Goal: Information Seeking & Learning: Learn about a topic

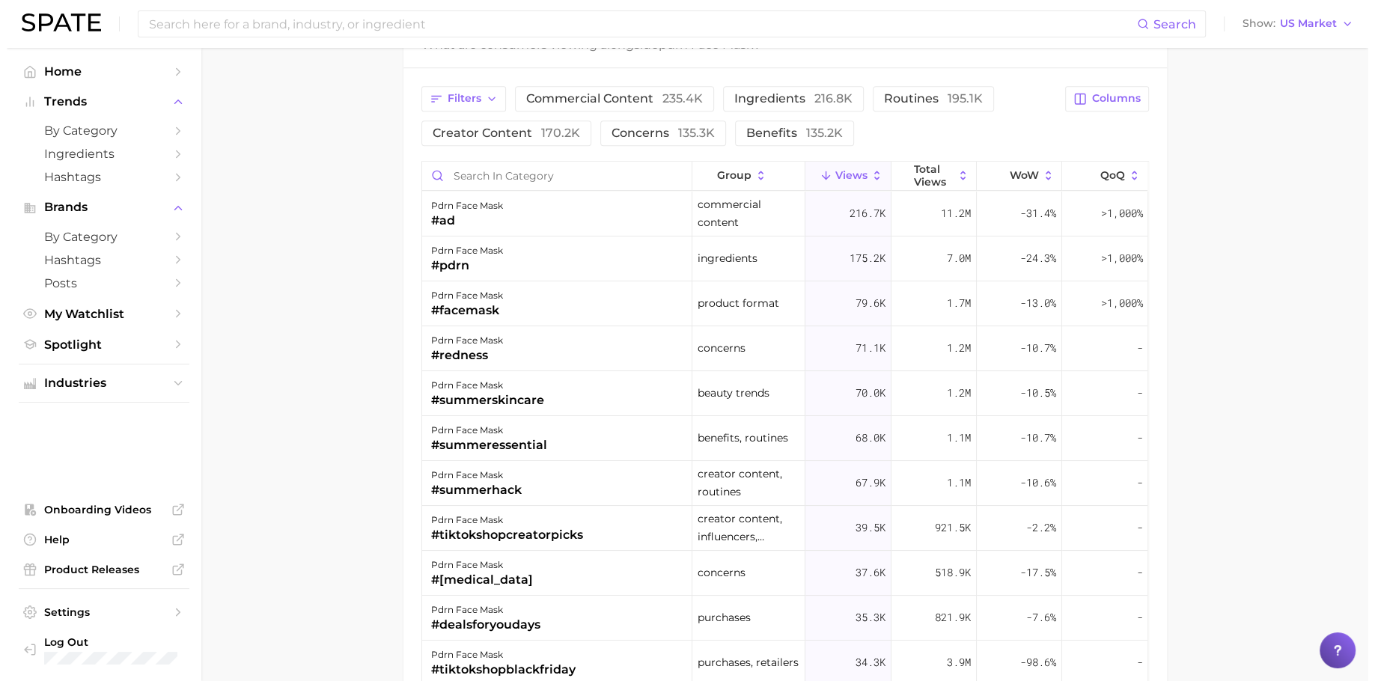
scroll to position [1244, 0]
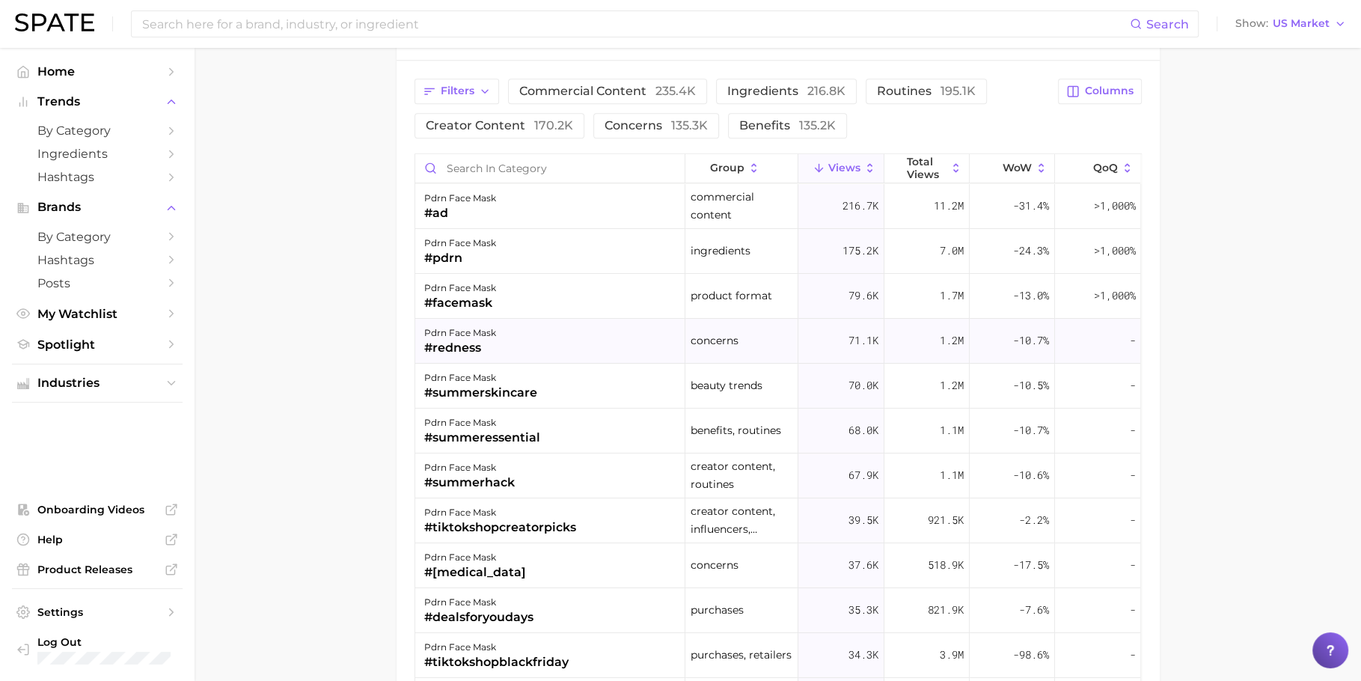
click at [515, 340] on div "pdrn face mask #redness" at bounding box center [550, 341] width 270 height 45
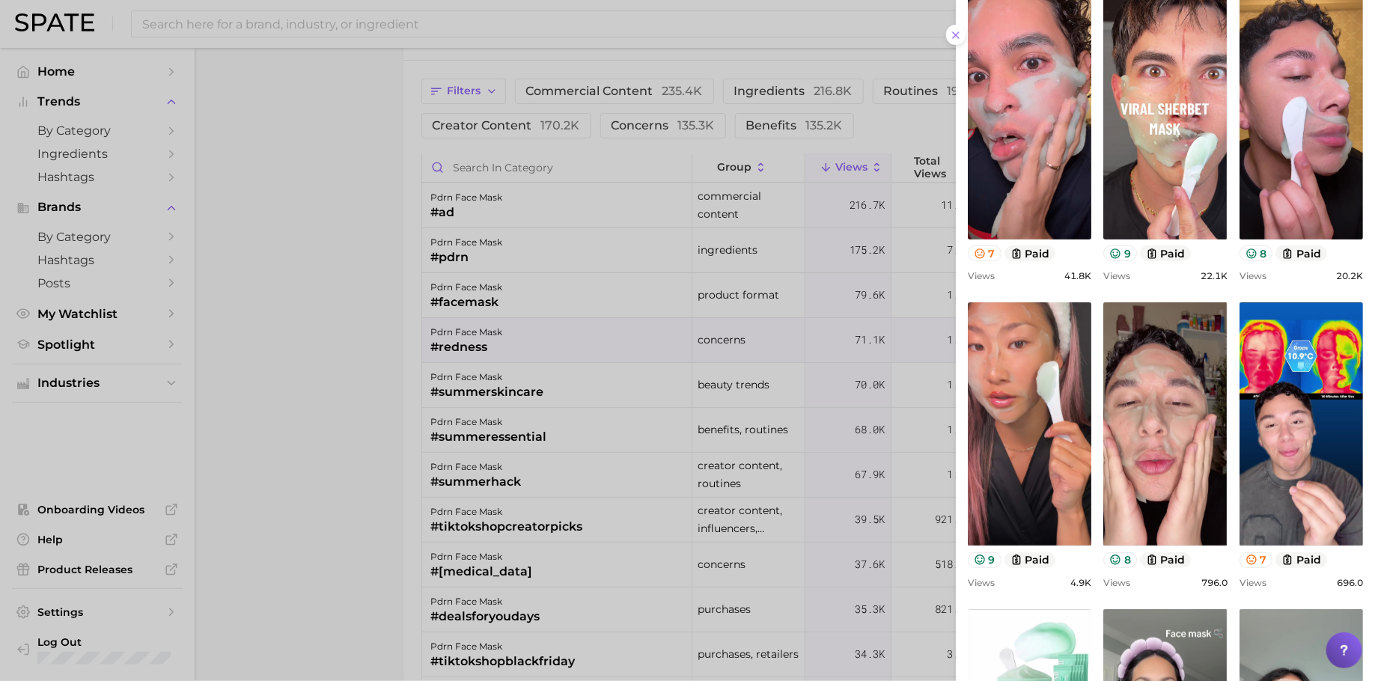
scroll to position [184, 0]
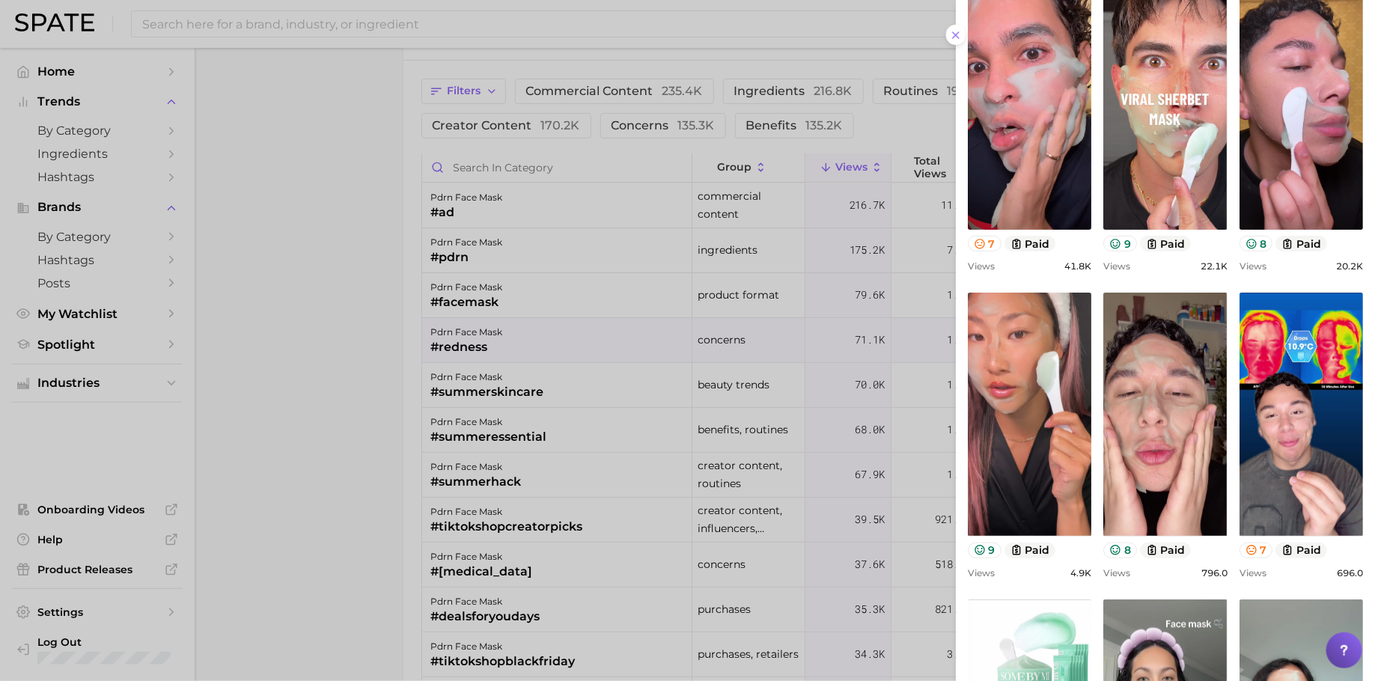
click at [624, 420] on div at bounding box center [687, 340] width 1375 height 681
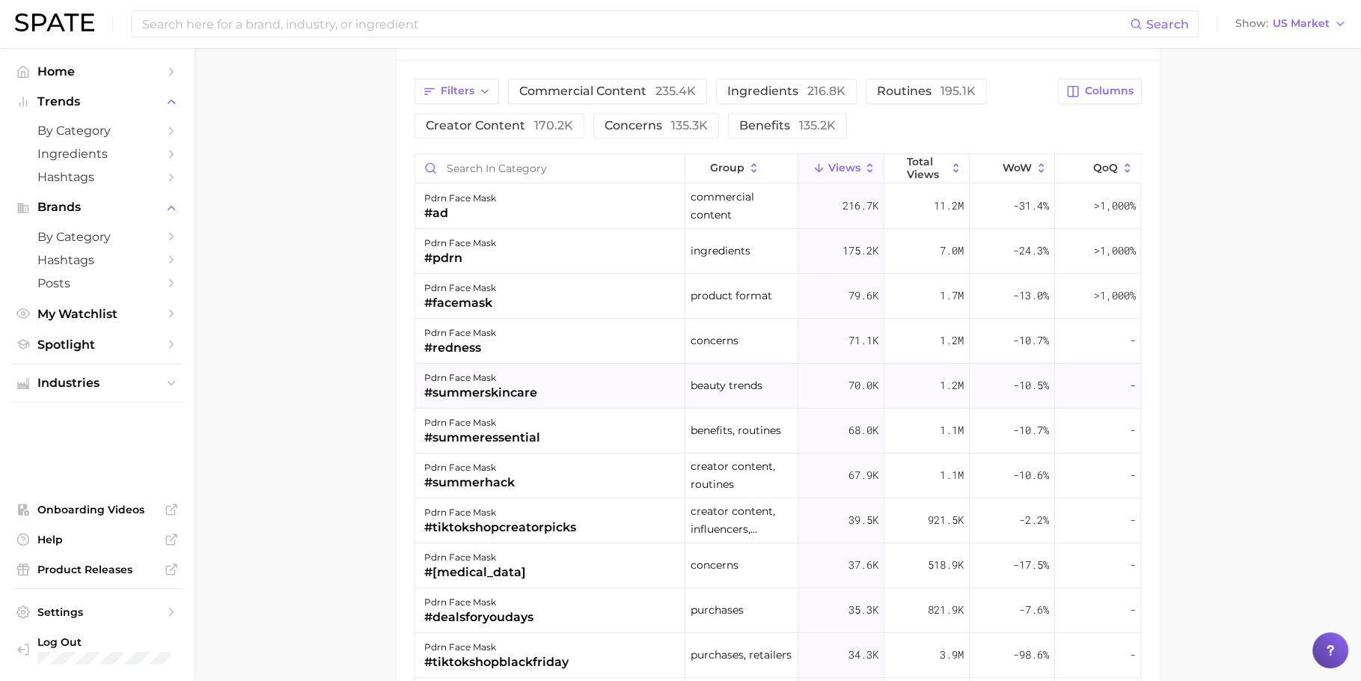
click at [478, 374] on div "pdrn face mask" at bounding box center [480, 378] width 113 height 18
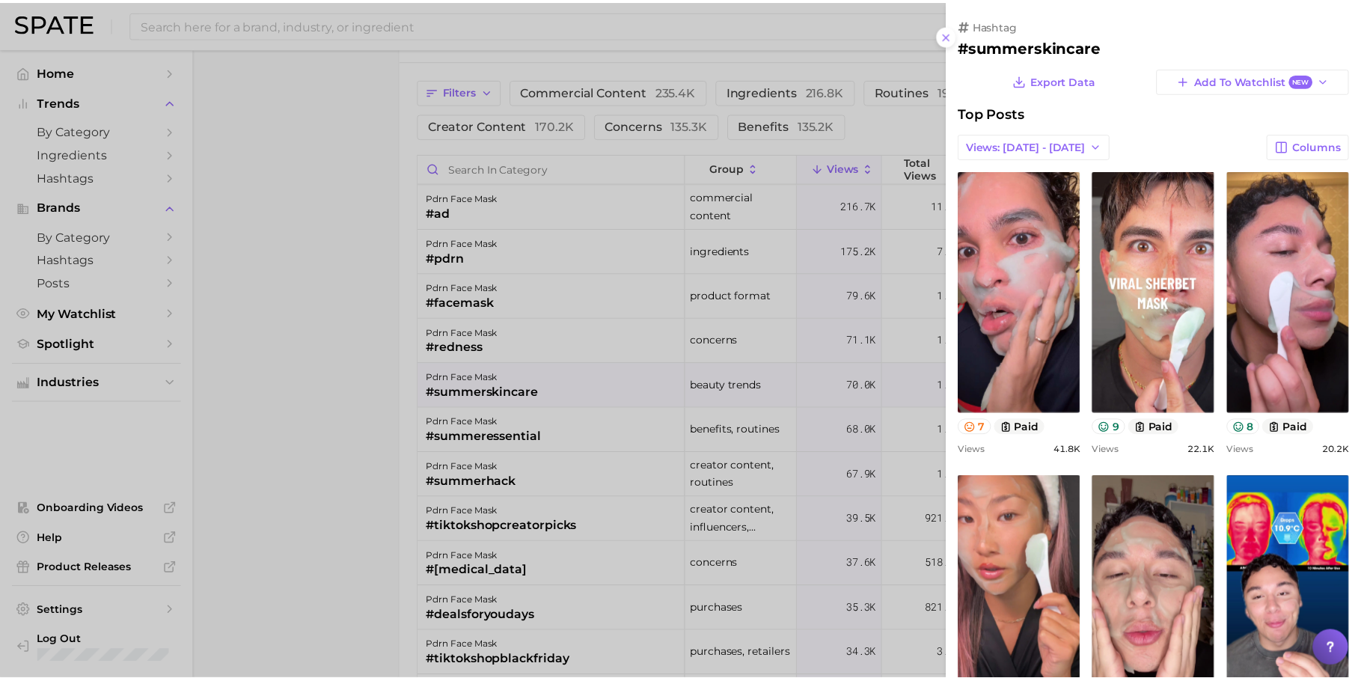
scroll to position [32, 0]
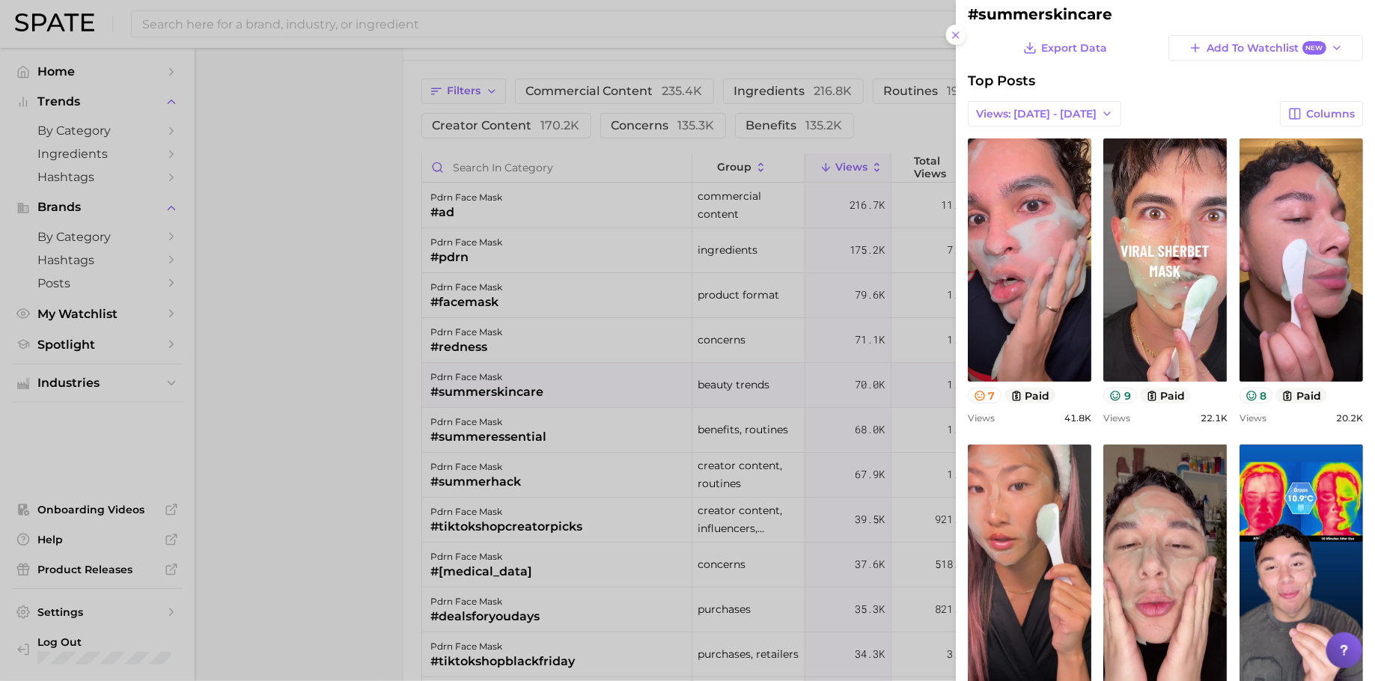
click at [466, 388] on div at bounding box center [687, 340] width 1375 height 681
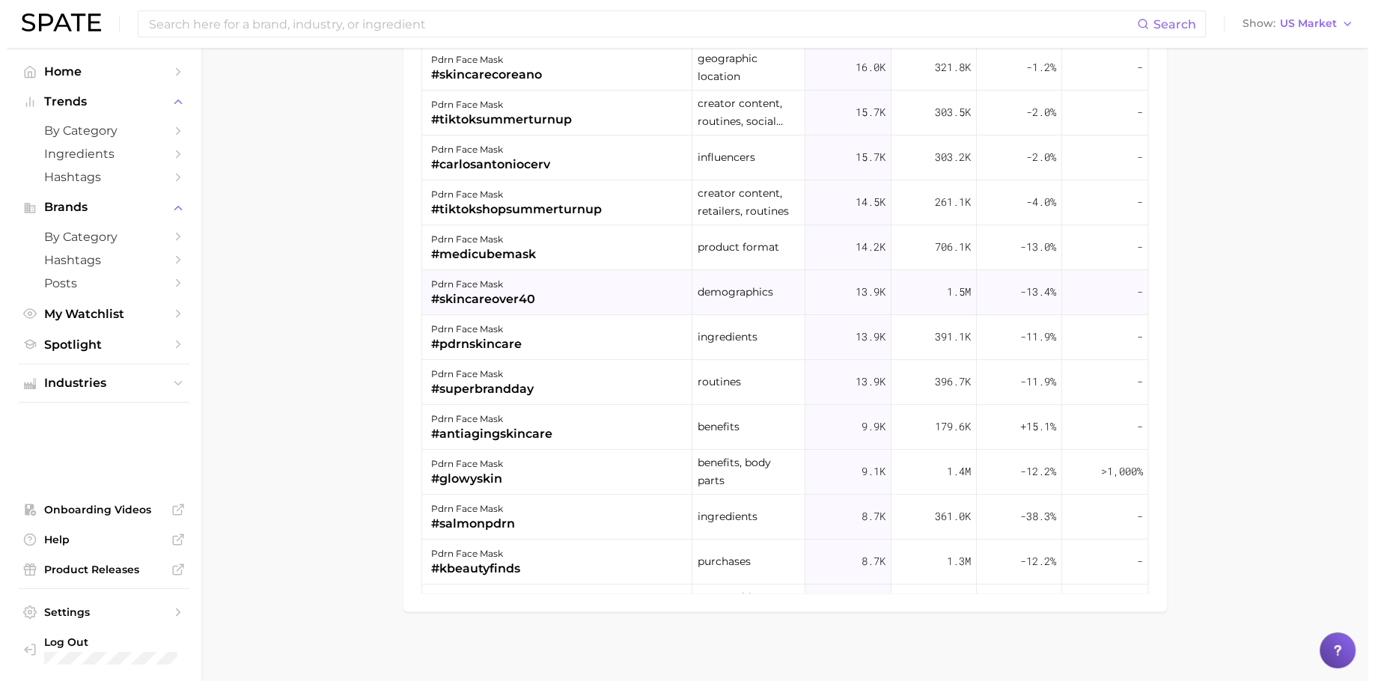
scroll to position [528, 0]
click at [563, 295] on div "pdrn face mask #skincareover40" at bounding box center [550, 290] width 270 height 45
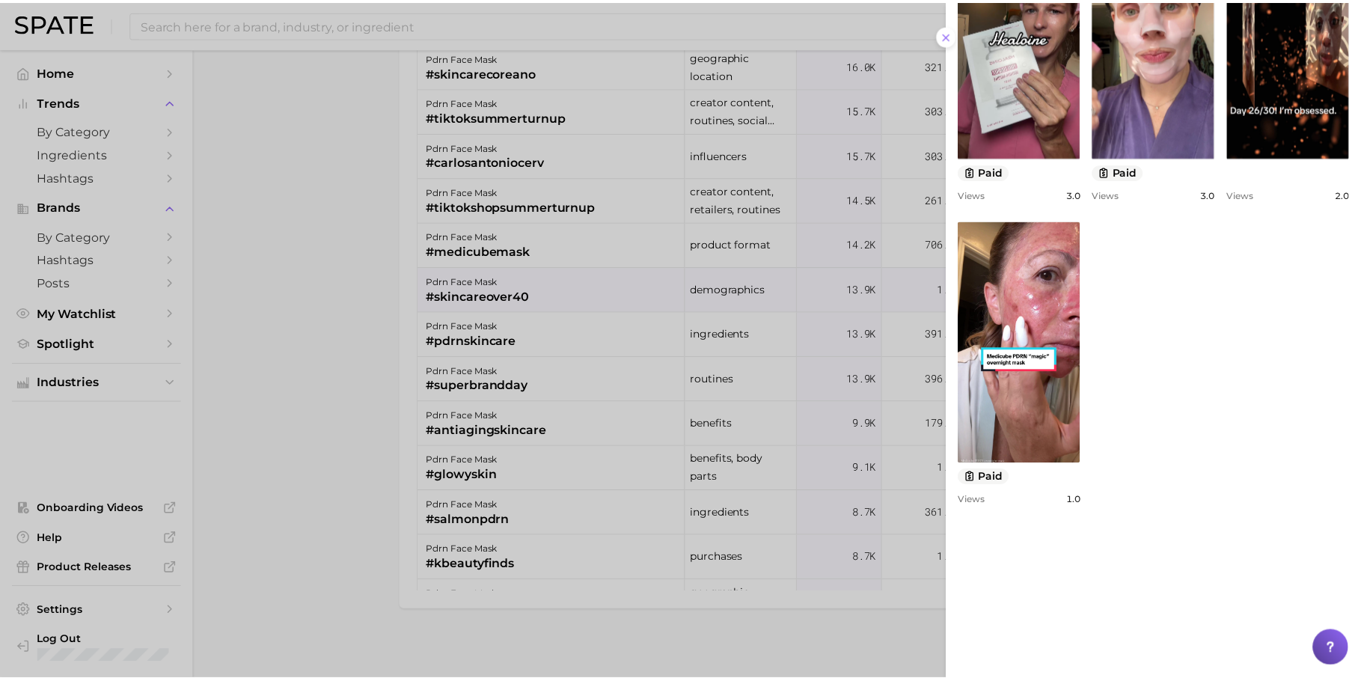
scroll to position [723, 0]
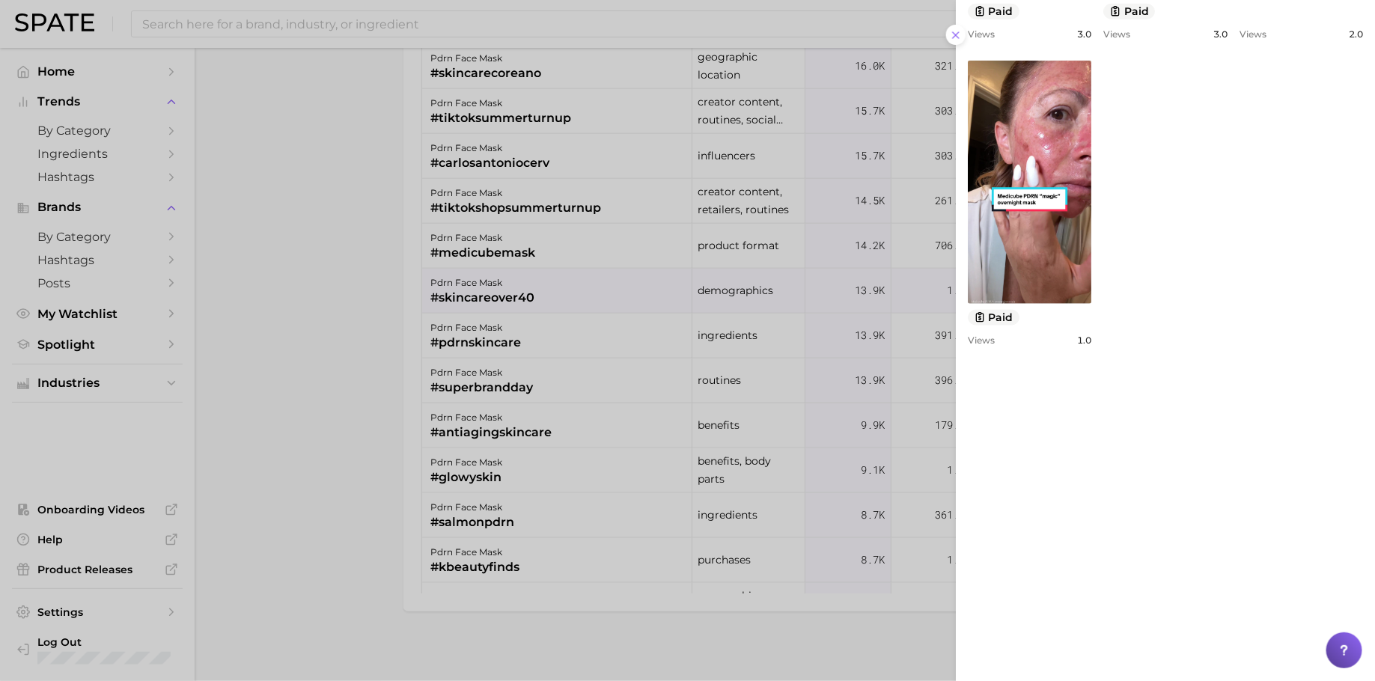
click at [285, 286] on div at bounding box center [687, 340] width 1375 height 681
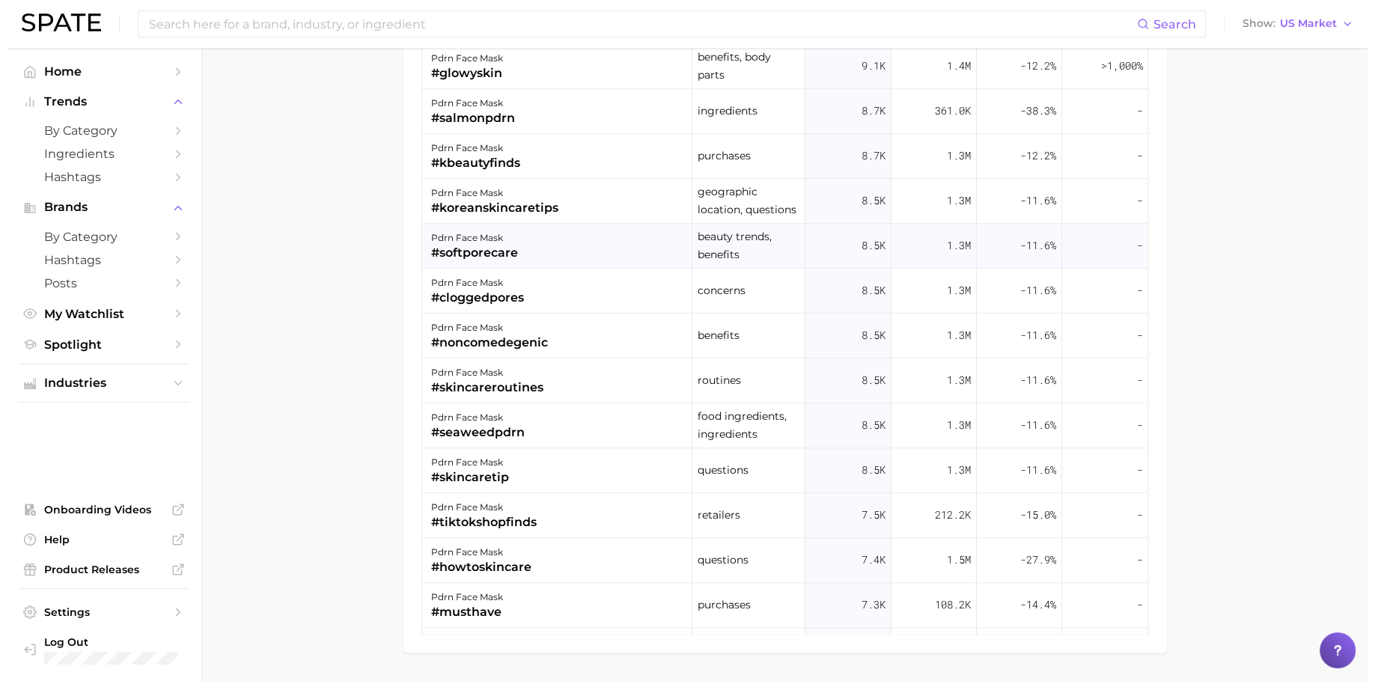
scroll to position [979, 0]
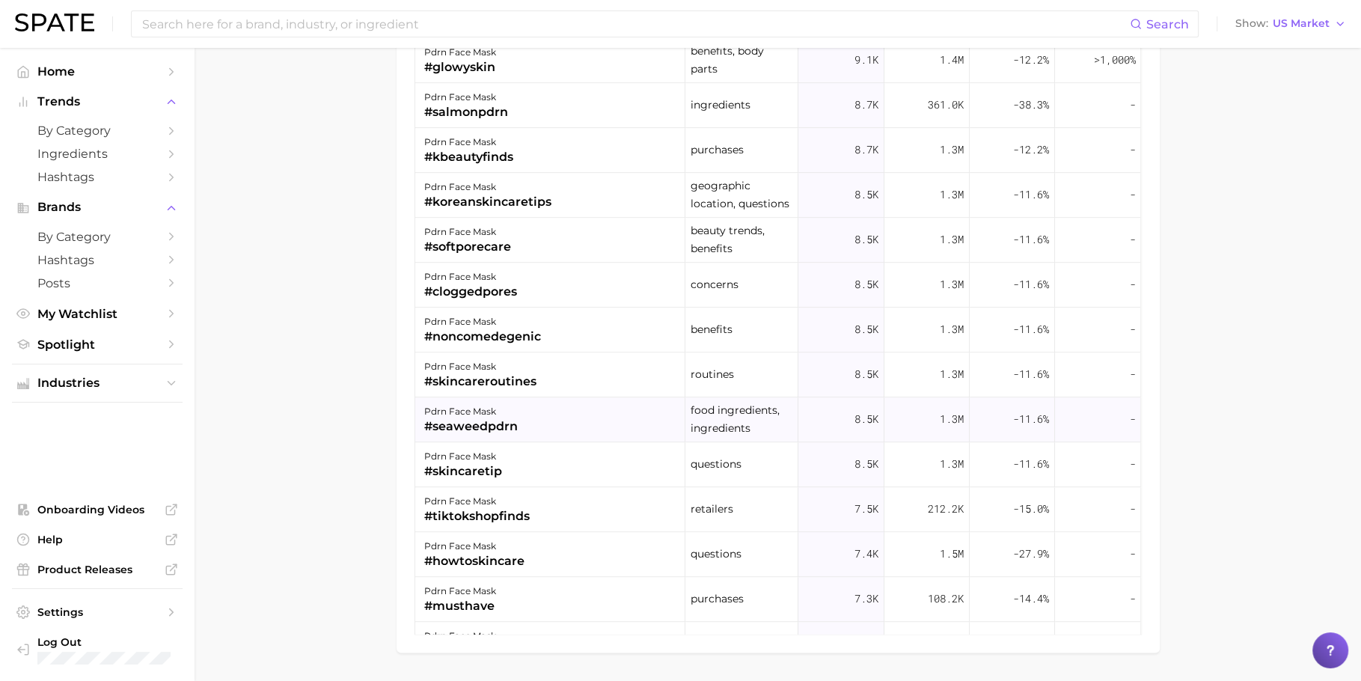
click at [561, 415] on div "pdrn face mask #seaweedpdrn" at bounding box center [550, 419] width 270 height 45
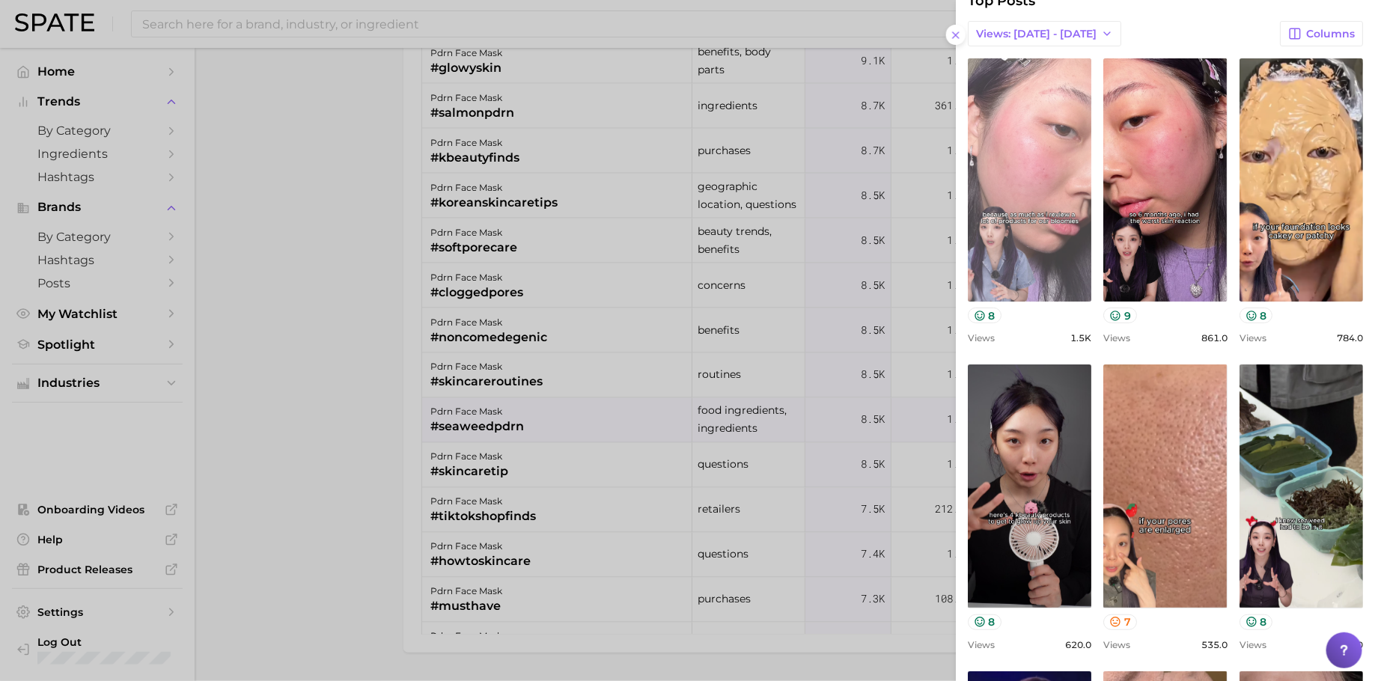
scroll to position [99, 0]
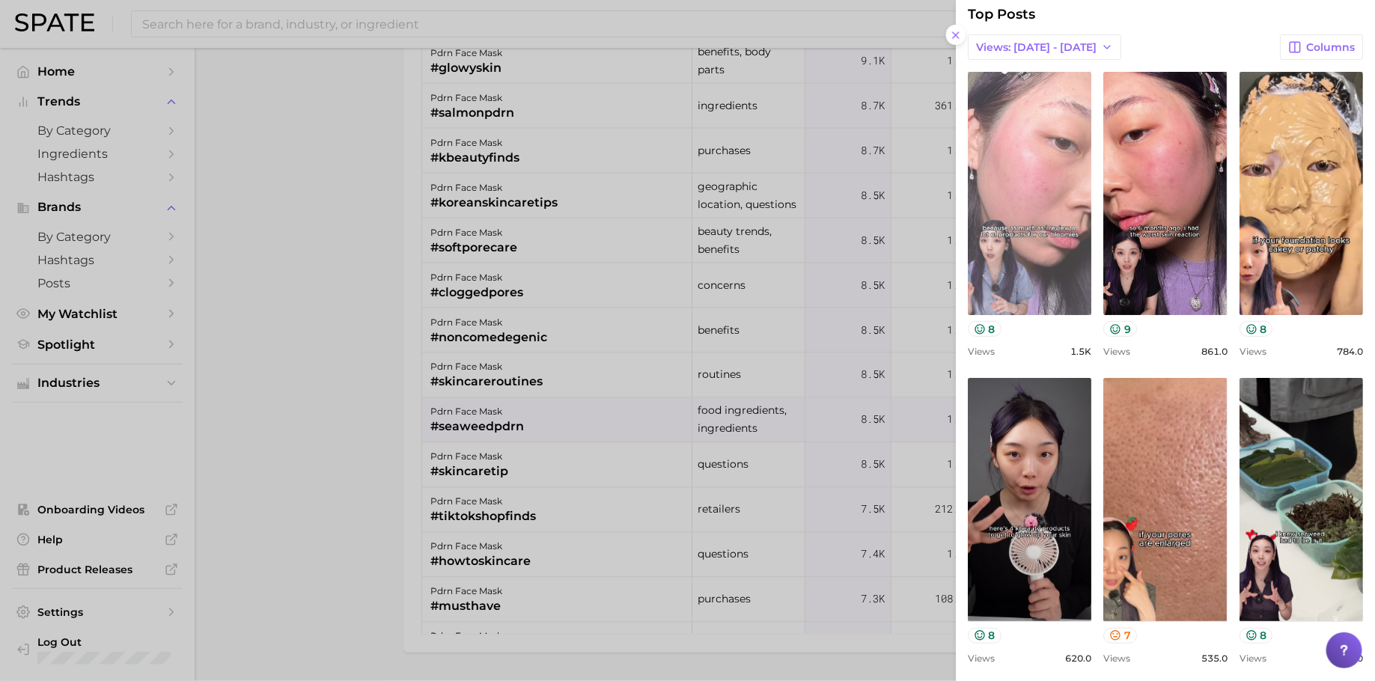
click at [1071, 212] on link "view post on TikTok" at bounding box center [1029, 193] width 123 height 243
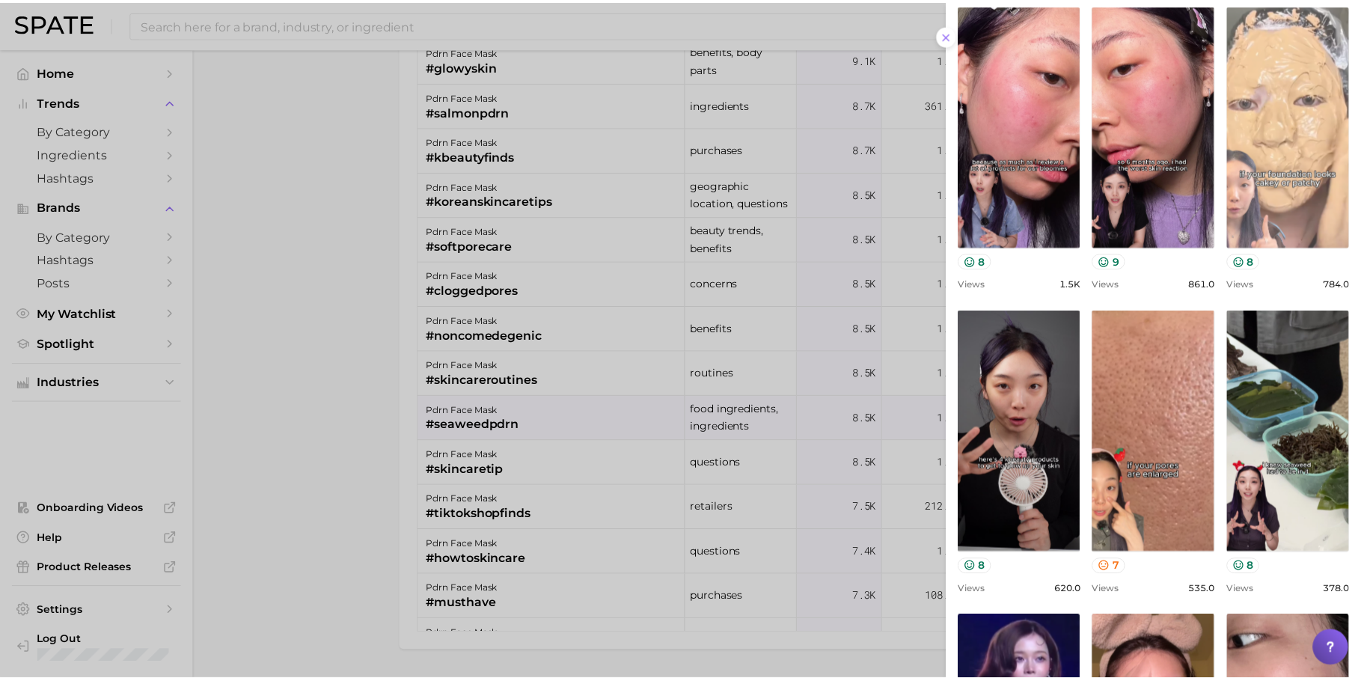
scroll to position [200, 0]
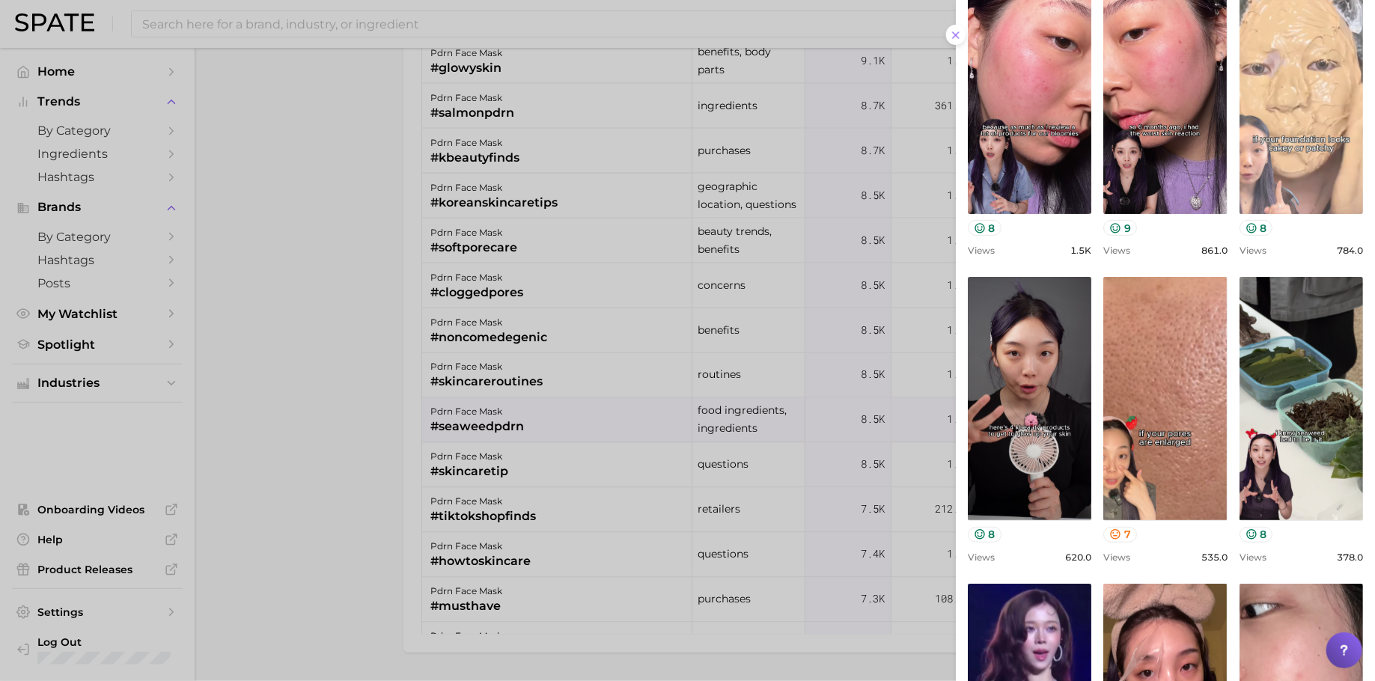
click at [1239, 214] on link "view post on TikTok" at bounding box center [1300, 92] width 123 height 243
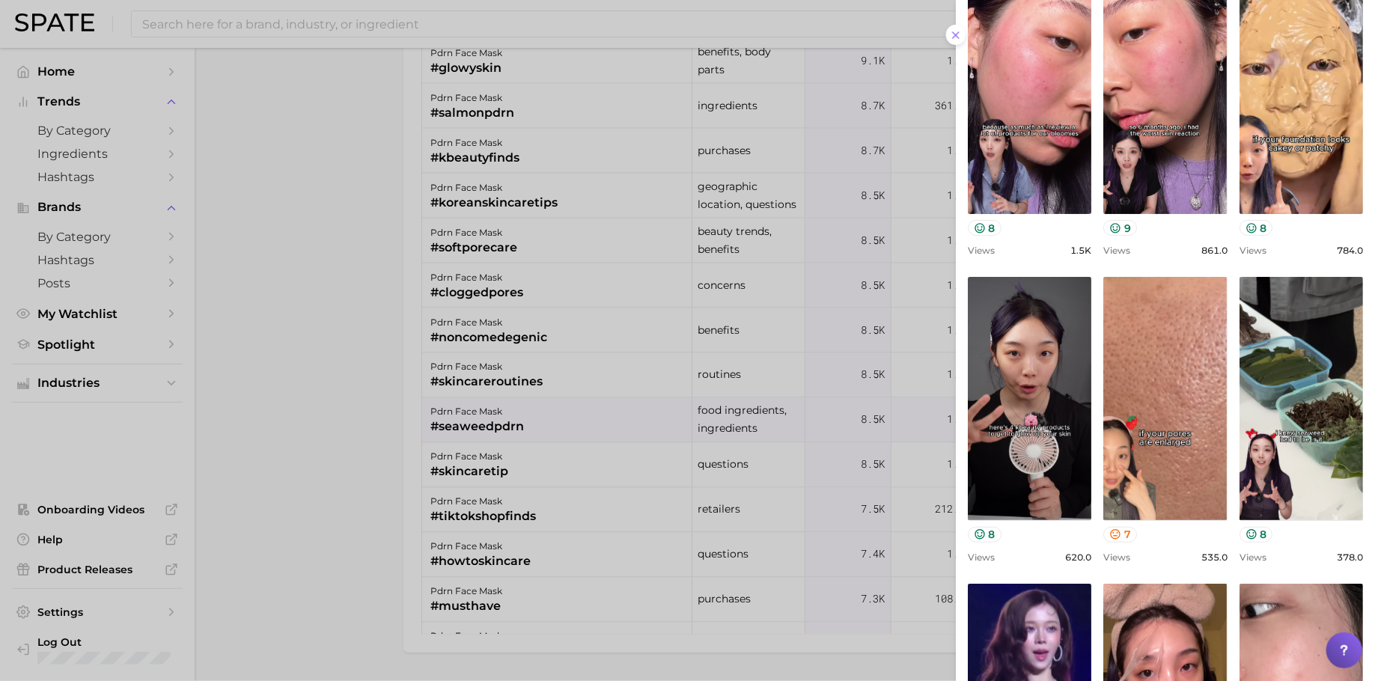
click at [334, 362] on div at bounding box center [687, 340] width 1375 height 681
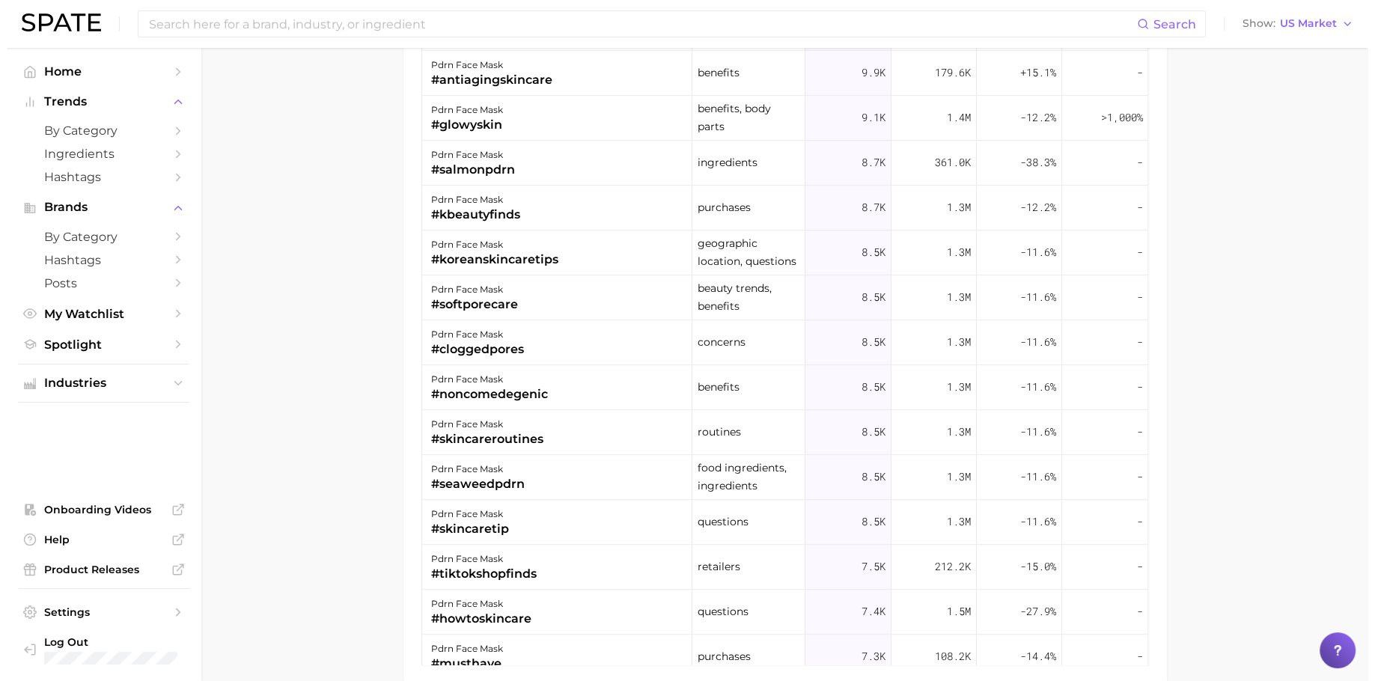
scroll to position [1406, 0]
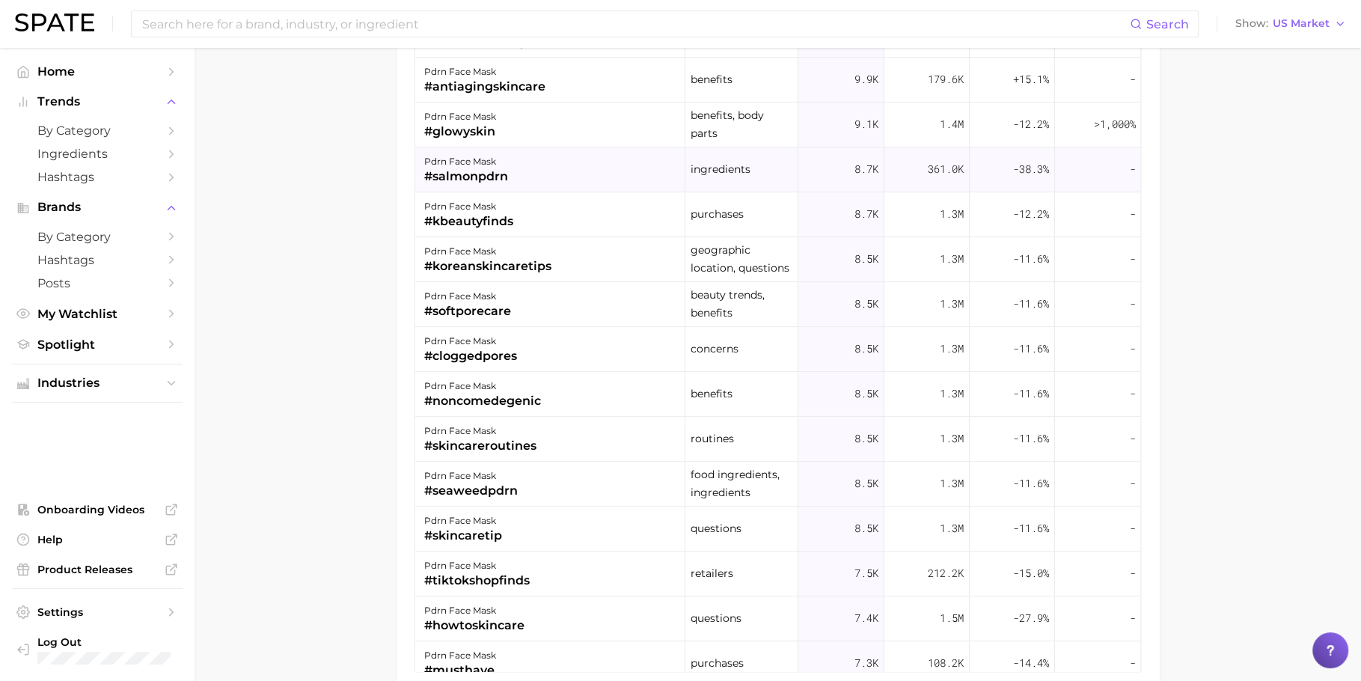
click at [530, 169] on div "pdrn face mask #salmonpdrn" at bounding box center [550, 169] width 270 height 45
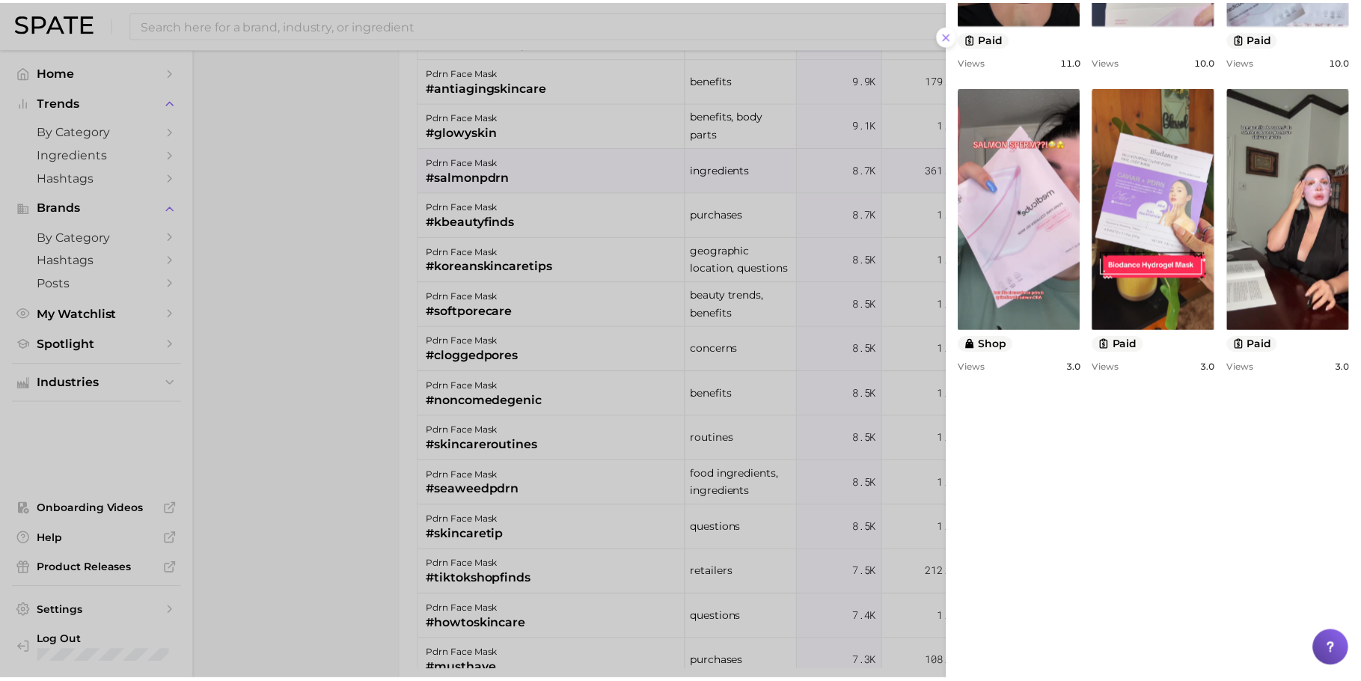
scroll to position [1050, 0]
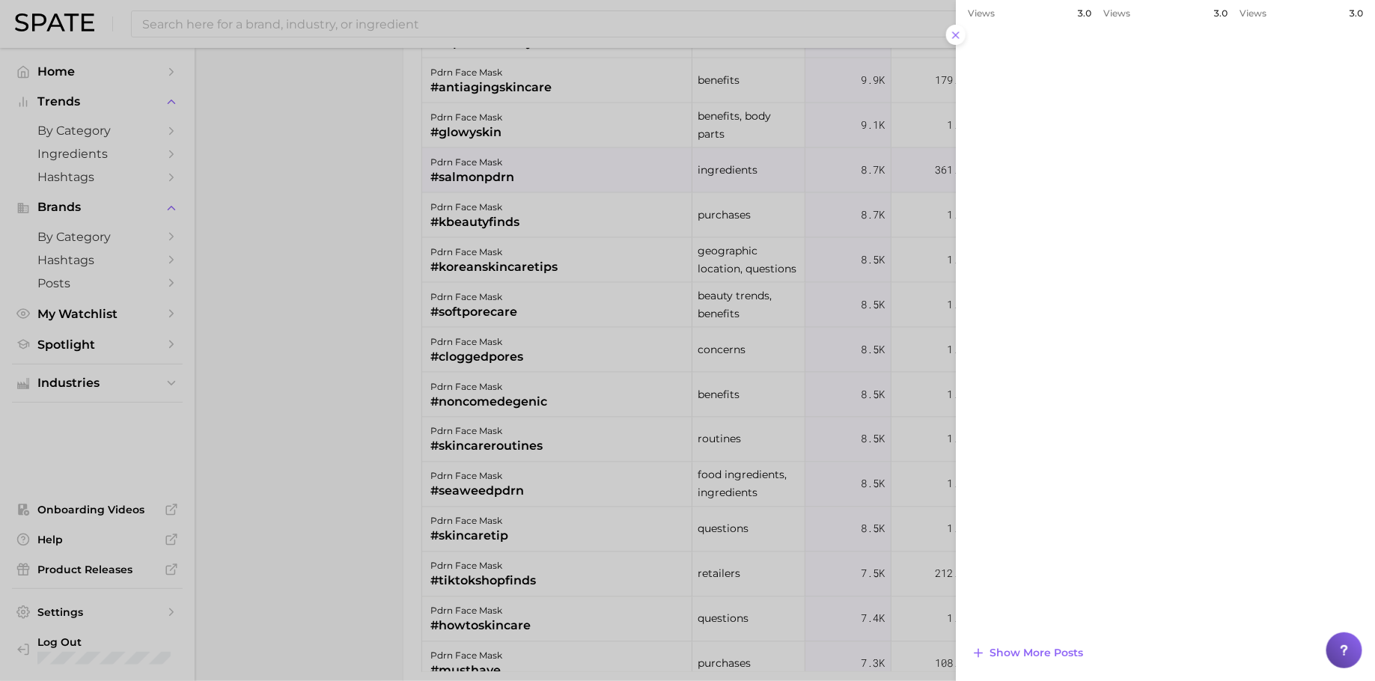
click at [231, 276] on div at bounding box center [687, 340] width 1375 height 681
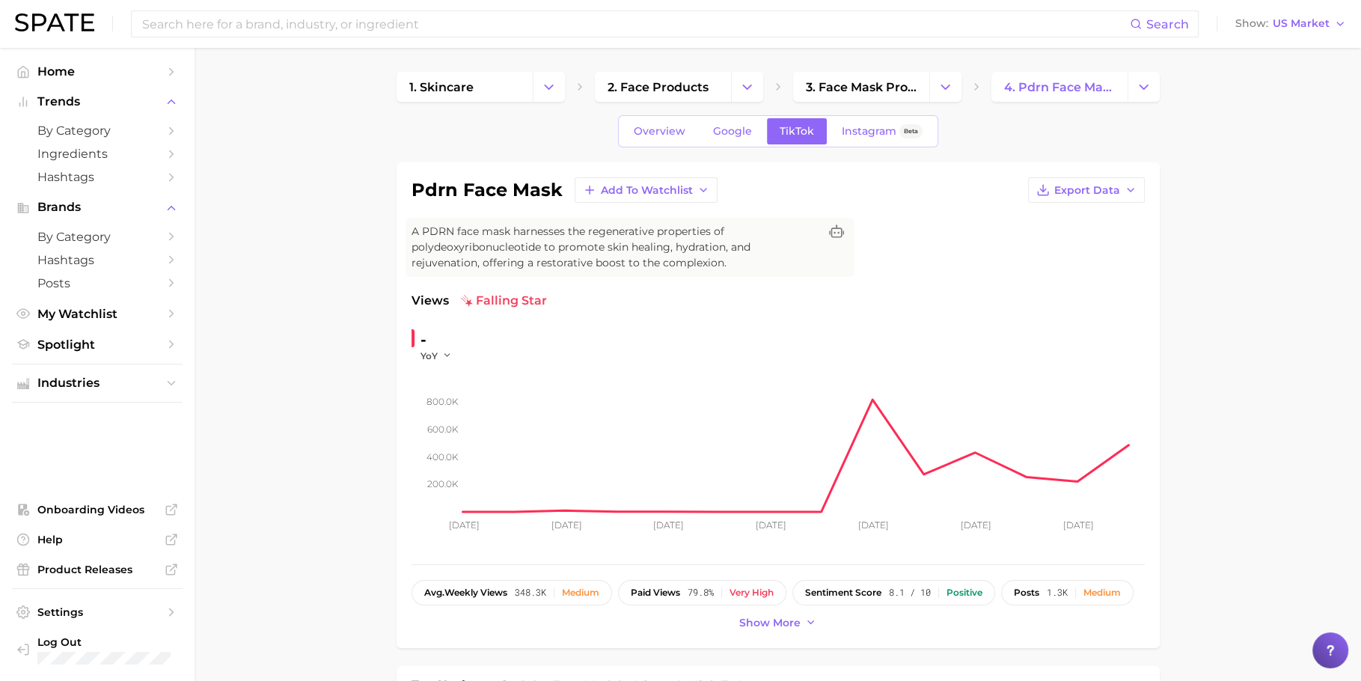
scroll to position [55, 0]
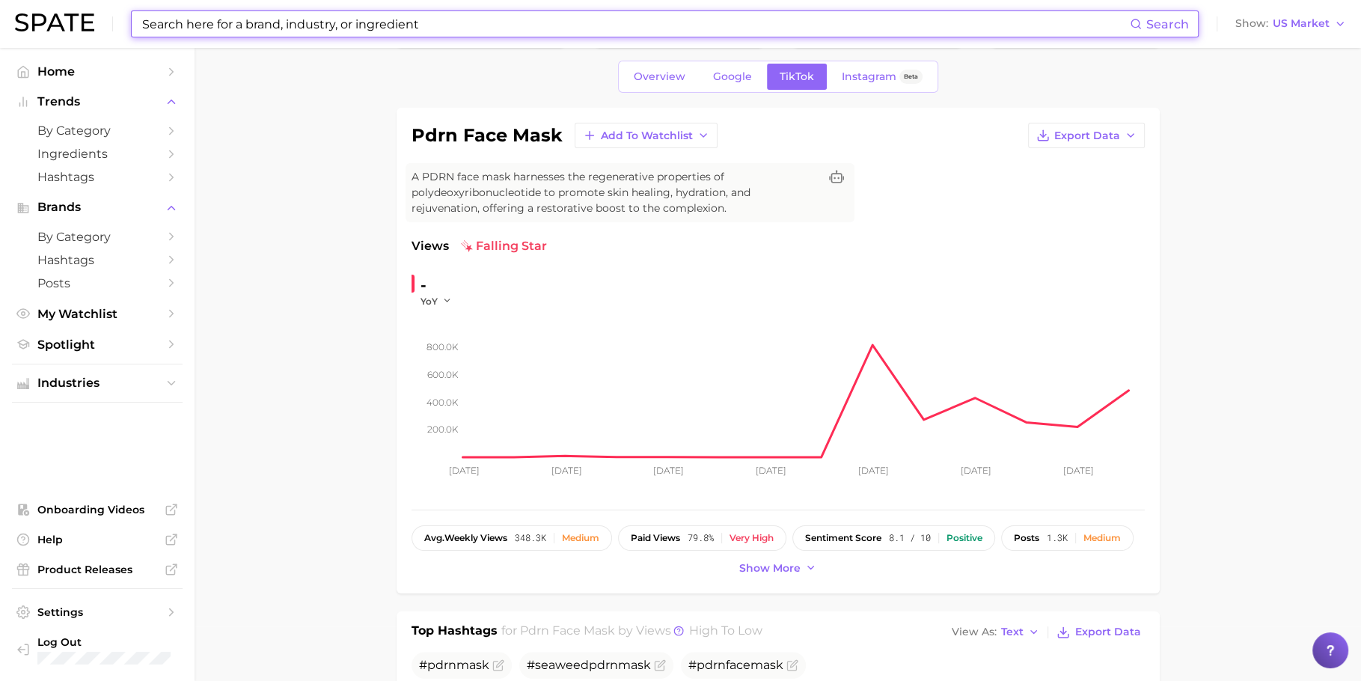
click at [428, 19] on input at bounding box center [635, 23] width 989 height 25
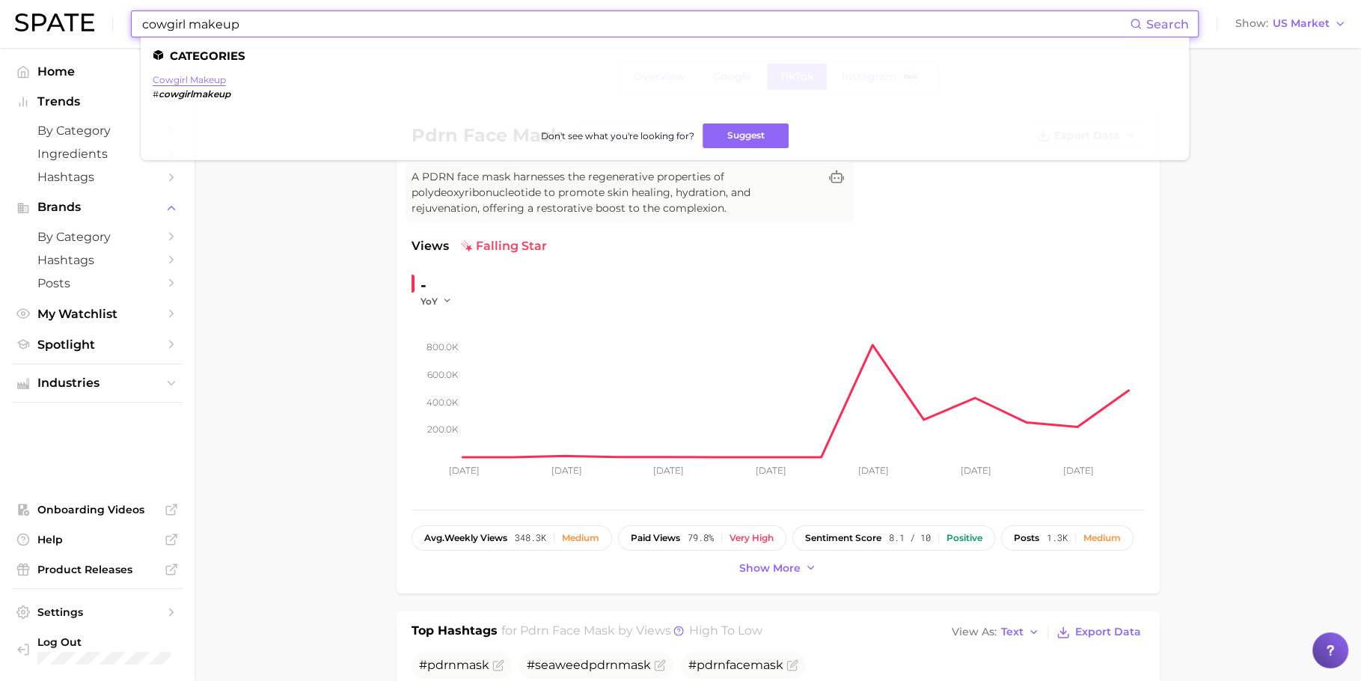
type input "cowgirl makeup"
click at [180, 74] on link "cowgirl makeup" at bounding box center [189, 79] width 73 height 11
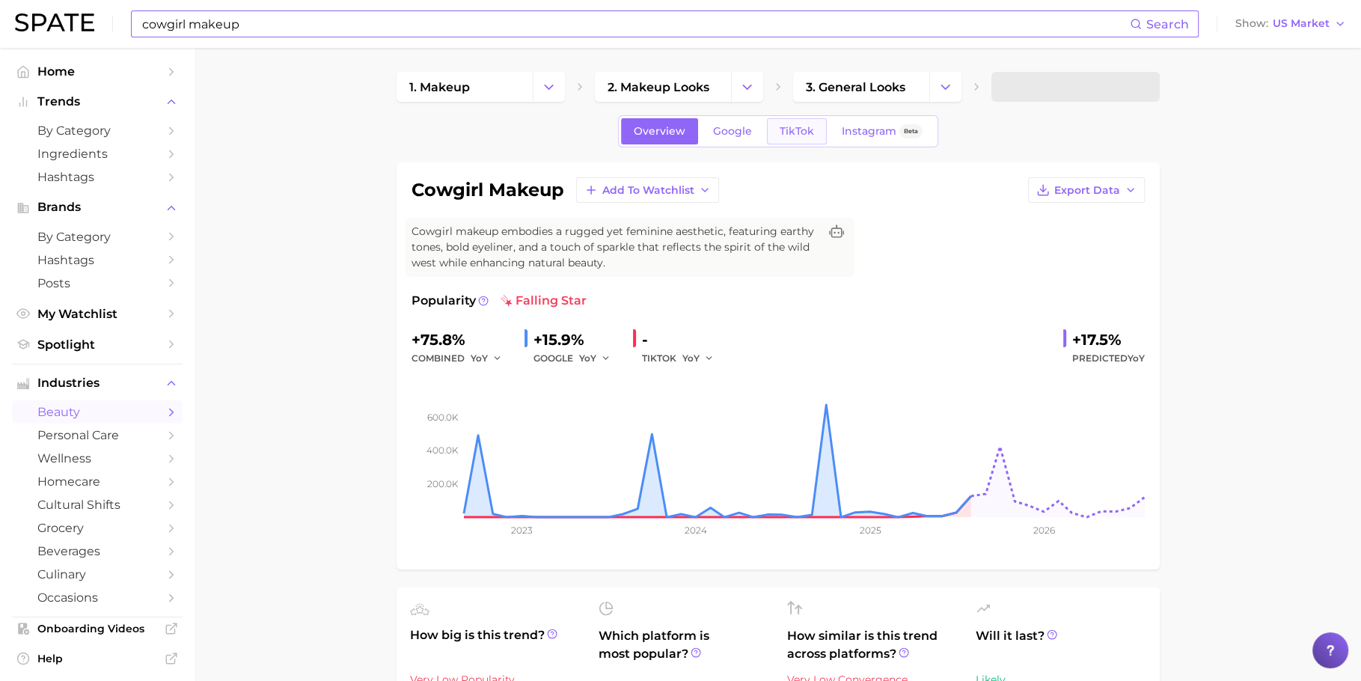
click at [789, 127] on span "TikTok" at bounding box center [797, 131] width 34 height 13
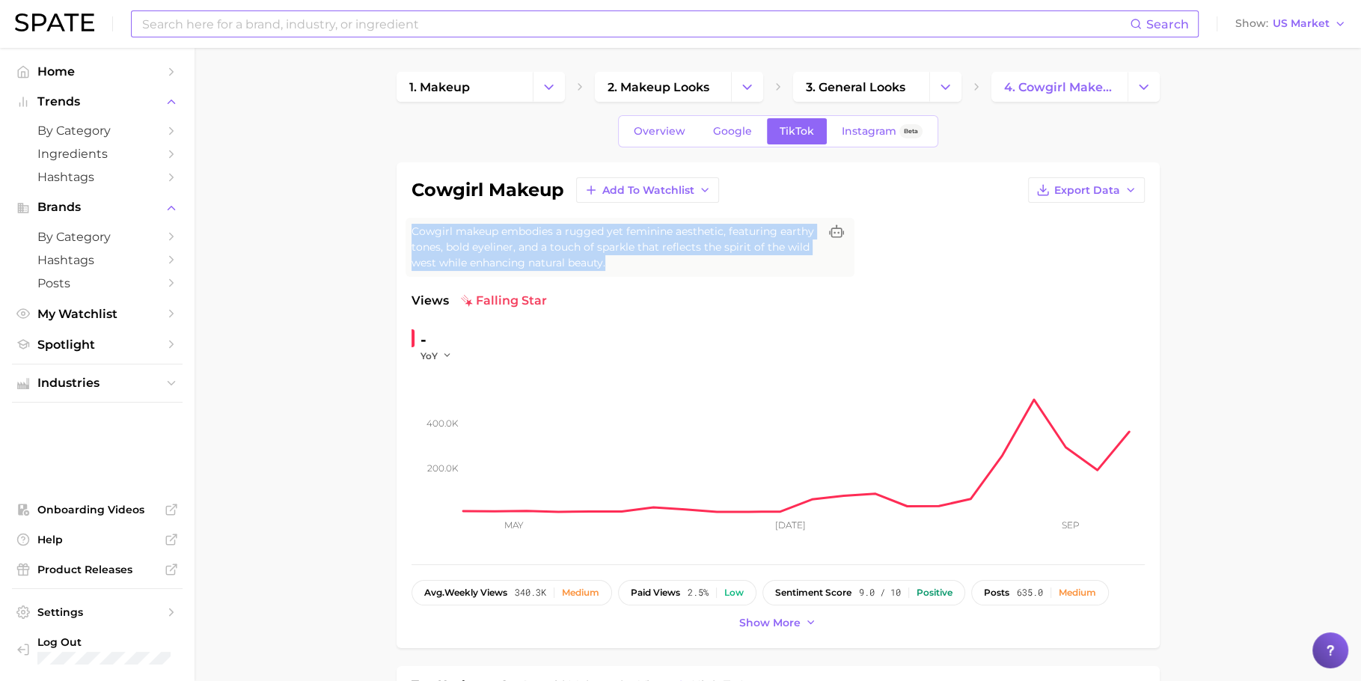
drag, startPoint x: 617, startPoint y: 259, endPoint x: 402, endPoint y: 225, distance: 217.5
click at [402, 225] on div "cowgirl makeup Add to Watchlist Export Data Cowgirl makeup embodies a rugged ye…" at bounding box center [778, 405] width 763 height 486
copy span "Cowgirl makeup embodies a rugged yet feminine aesthetic, featuring earthy tones…"
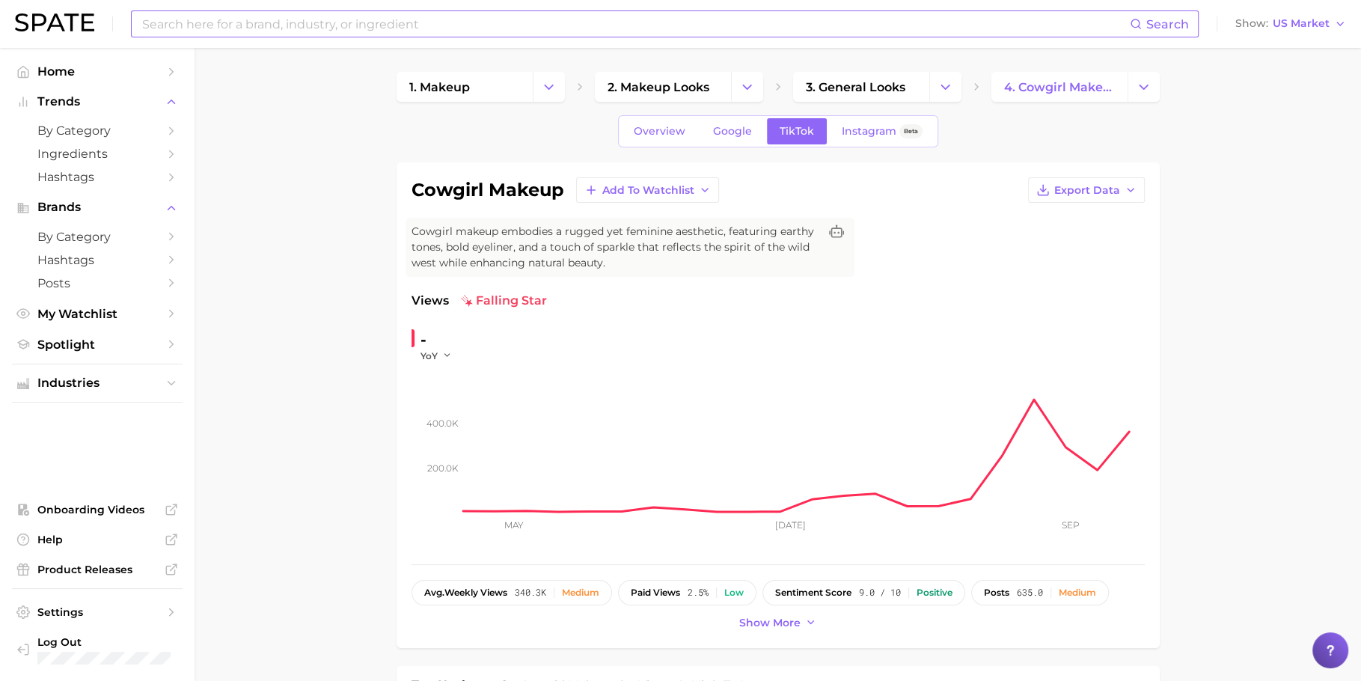
click at [589, 276] on div "cowgirl makeup Add to Watchlist Export Data Cowgirl makeup embodies a rugged ye…" at bounding box center [778, 405] width 733 height 456
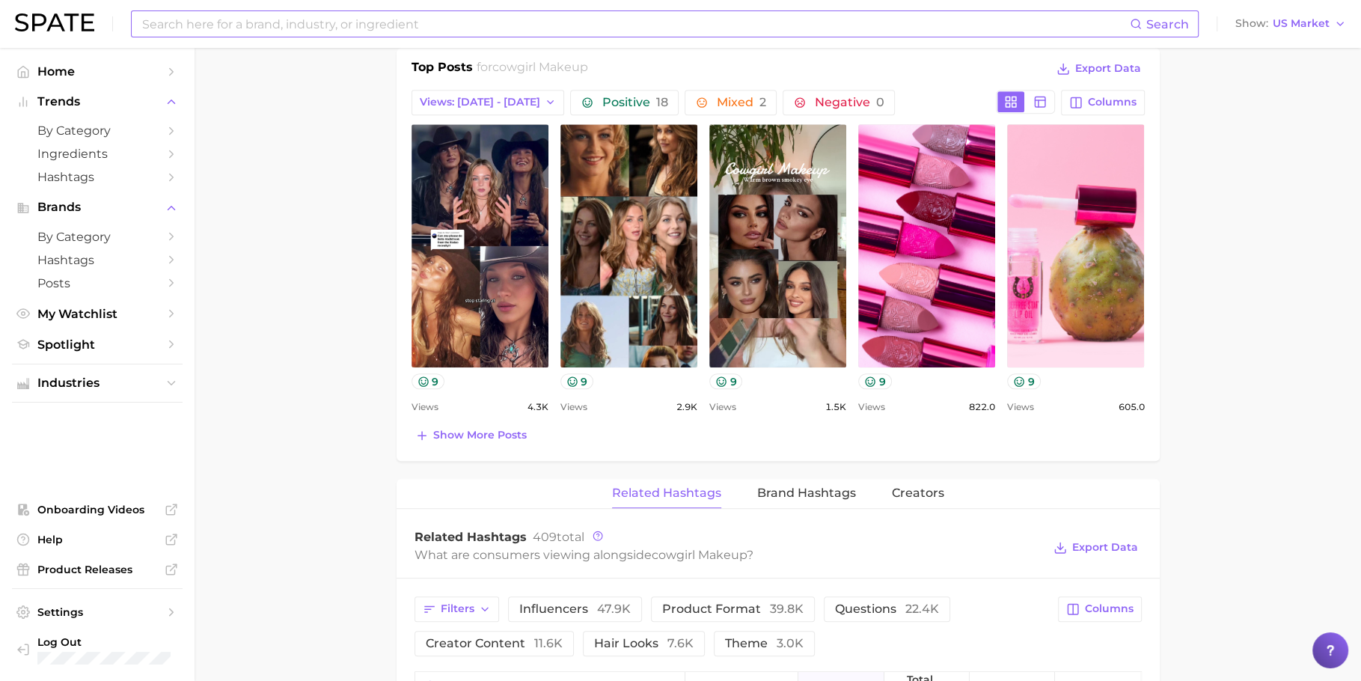
scroll to position [705, 0]
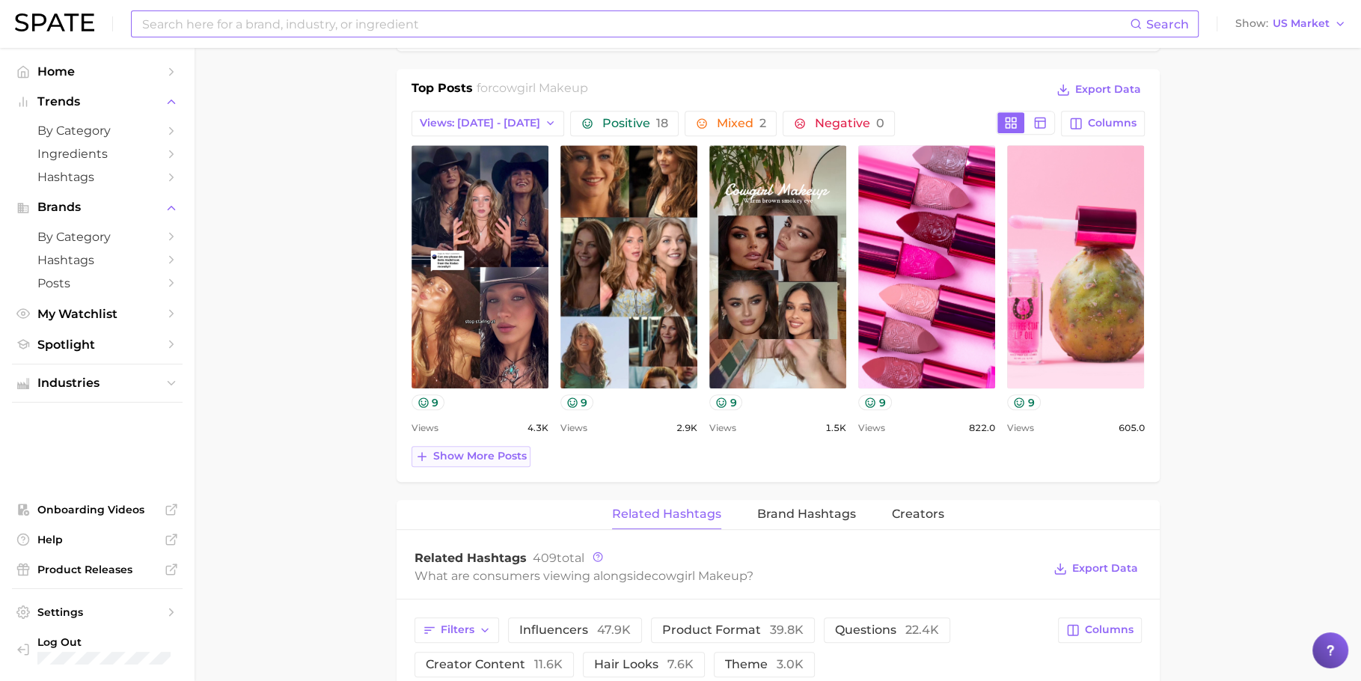
click at [486, 458] on span "Show more posts" at bounding box center [480, 456] width 94 height 13
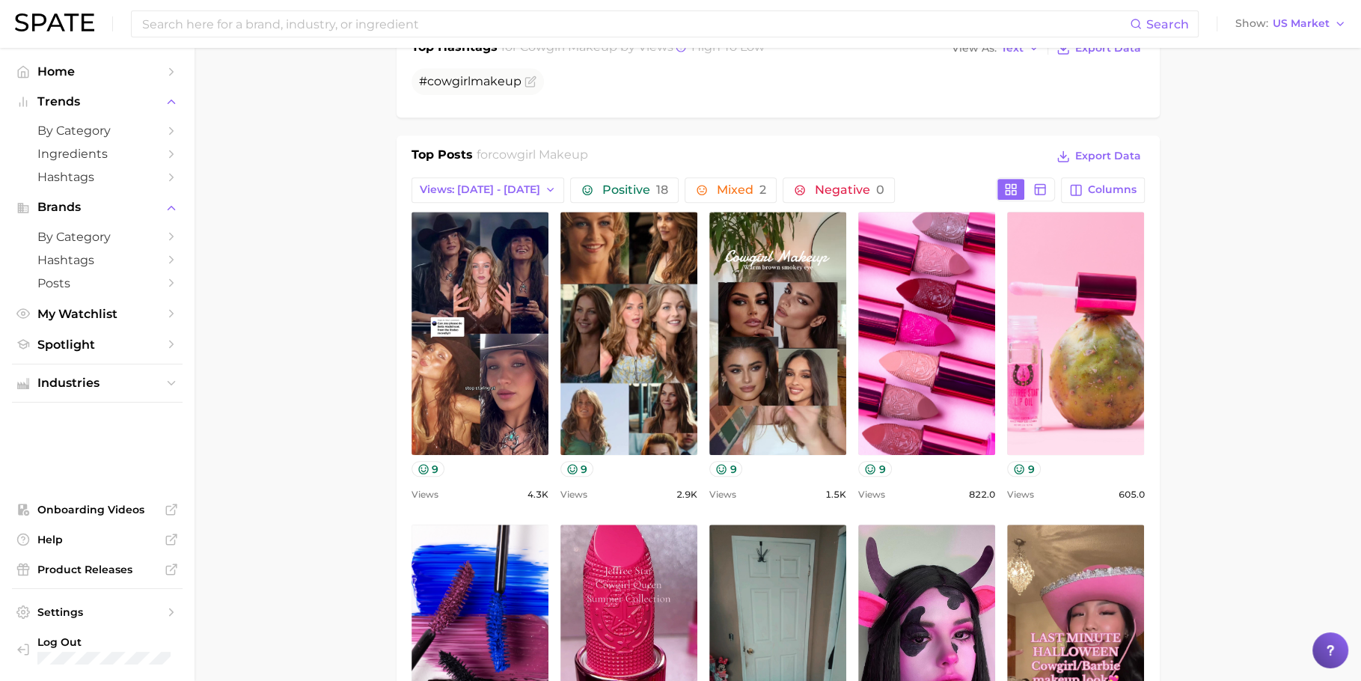
scroll to position [636, 0]
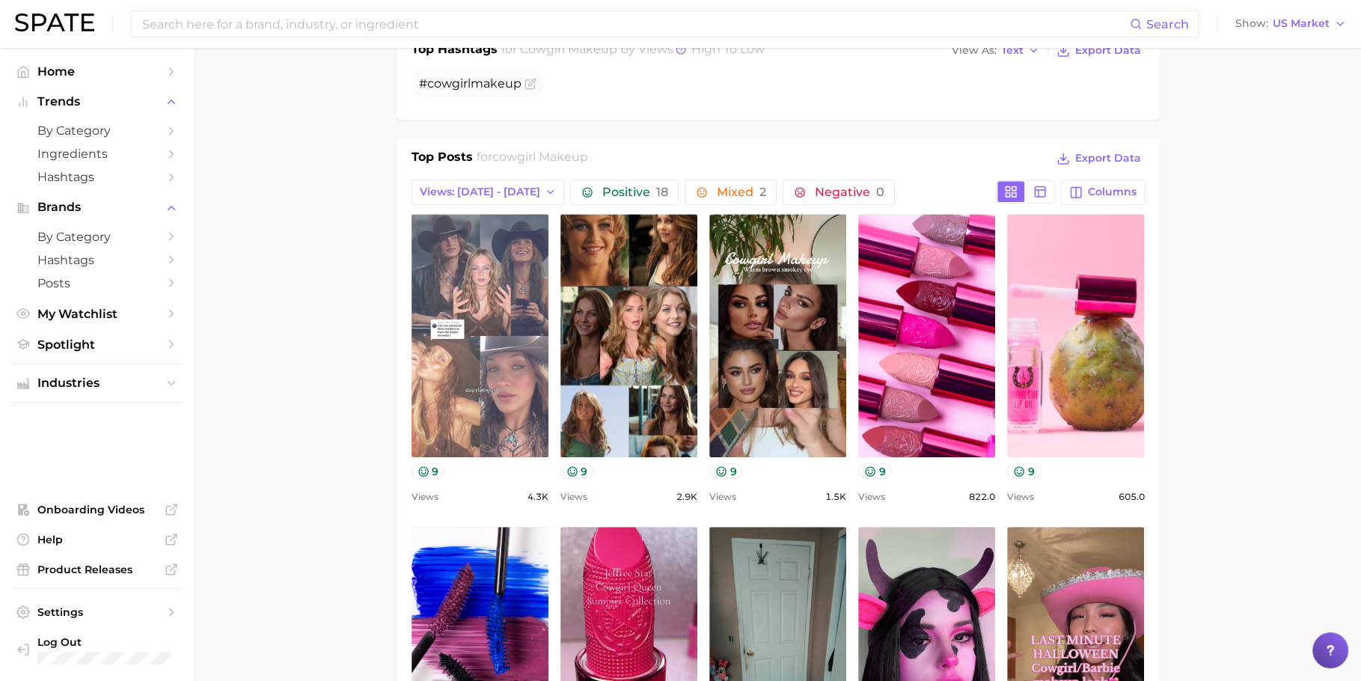
click at [480, 278] on link "view post on TikTok" at bounding box center [480, 335] width 137 height 243
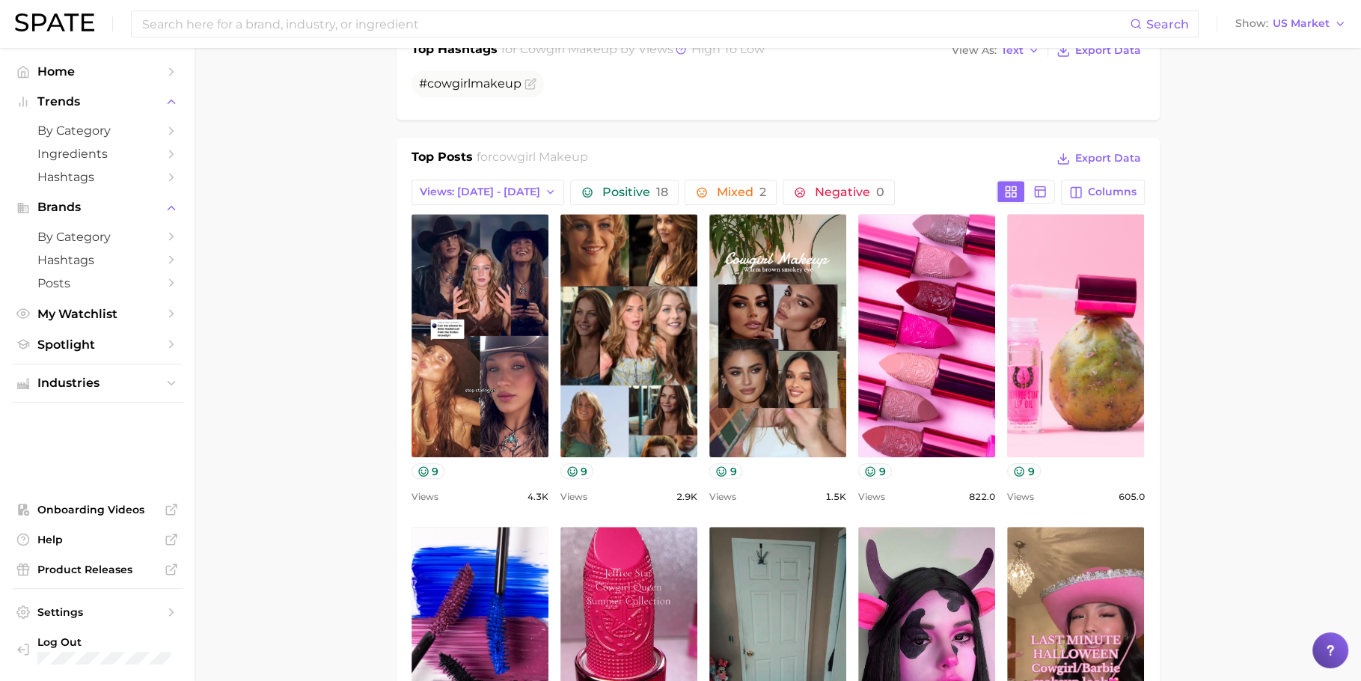
click at [327, 239] on main "1. makeup 2. makeup looks 3. general looks 4. cowgirl makeup Overview Google Ti…" at bounding box center [778, 630] width 1167 height 2437
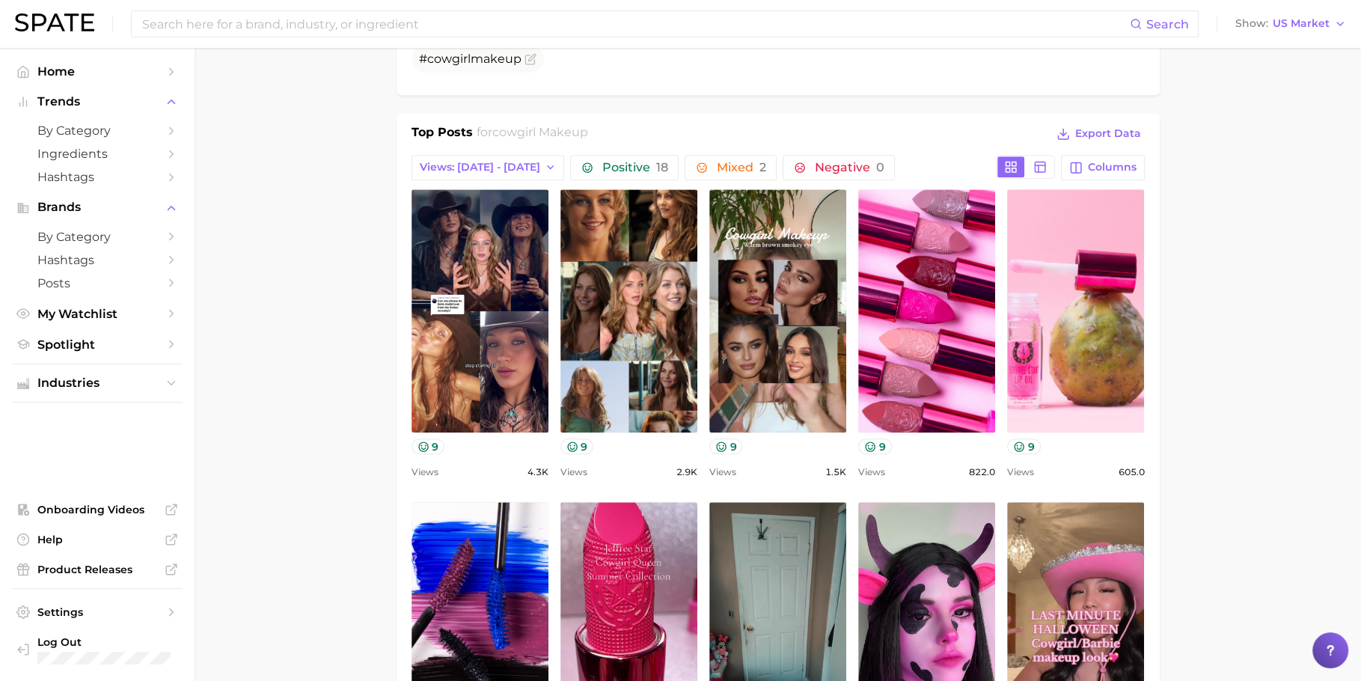
scroll to position [663, 0]
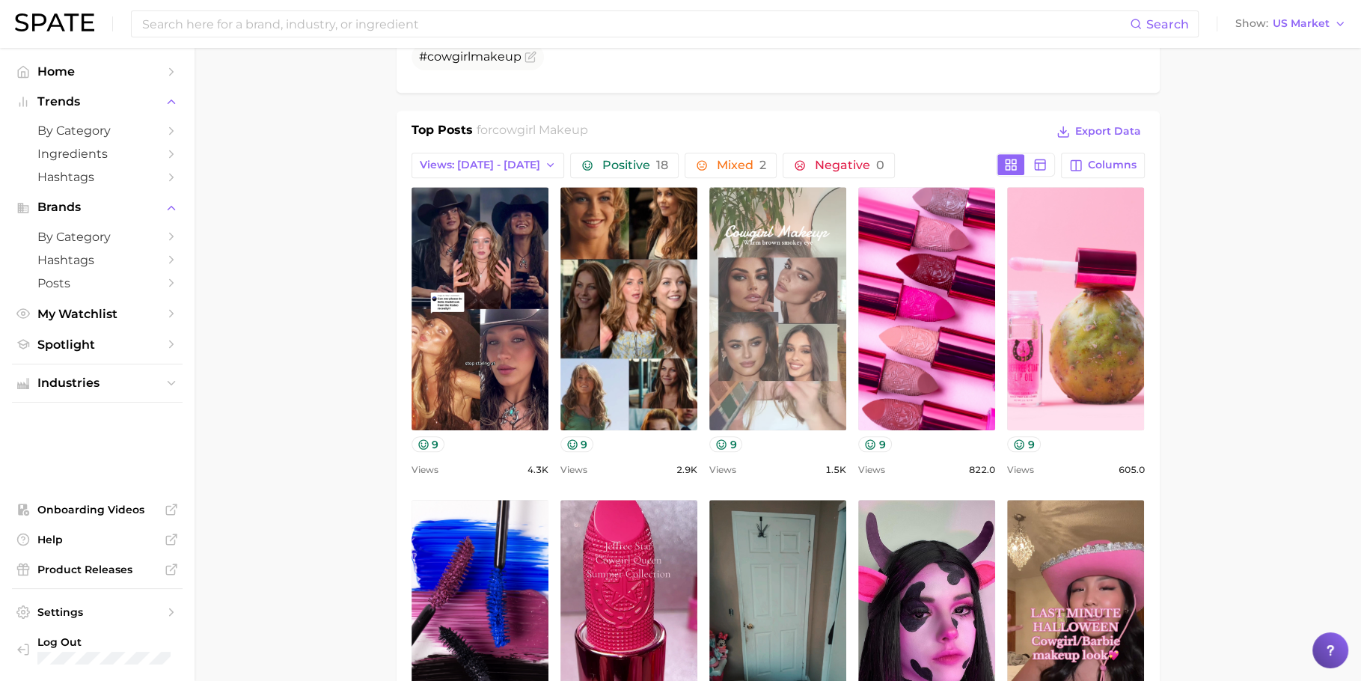
click at [757, 252] on link "view post on TikTok" at bounding box center [777, 308] width 137 height 243
click at [751, 277] on link "view post on TikTok" at bounding box center [777, 308] width 137 height 243
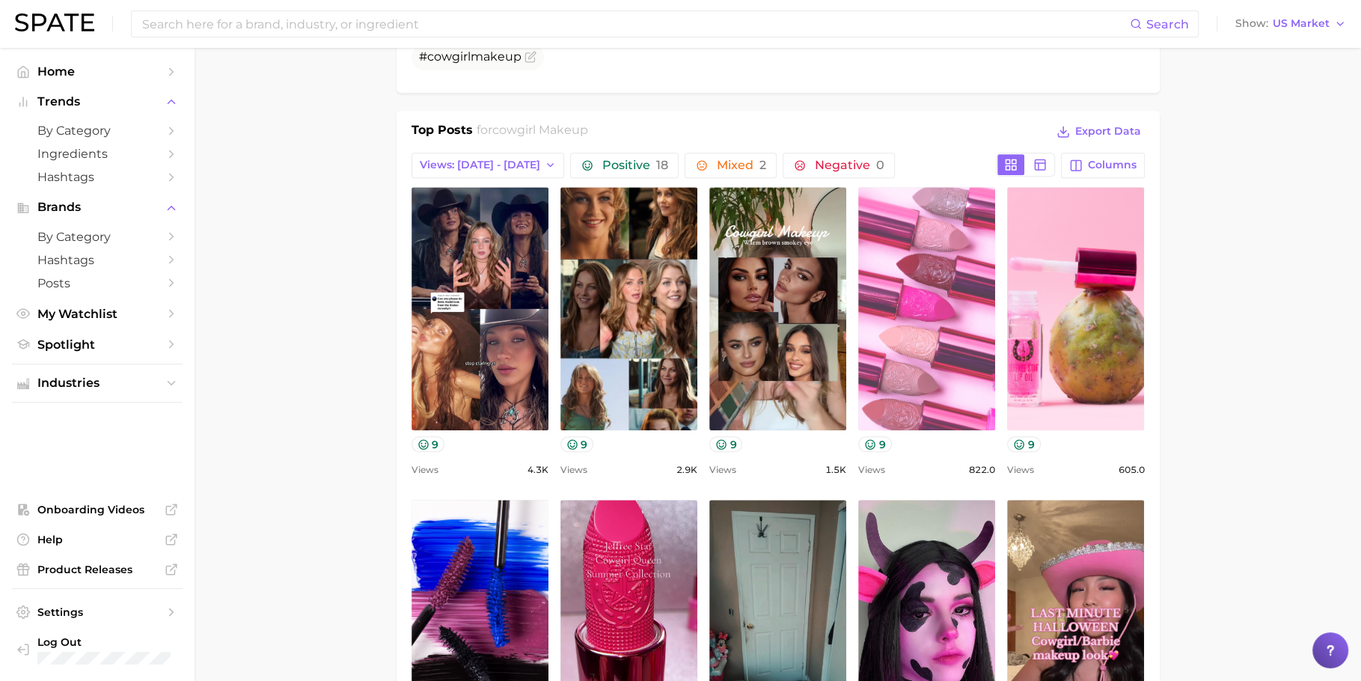
click at [913, 301] on link "view post on TikTok" at bounding box center [926, 308] width 137 height 243
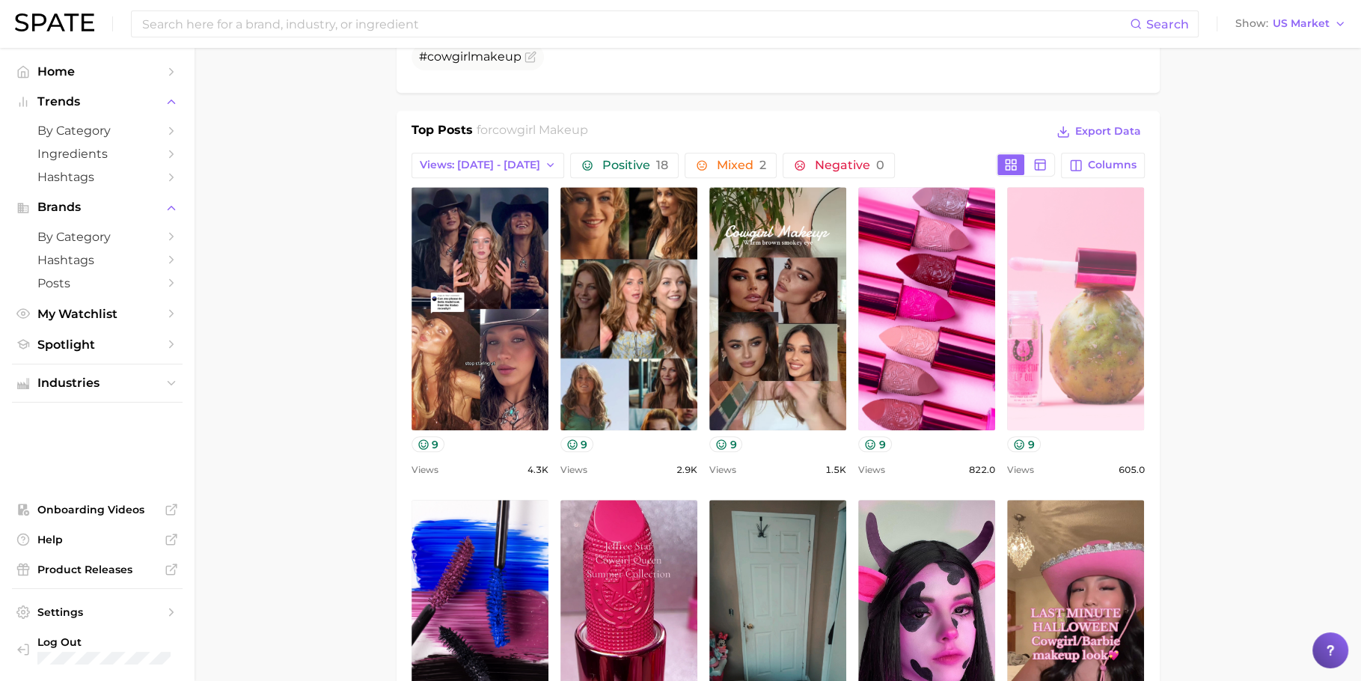
click at [1049, 325] on link "view post on TikTok" at bounding box center [1075, 308] width 137 height 243
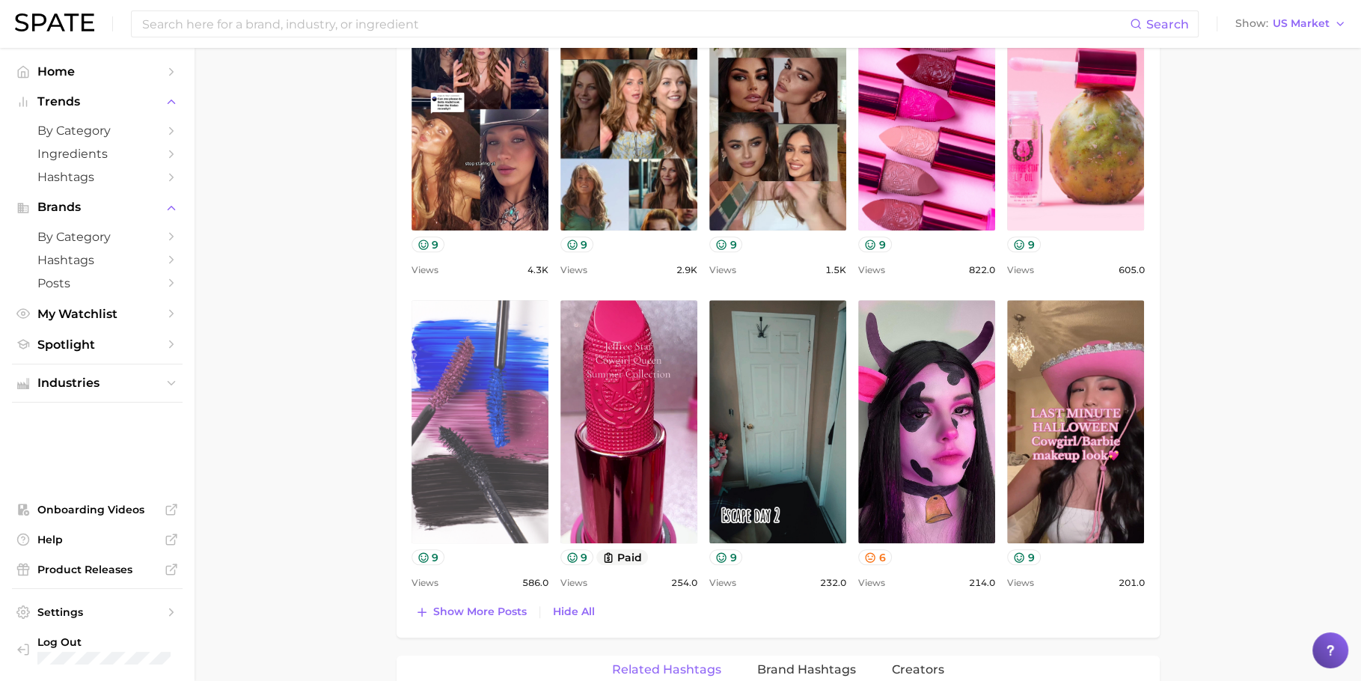
scroll to position [922, 0]
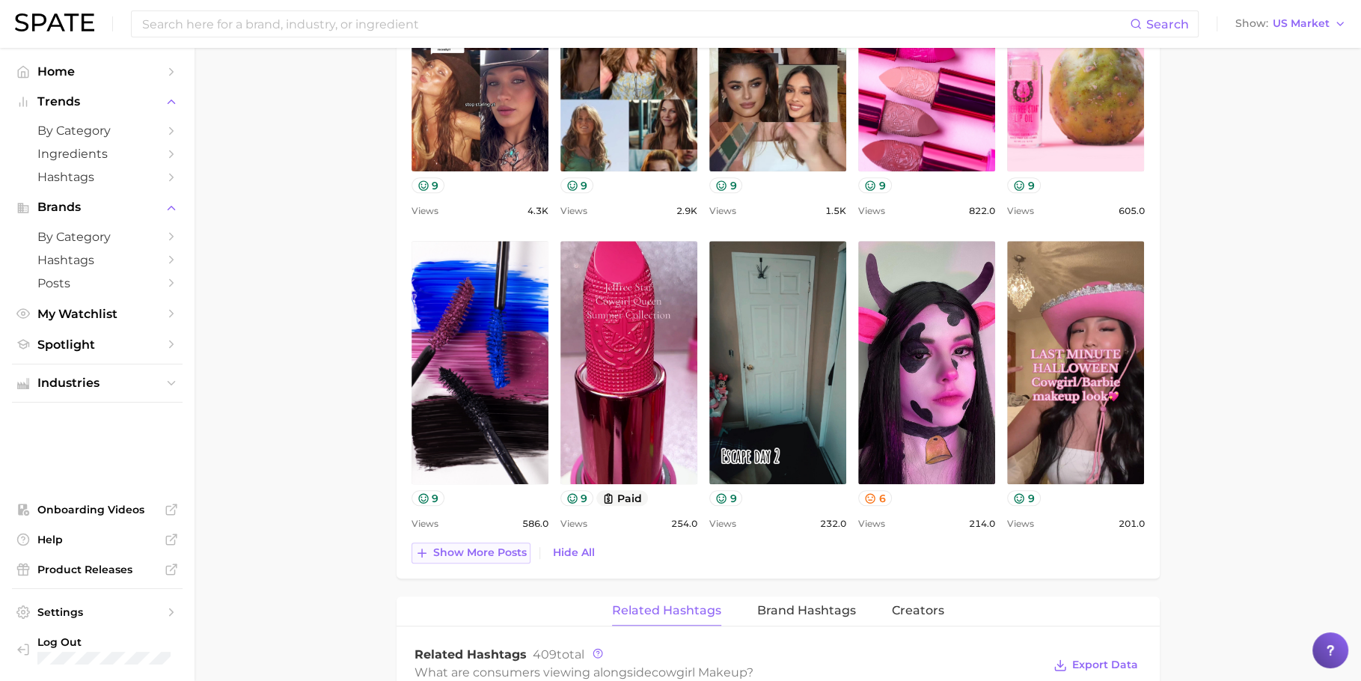
click at [483, 546] on span "Show more posts" at bounding box center [480, 552] width 94 height 13
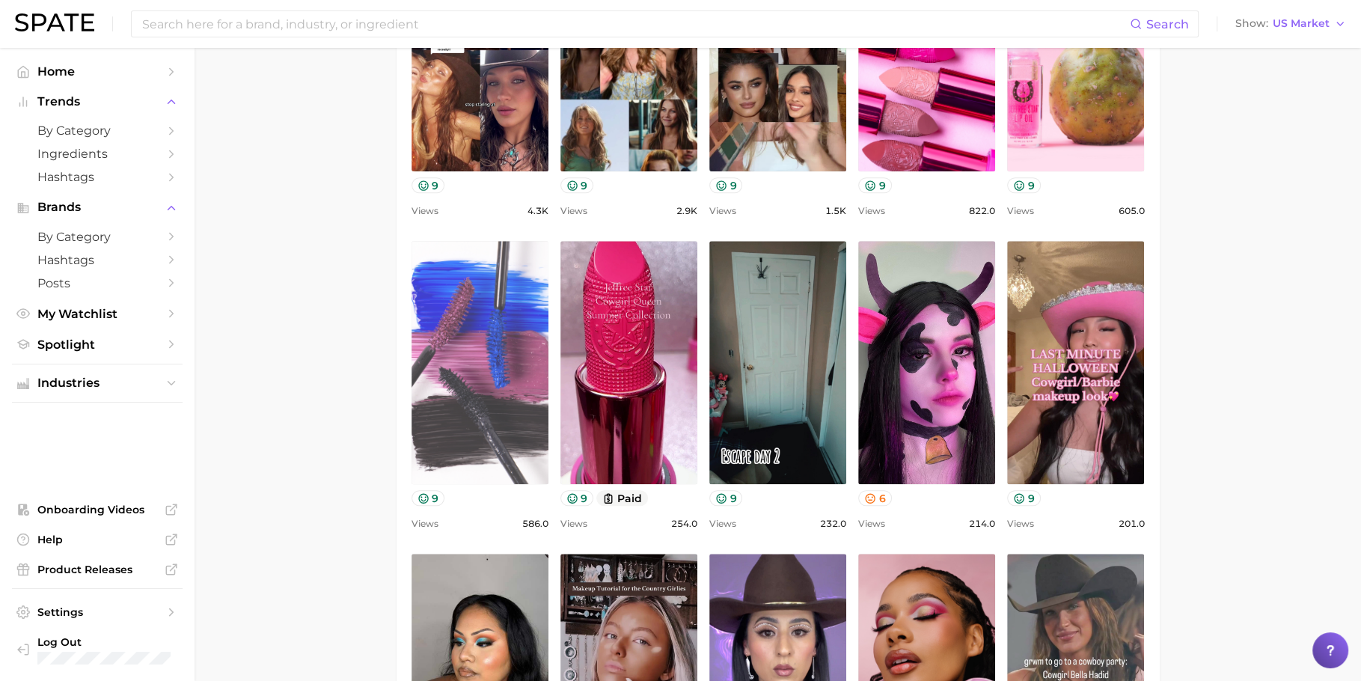
scroll to position [996, 0]
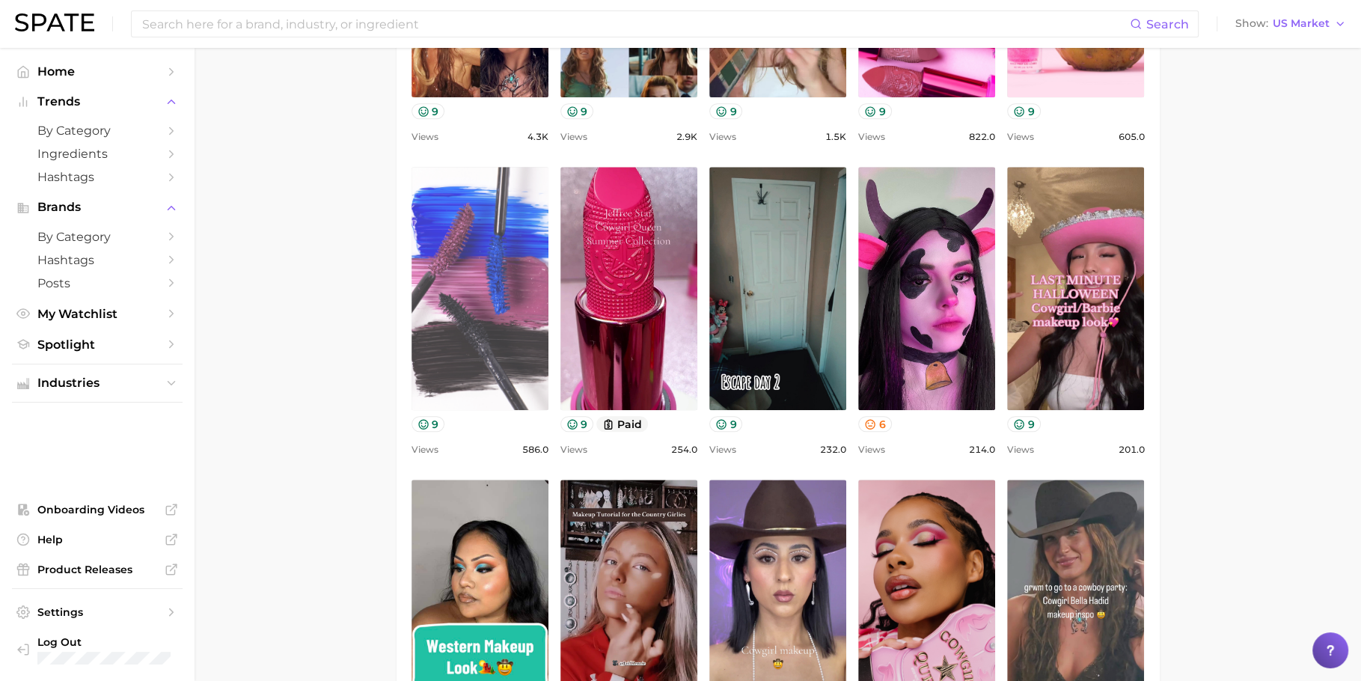
click at [503, 326] on link "view post on TikTok" at bounding box center [480, 288] width 137 height 243
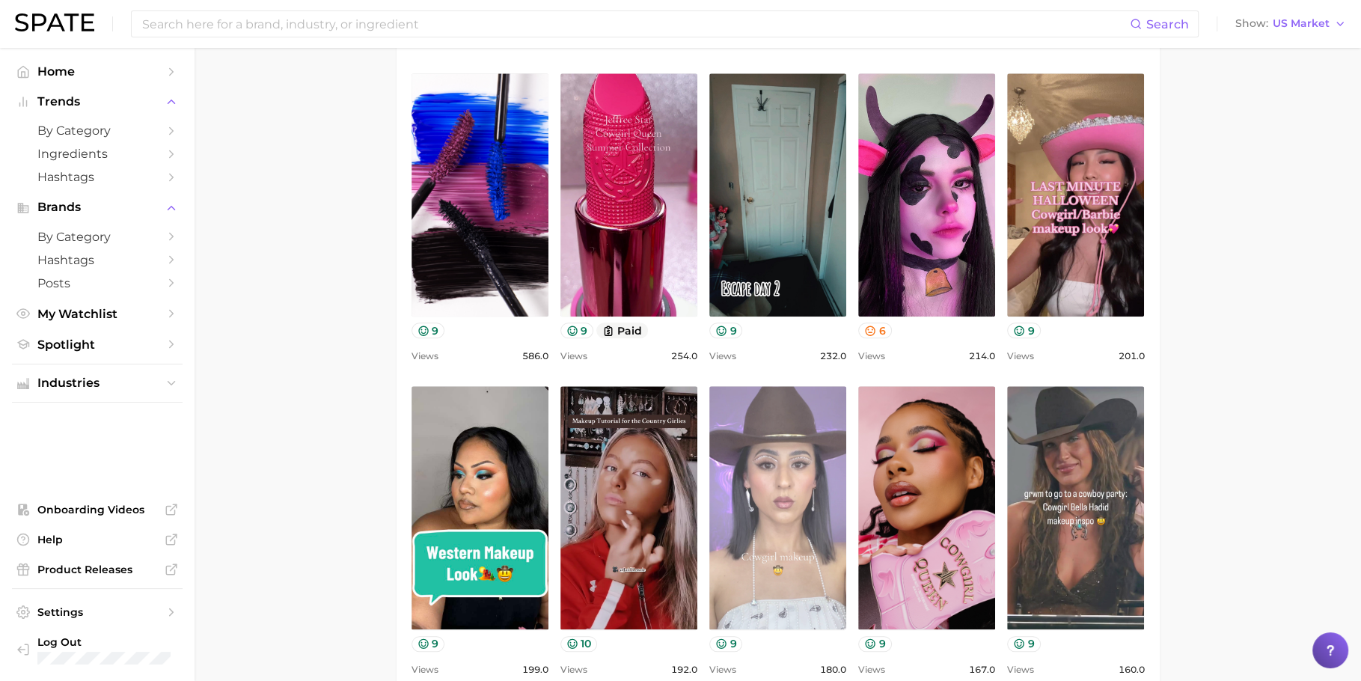
scroll to position [1087, 0]
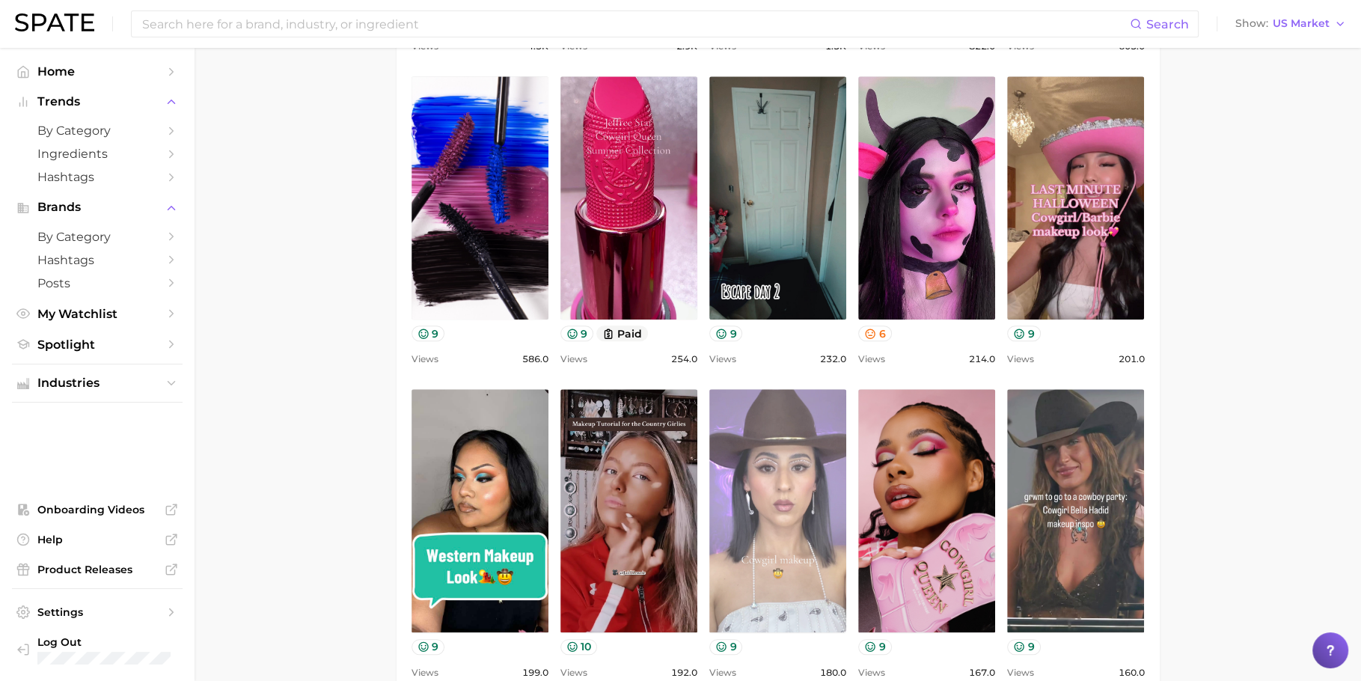
click at [752, 543] on link "view post on TikTok" at bounding box center [777, 510] width 137 height 243
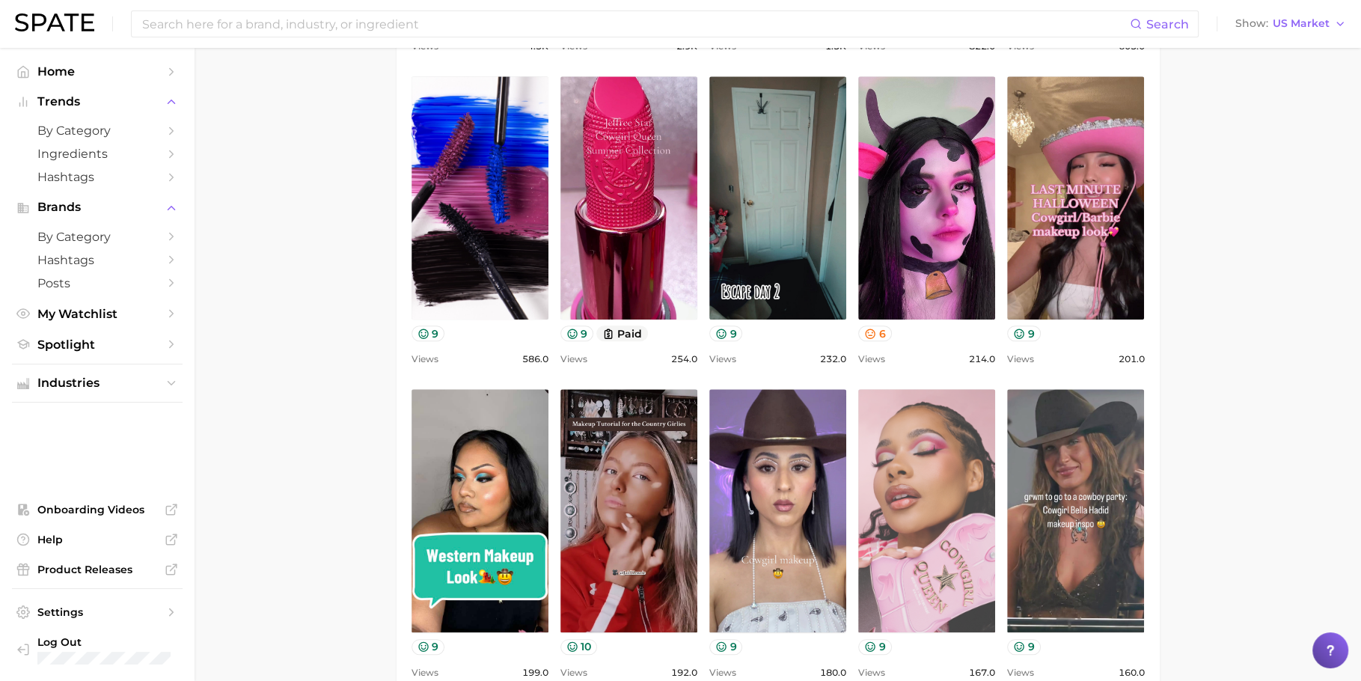
click at [947, 481] on link "view post on TikTok" at bounding box center [926, 510] width 137 height 243
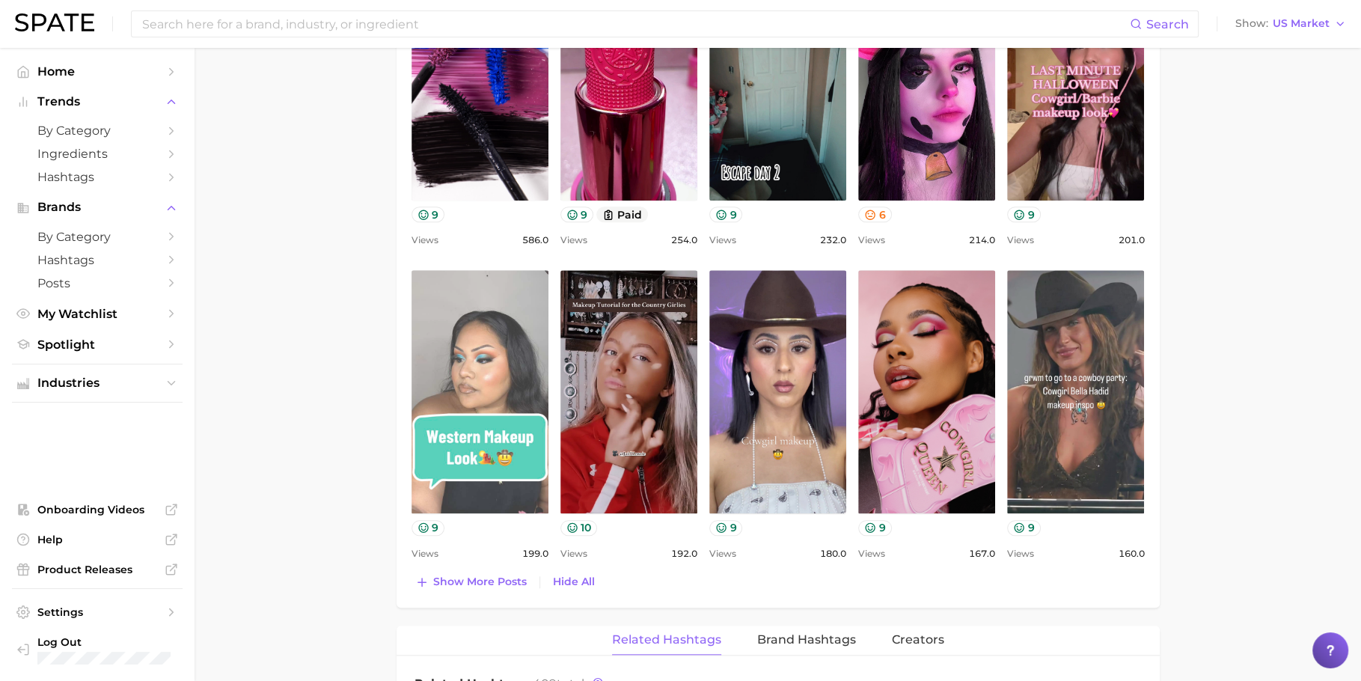
scroll to position [1171, 0]
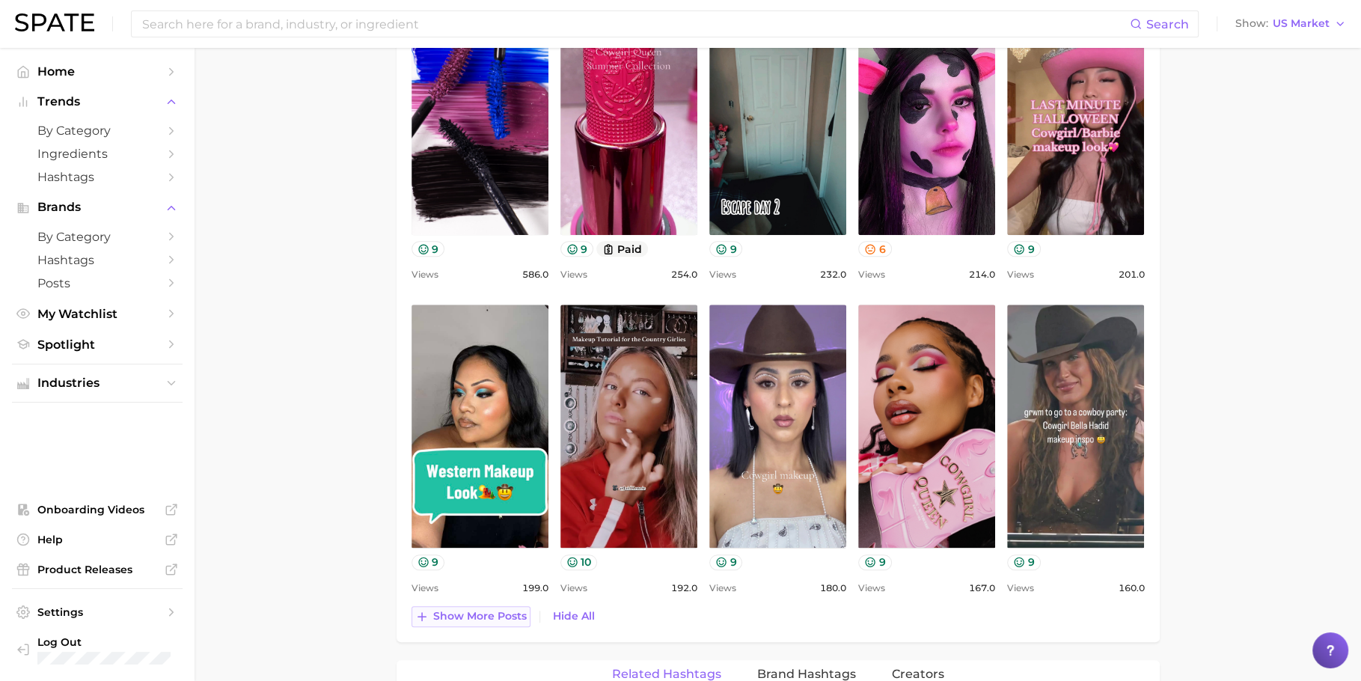
click at [471, 615] on span "Show more posts" at bounding box center [480, 616] width 94 height 13
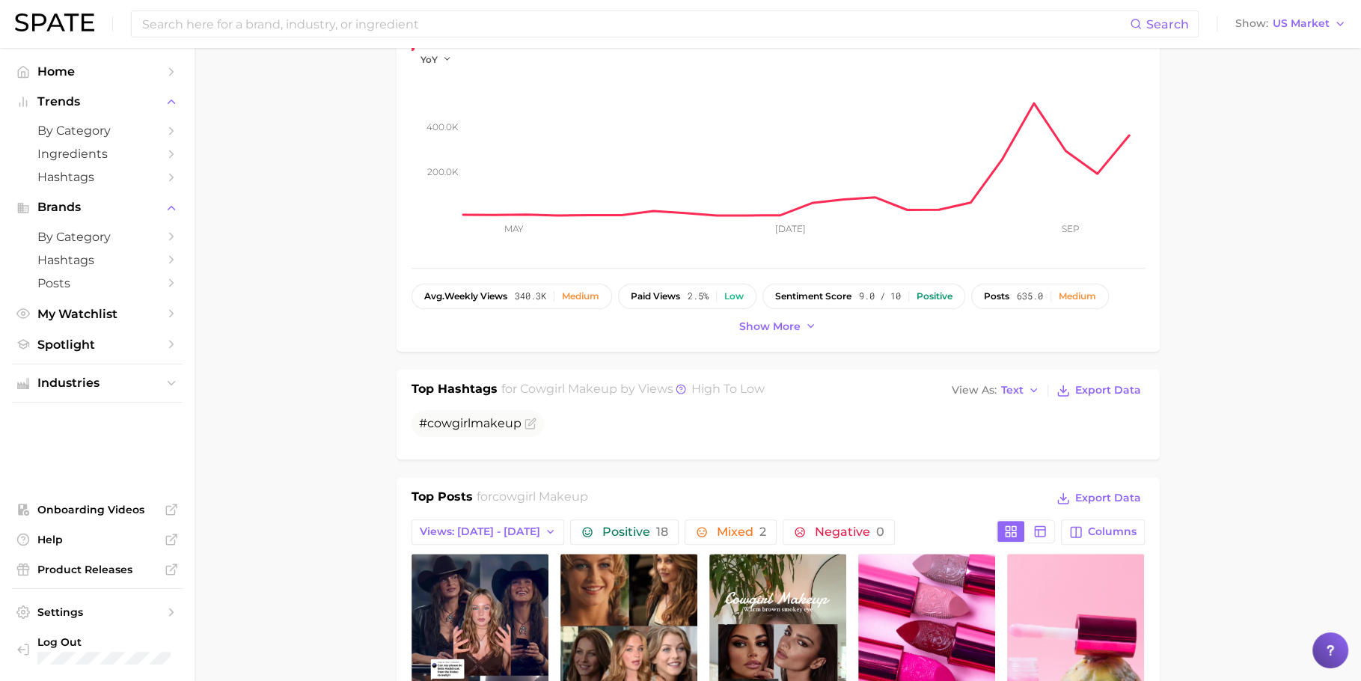
scroll to position [290, 0]
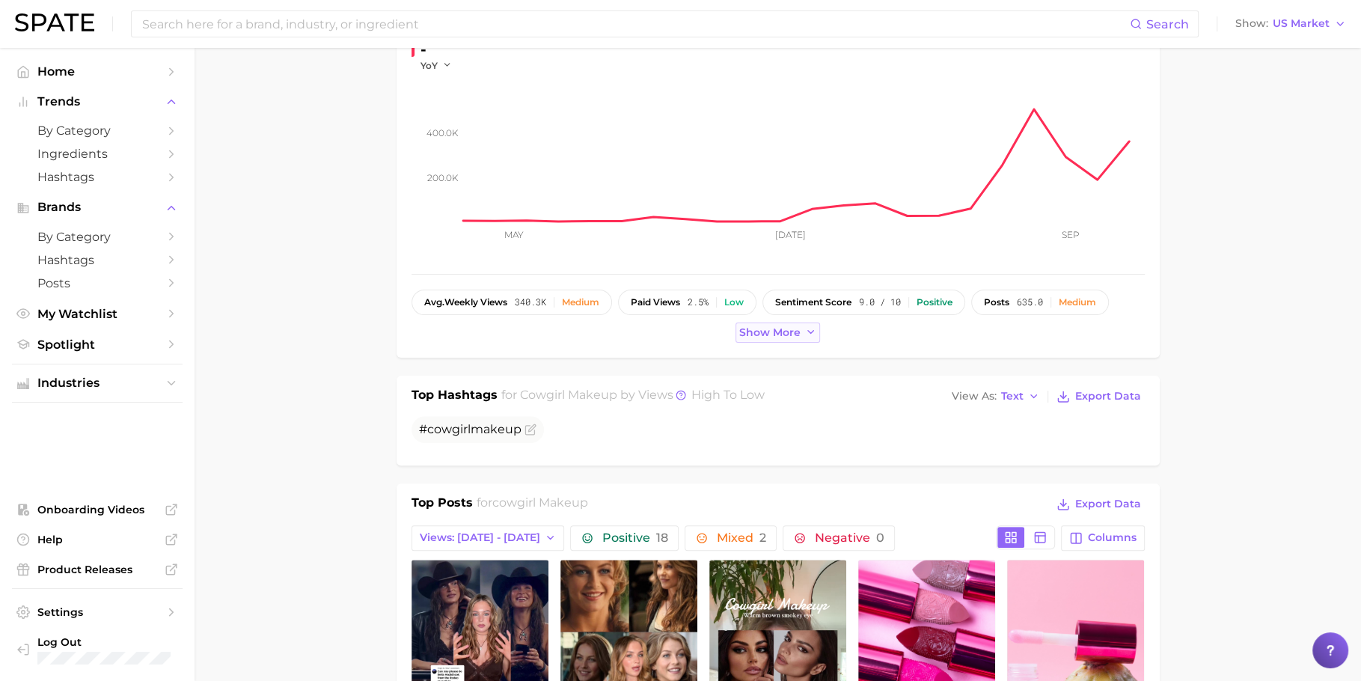
click at [761, 332] on span "Show more" at bounding box center [769, 332] width 61 height 13
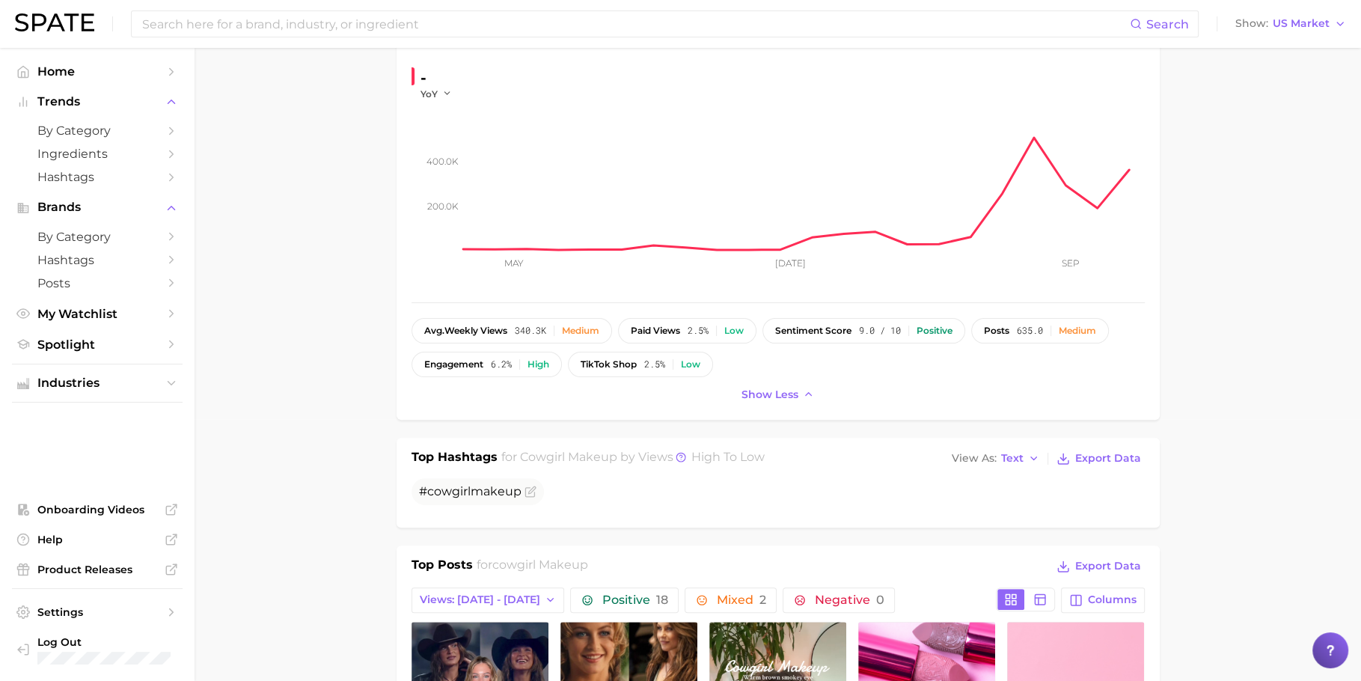
scroll to position [258, 0]
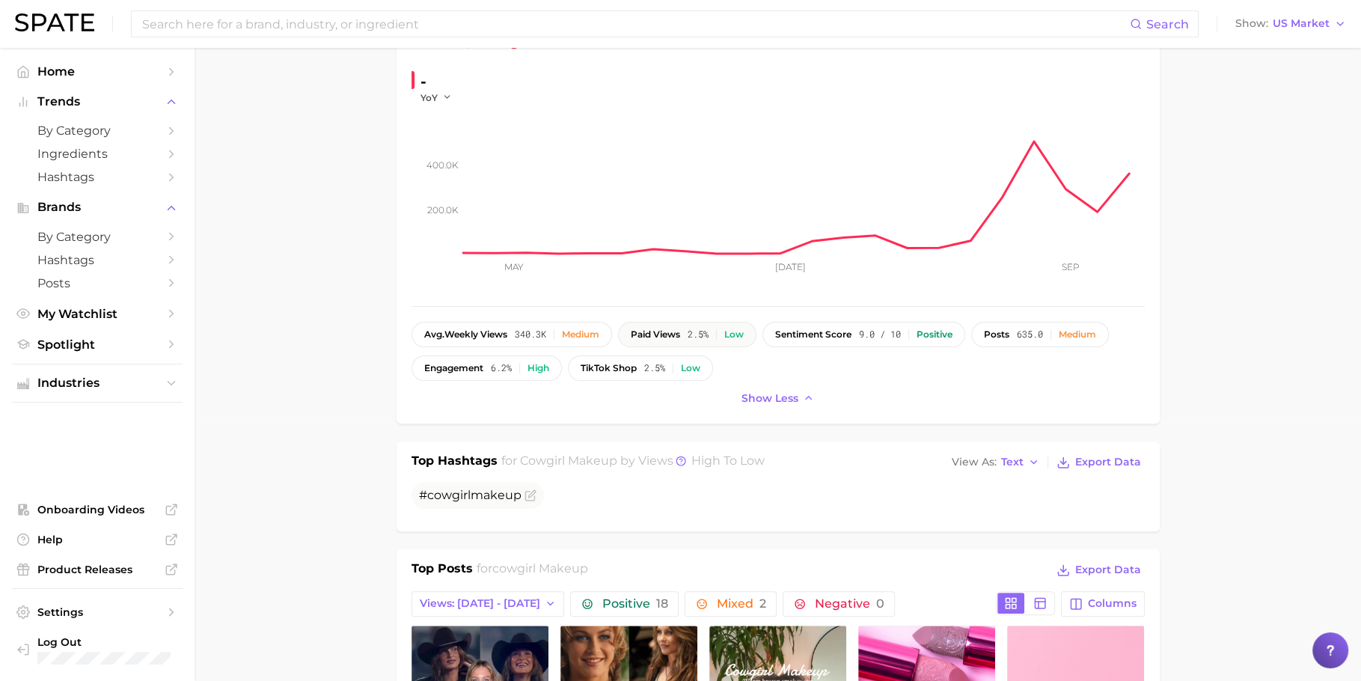
click at [756, 343] on button "paid views 2.5% Low" at bounding box center [687, 334] width 138 height 25
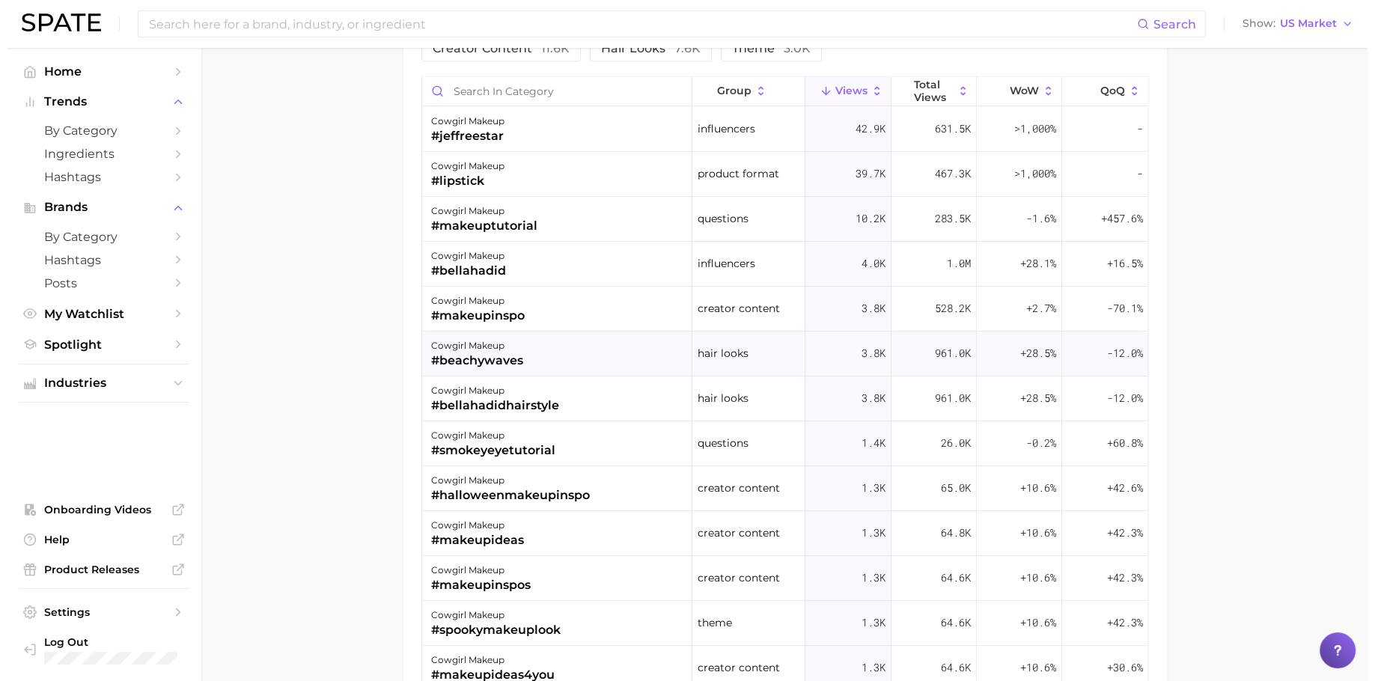
scroll to position [11, 0]
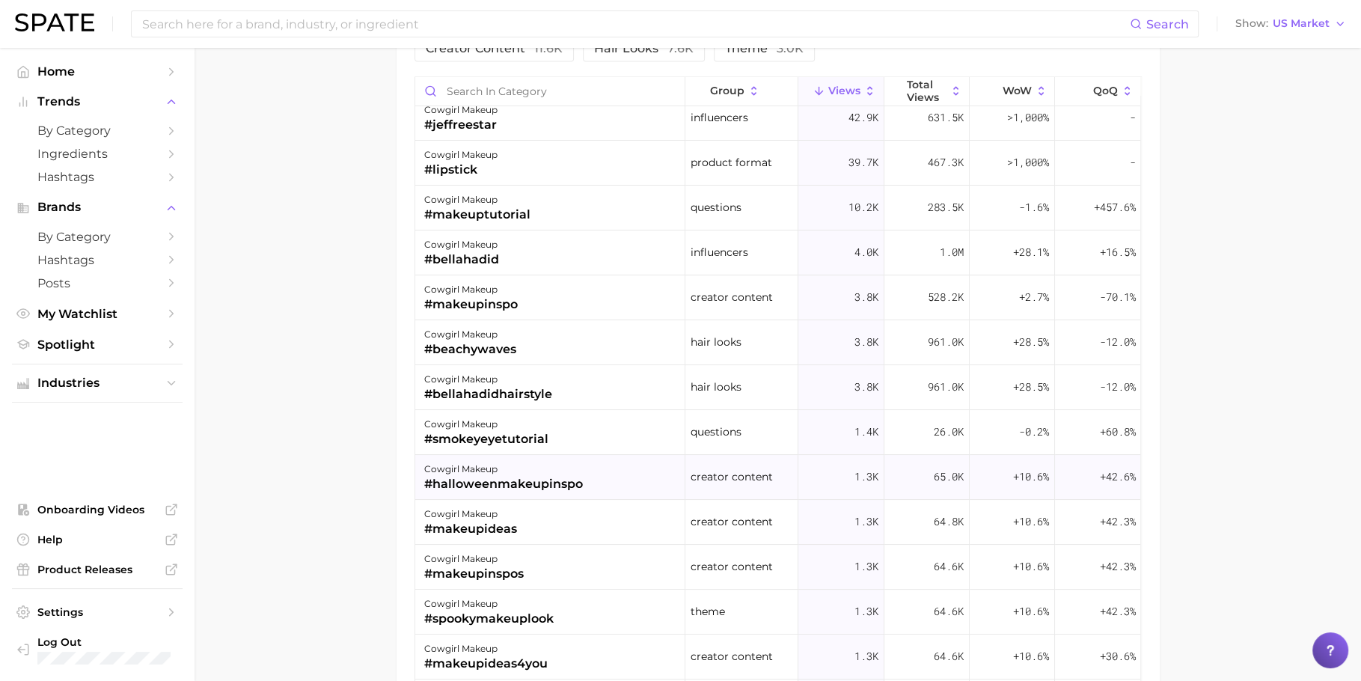
click at [510, 485] on div "#halloweenmakeupinspo" at bounding box center [503, 484] width 159 height 18
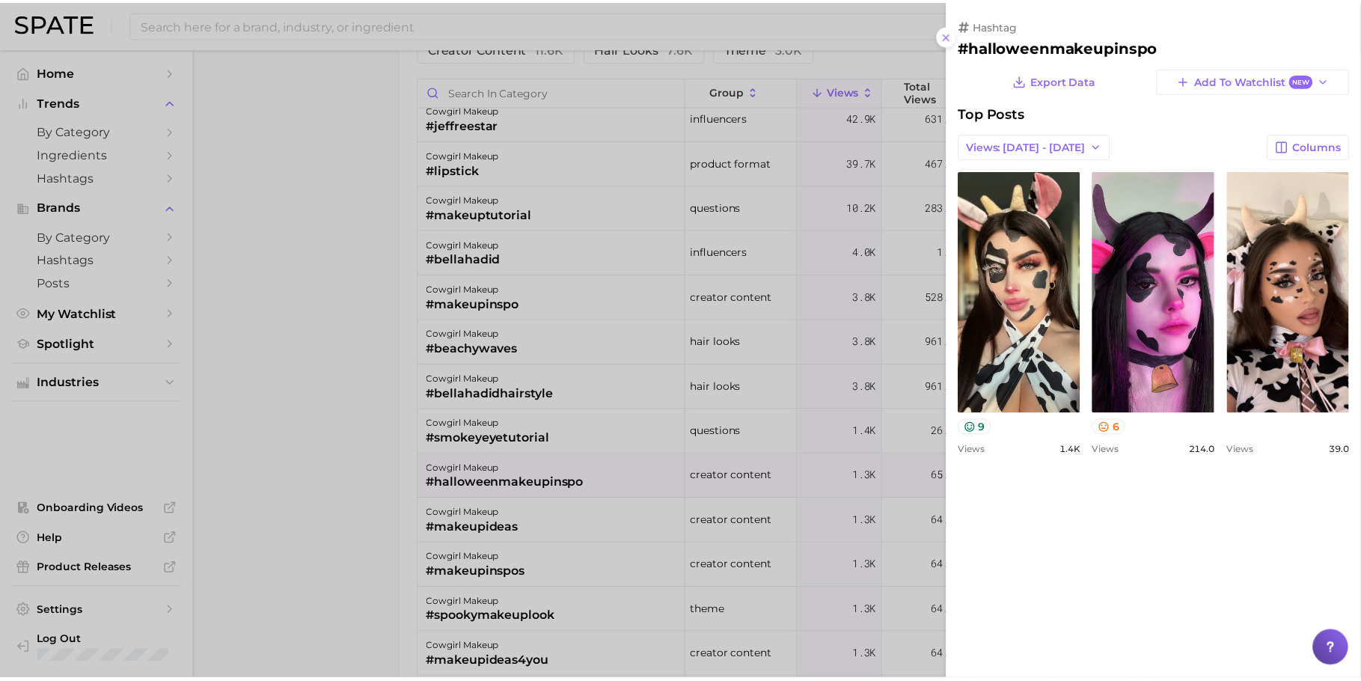
scroll to position [0, 0]
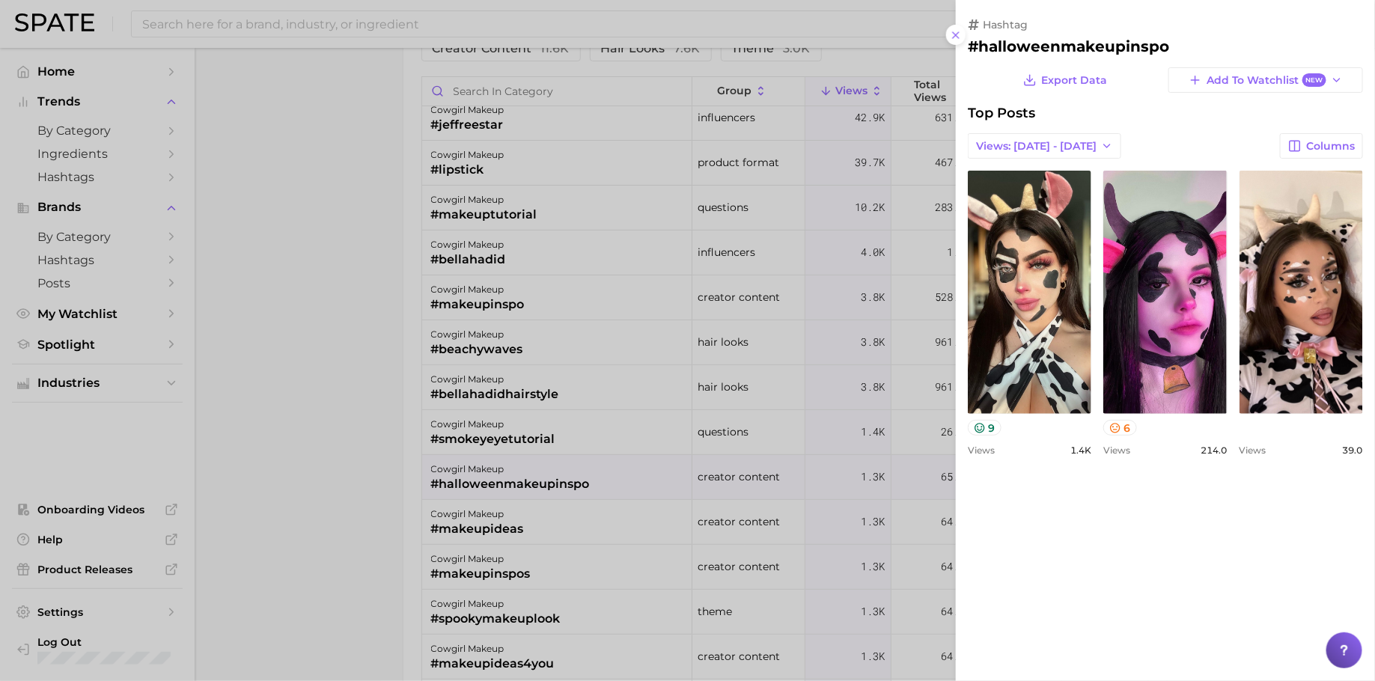
click at [755, 457] on div at bounding box center [687, 340] width 1375 height 681
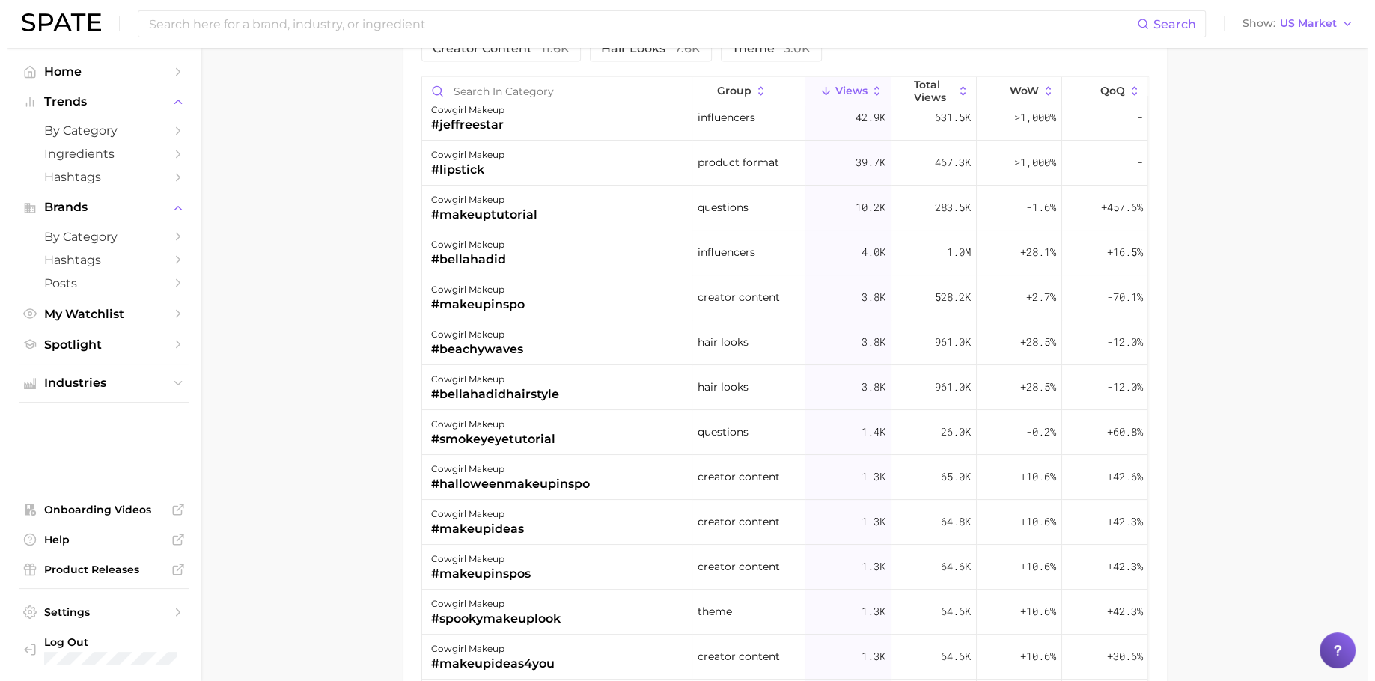
scroll to position [42, 0]
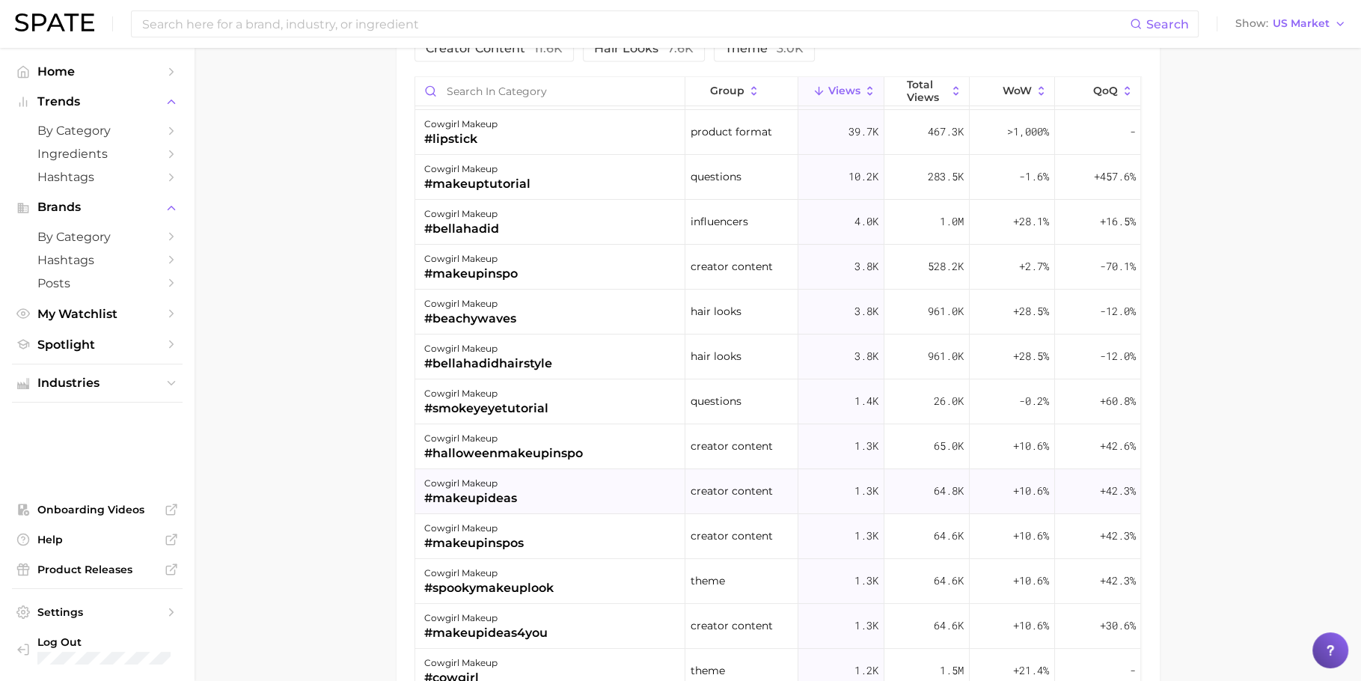
click at [754, 493] on span "creator content" at bounding box center [732, 491] width 82 height 18
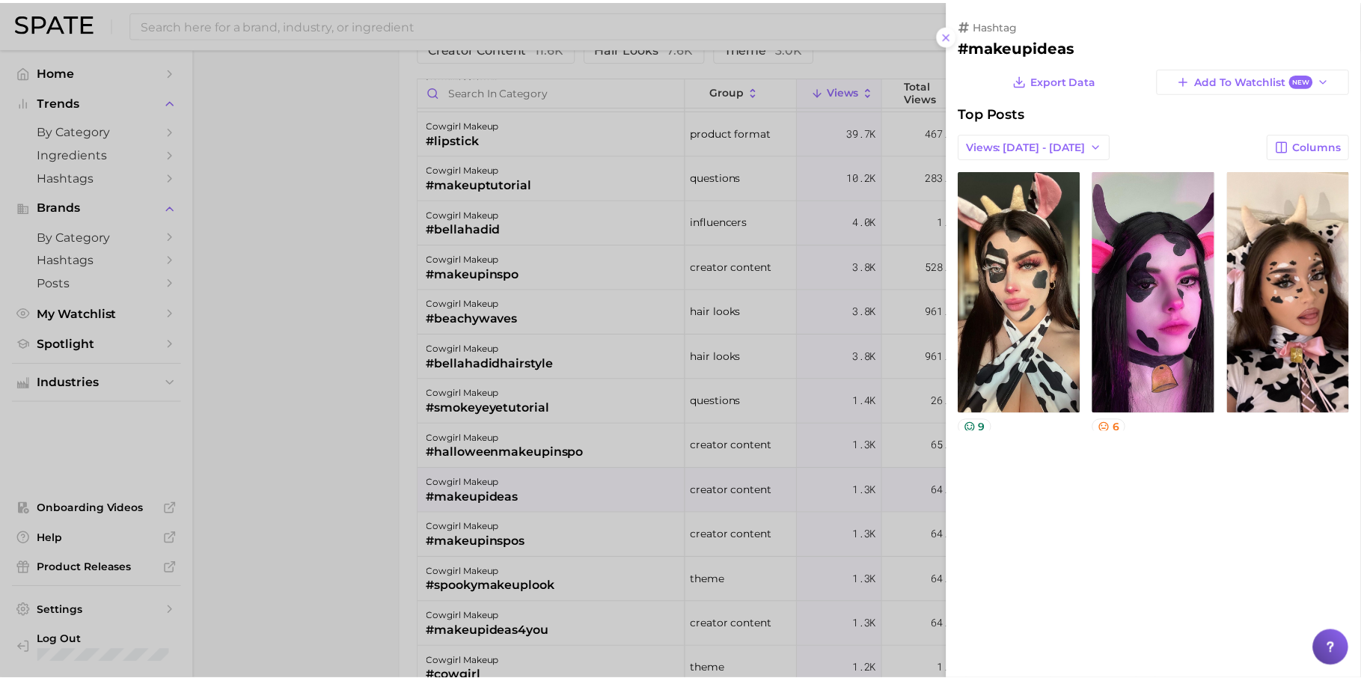
scroll to position [0, 0]
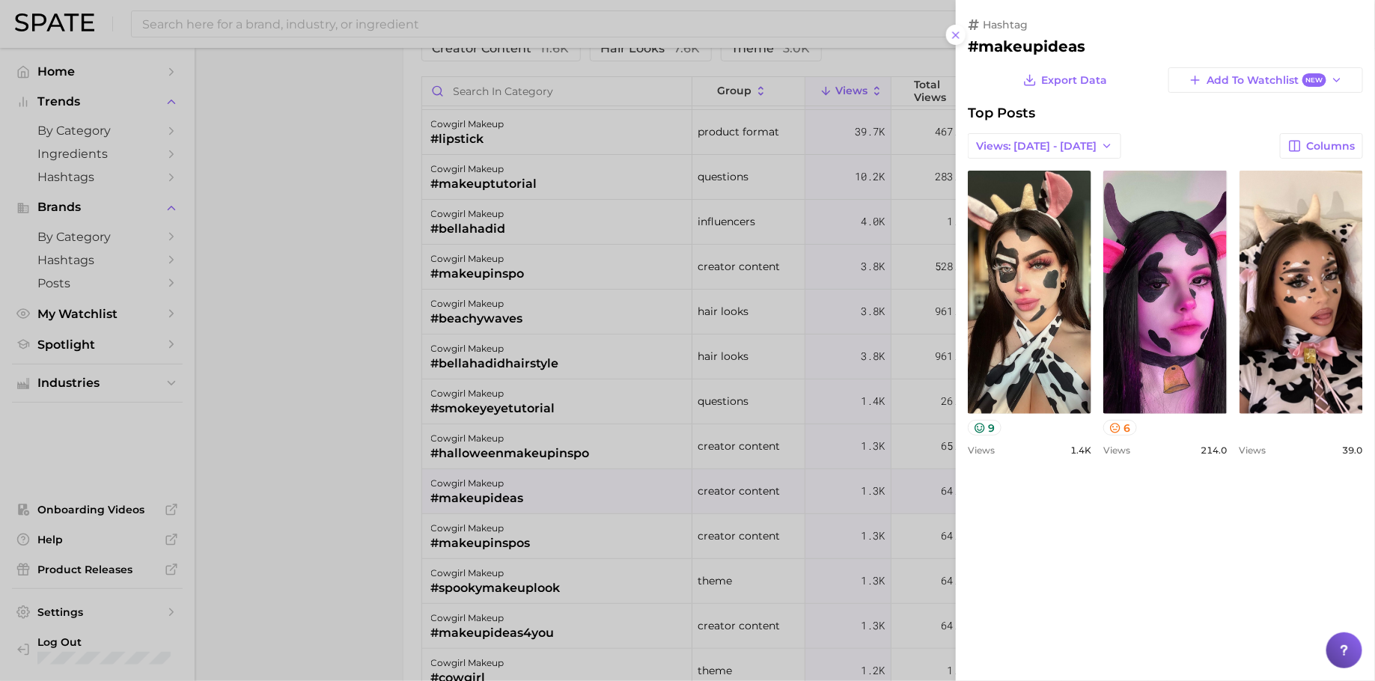
click at [757, 497] on div at bounding box center [687, 340] width 1375 height 681
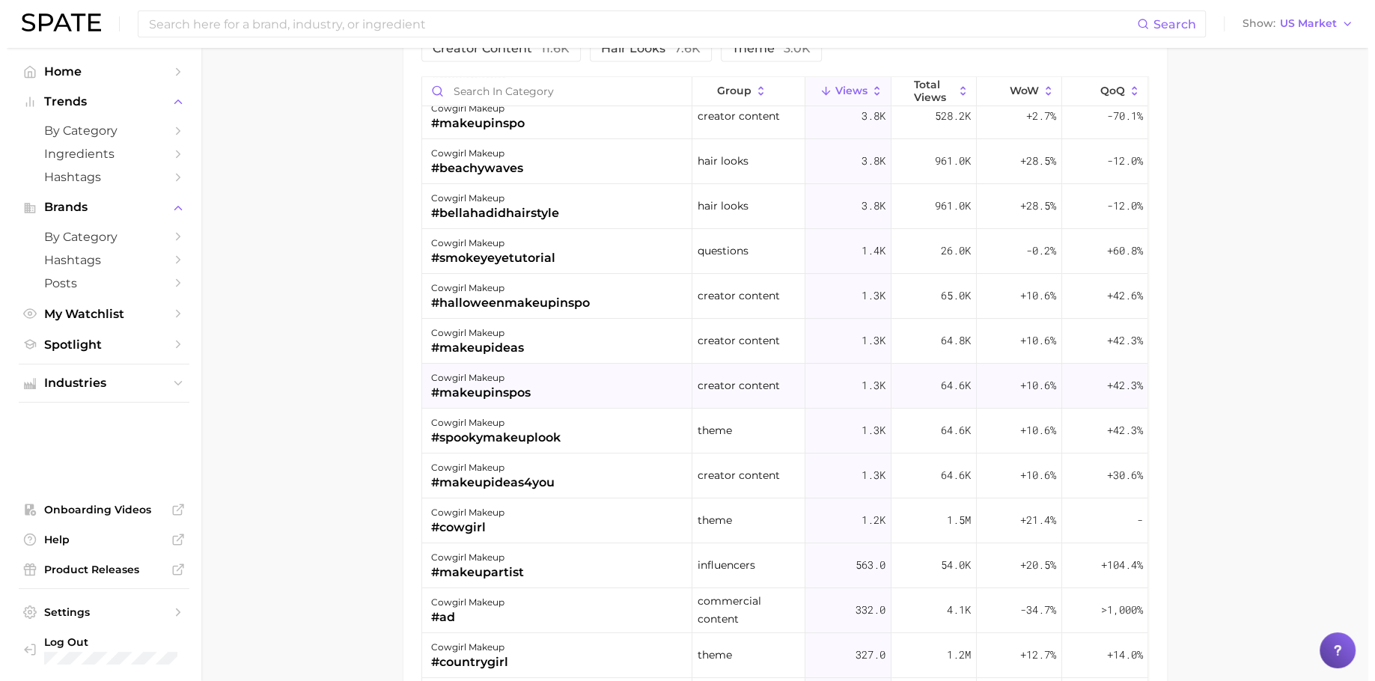
scroll to position [193, 0]
click at [751, 502] on div "theme" at bounding box center [743, 520] width 114 height 45
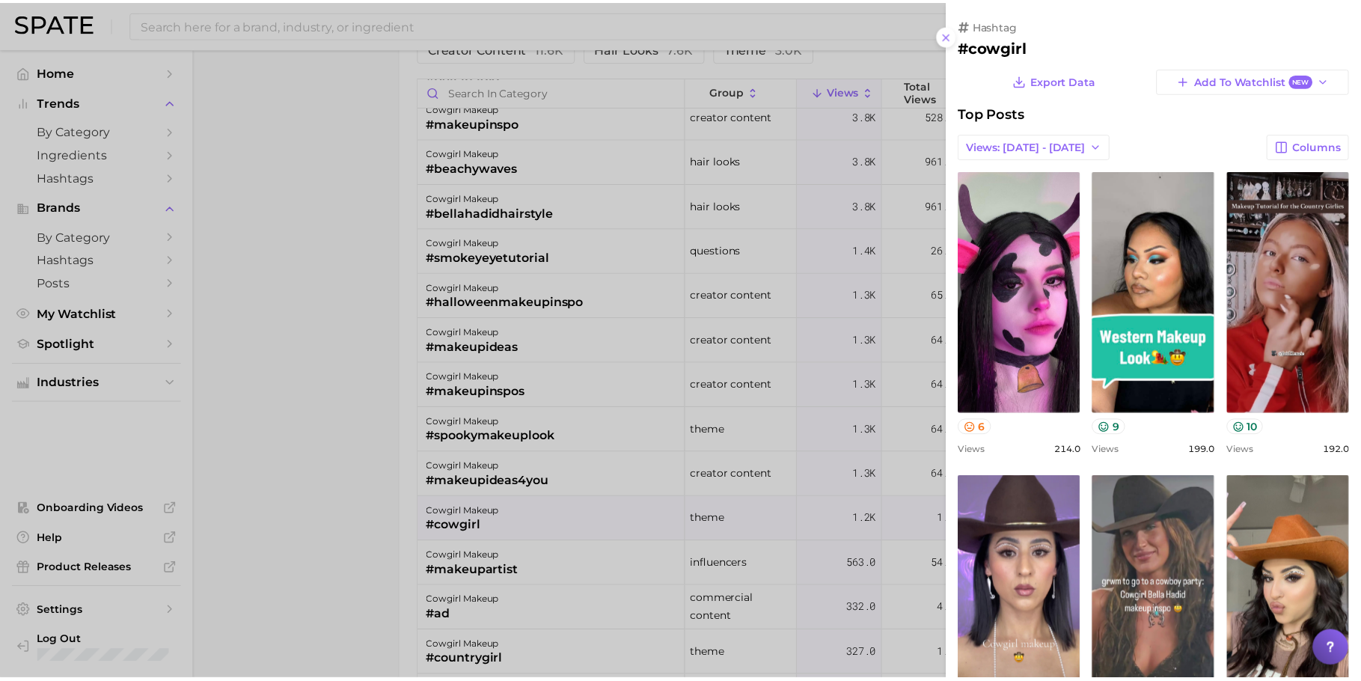
scroll to position [0, 0]
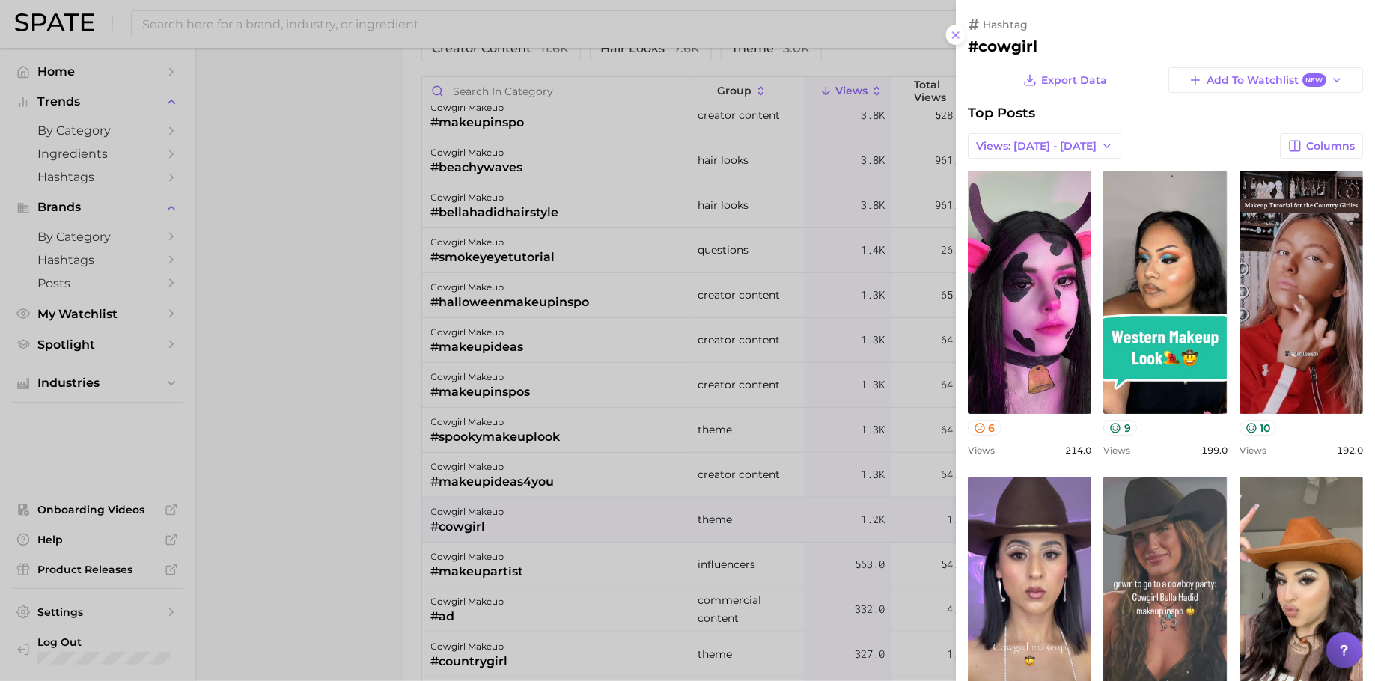
click at [752, 503] on div at bounding box center [687, 340] width 1375 height 681
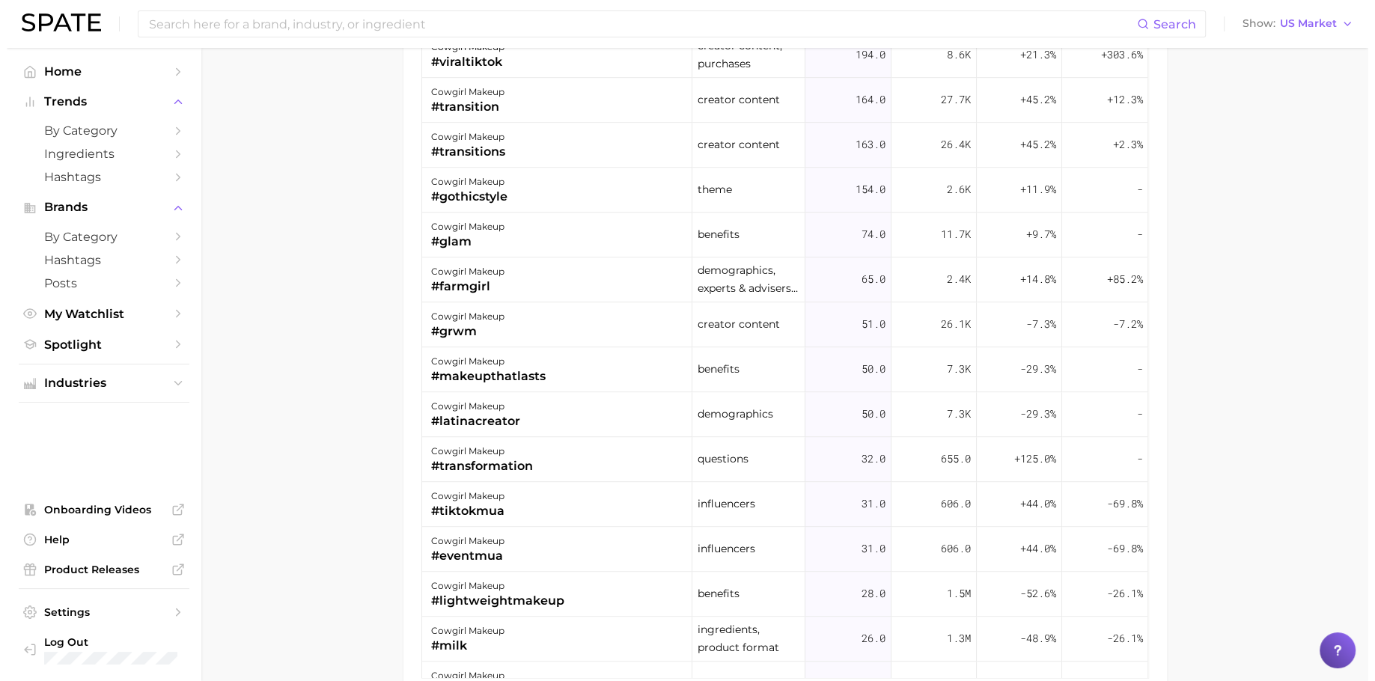
scroll to position [2393, 0]
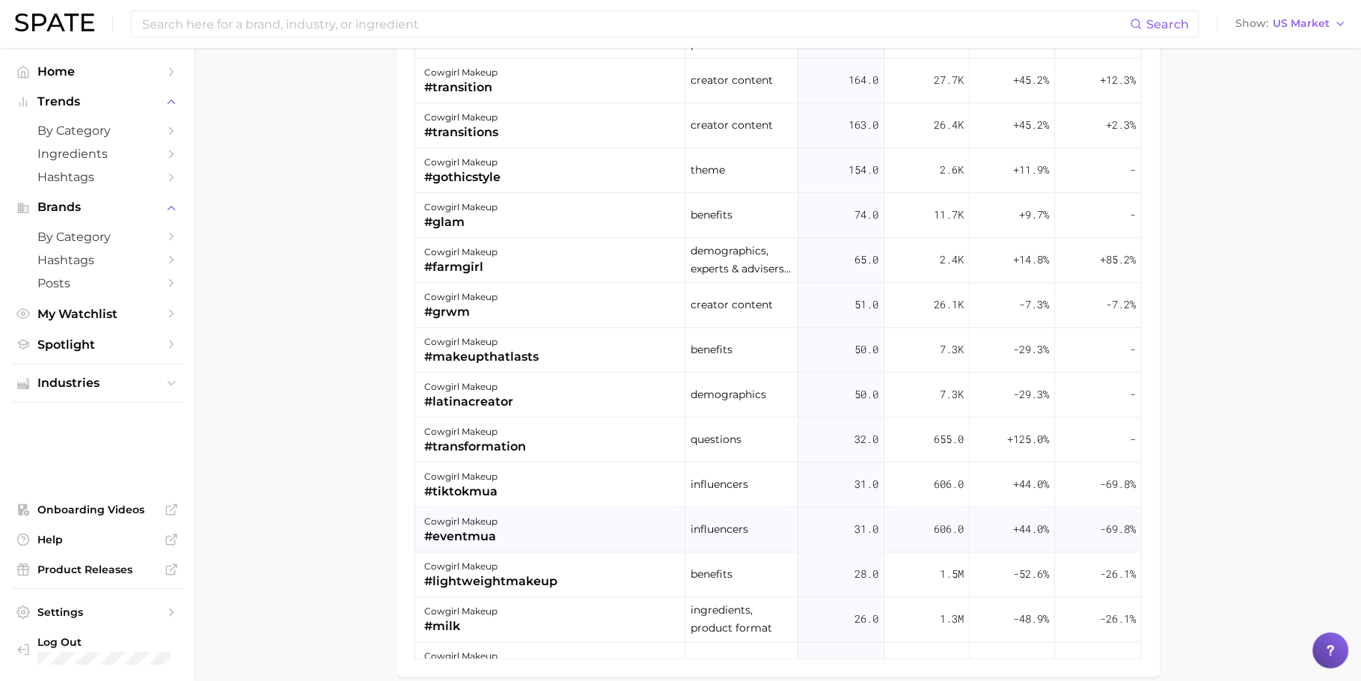
click at [483, 540] on div "cowgirl makeup #eventmua" at bounding box center [550, 529] width 270 height 45
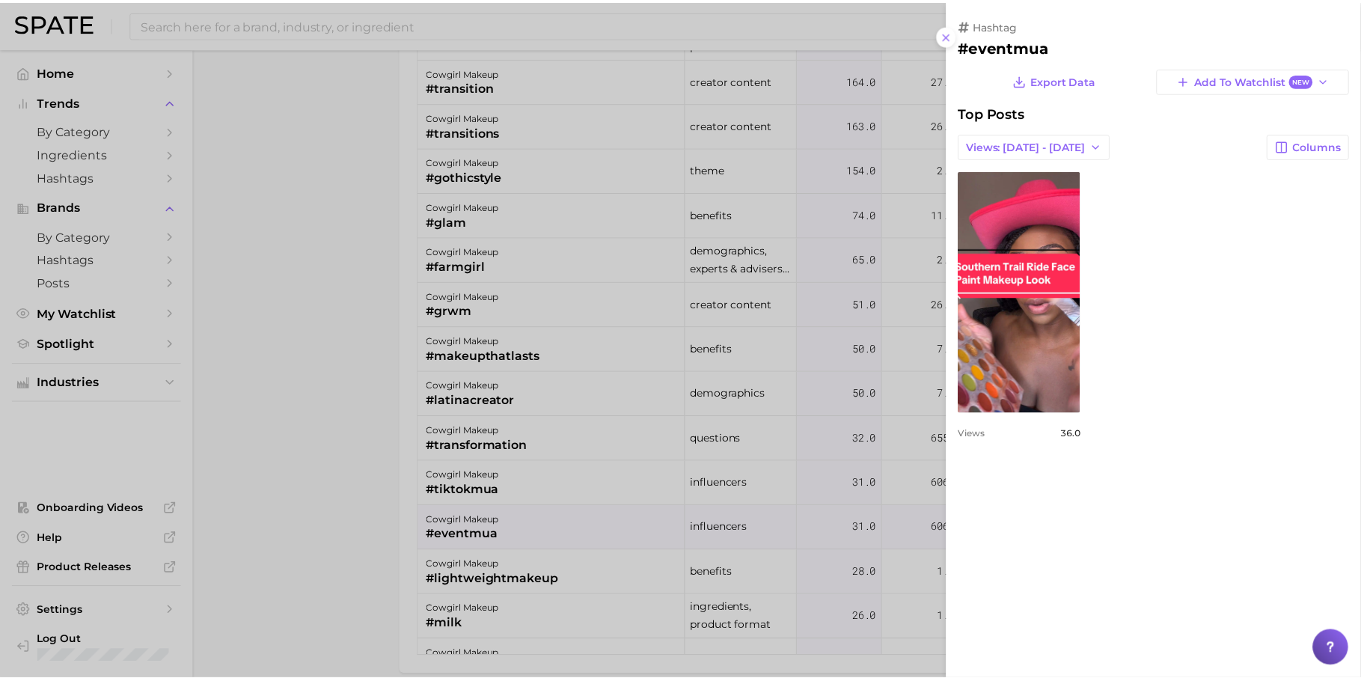
scroll to position [0, 0]
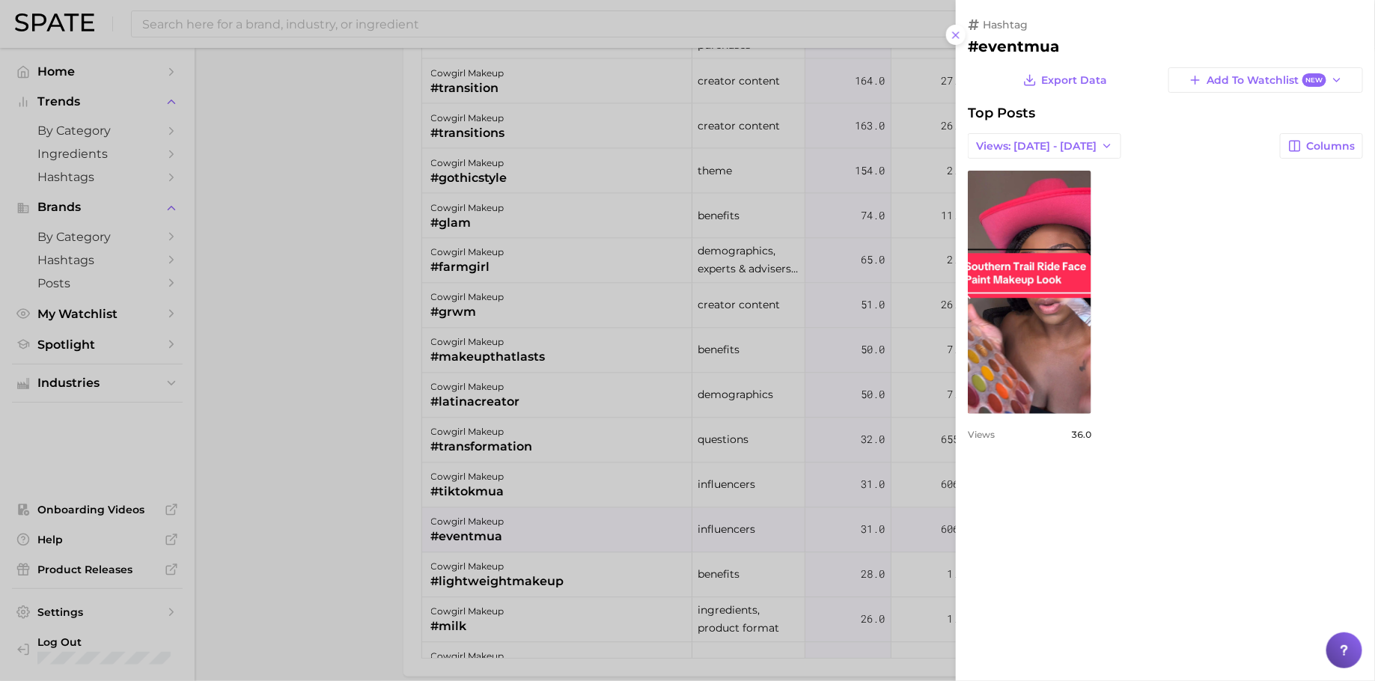
click at [495, 448] on div at bounding box center [687, 340] width 1375 height 681
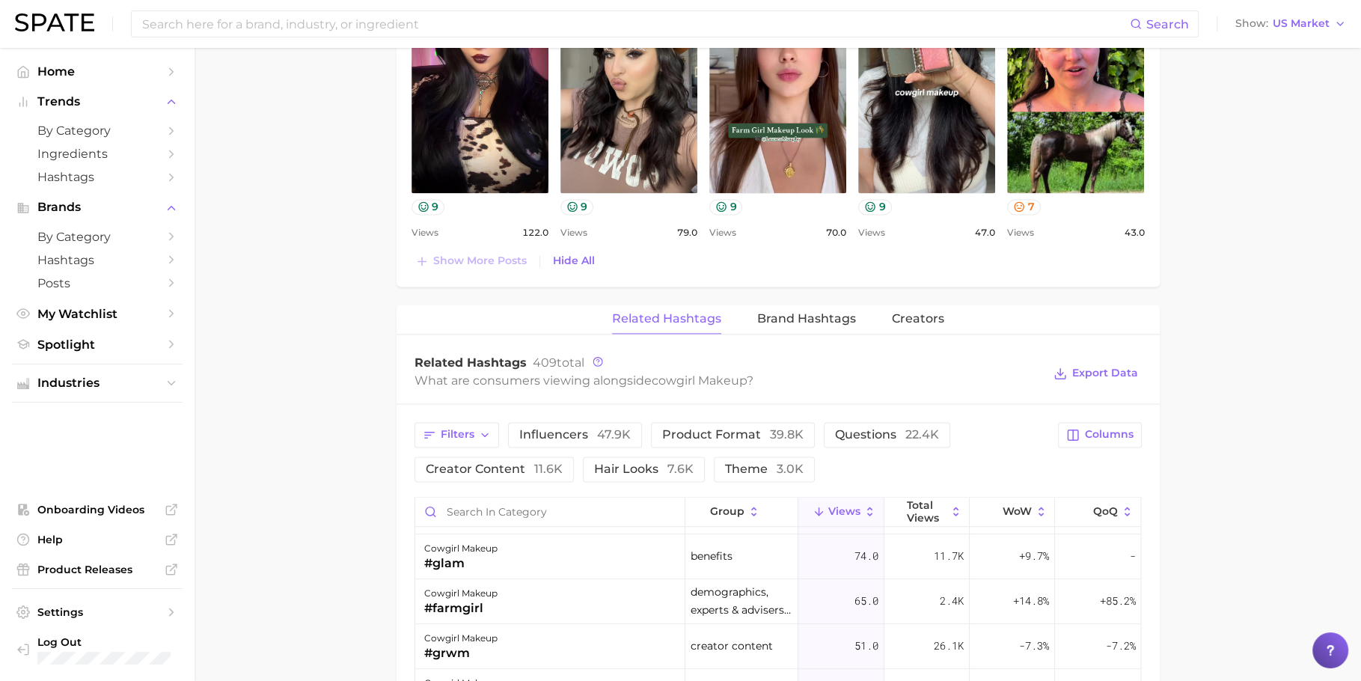
scroll to position [1872, 0]
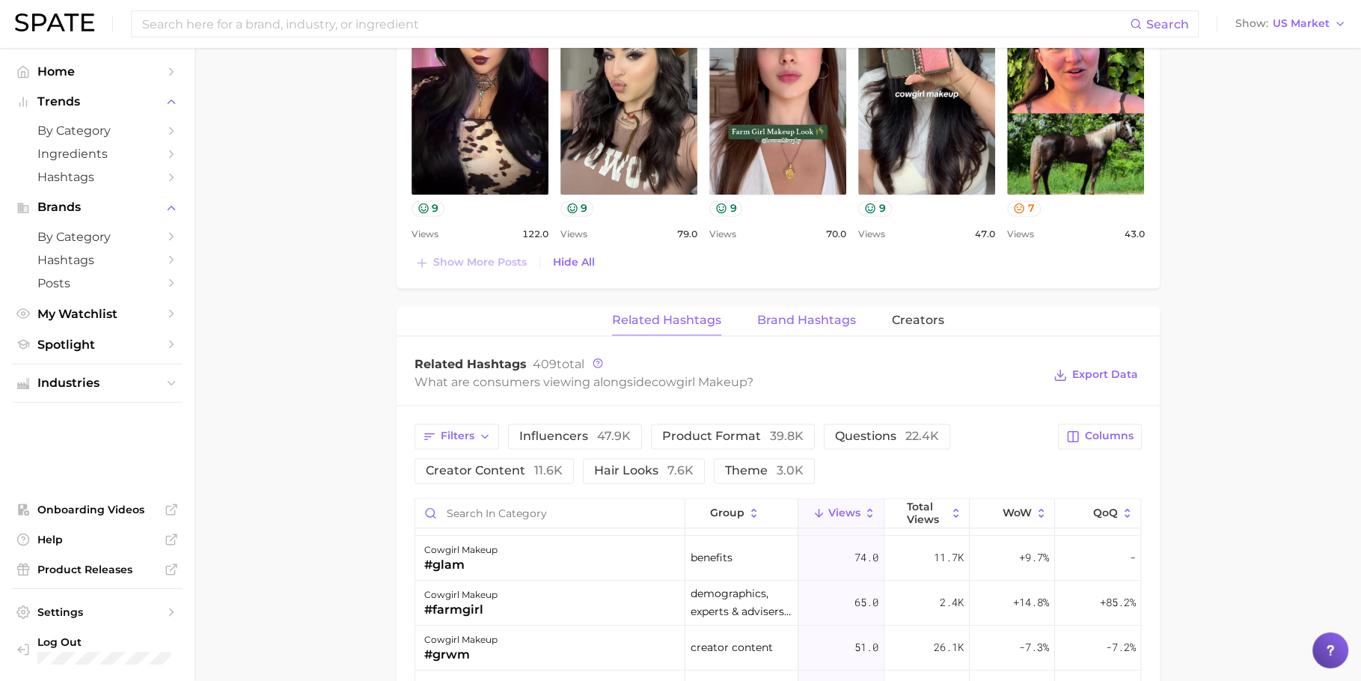
click at [804, 320] on span "Brand Hashtags" at bounding box center [806, 320] width 99 height 13
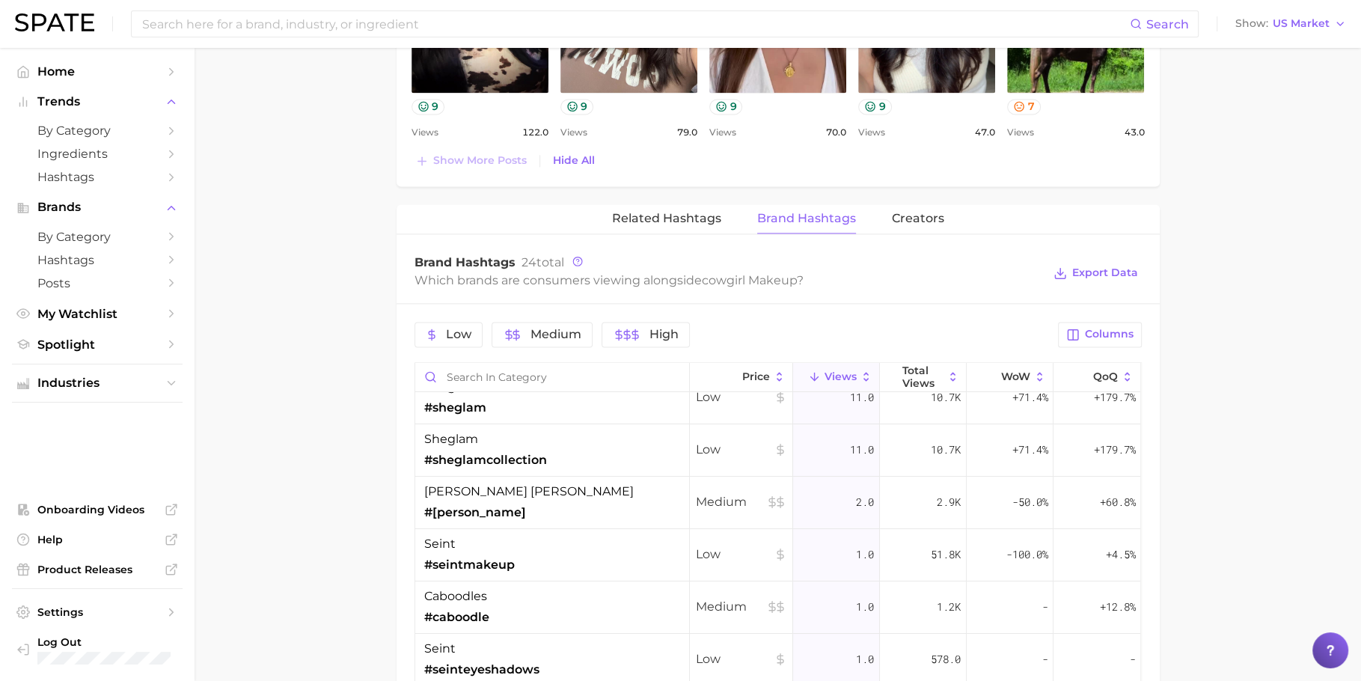
scroll to position [0, 0]
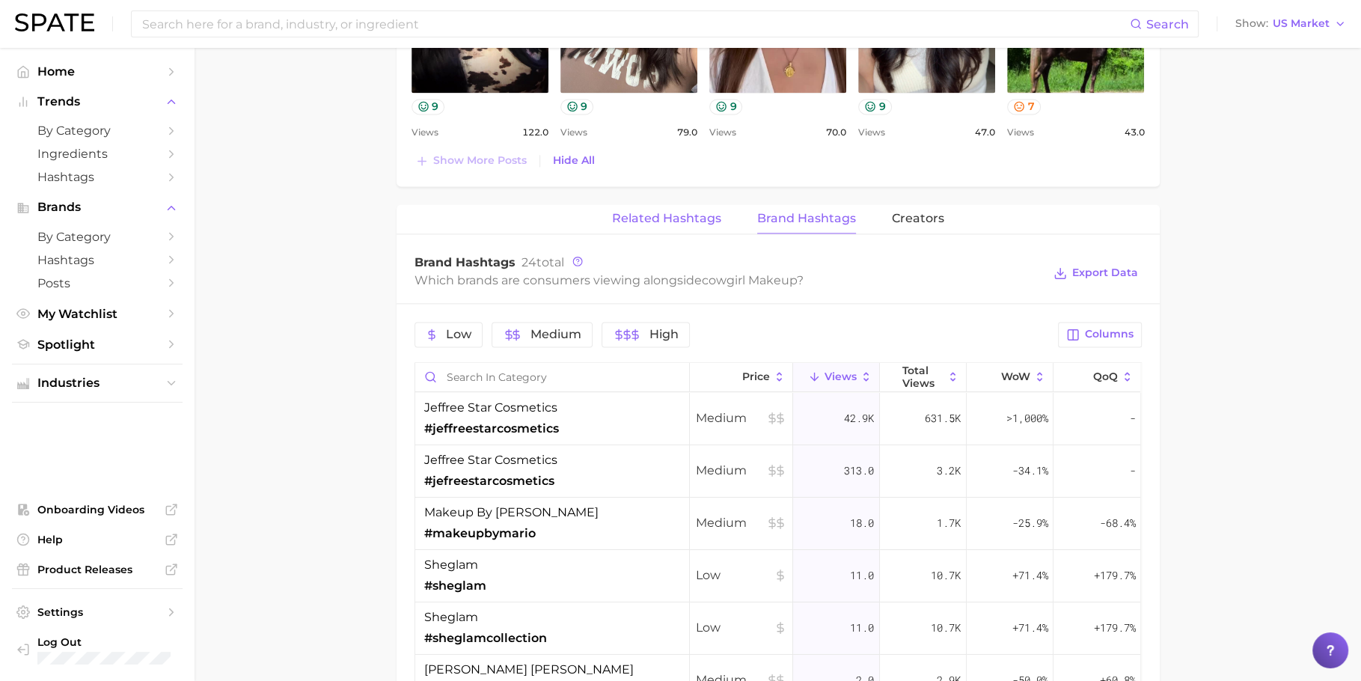
click at [706, 222] on button "Related Hashtags" at bounding box center [666, 218] width 109 height 29
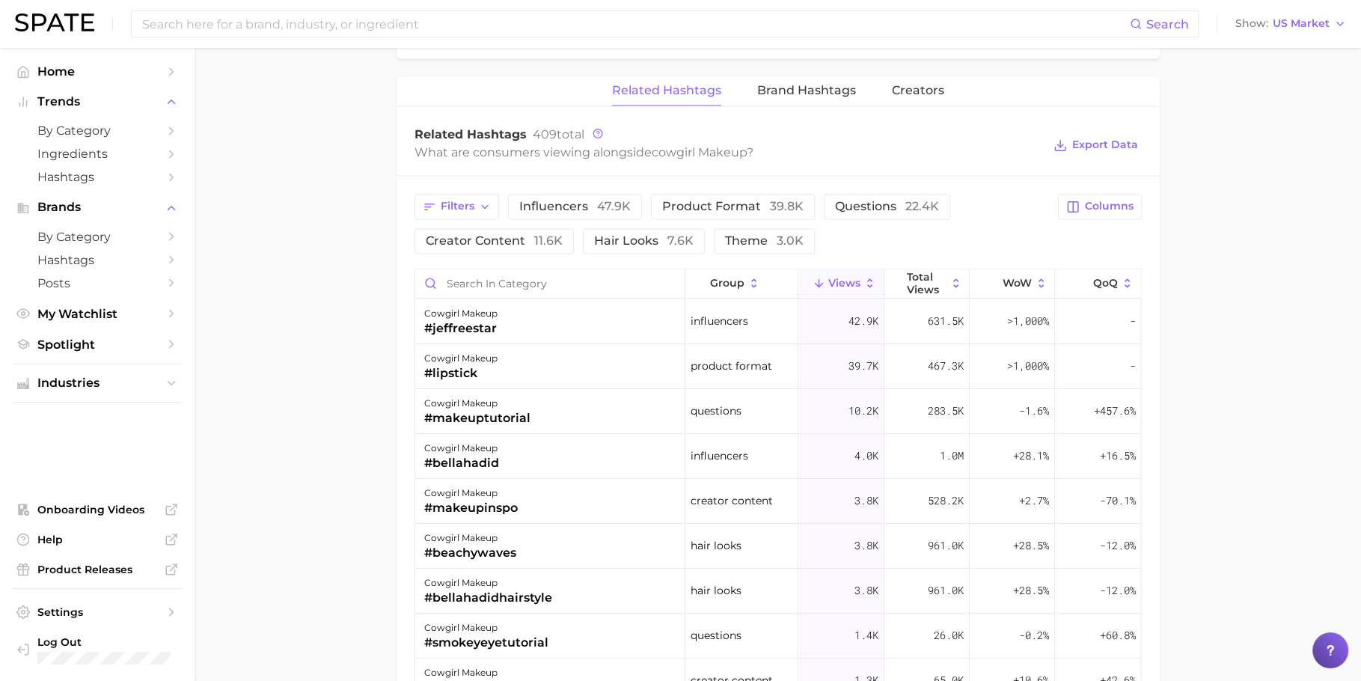
scroll to position [2103, 0]
click at [599, 200] on span "47.9k" at bounding box center [614, 205] width 34 height 14
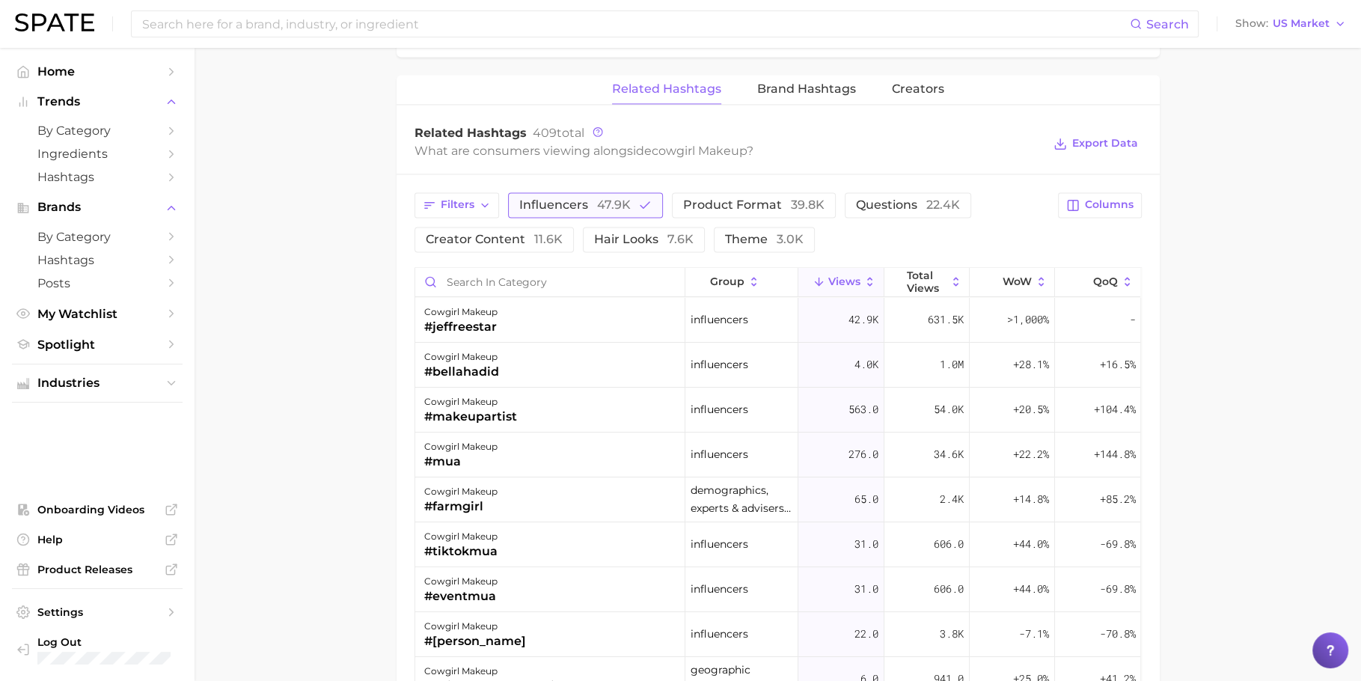
click at [599, 200] on span "47.9k" at bounding box center [614, 205] width 34 height 14
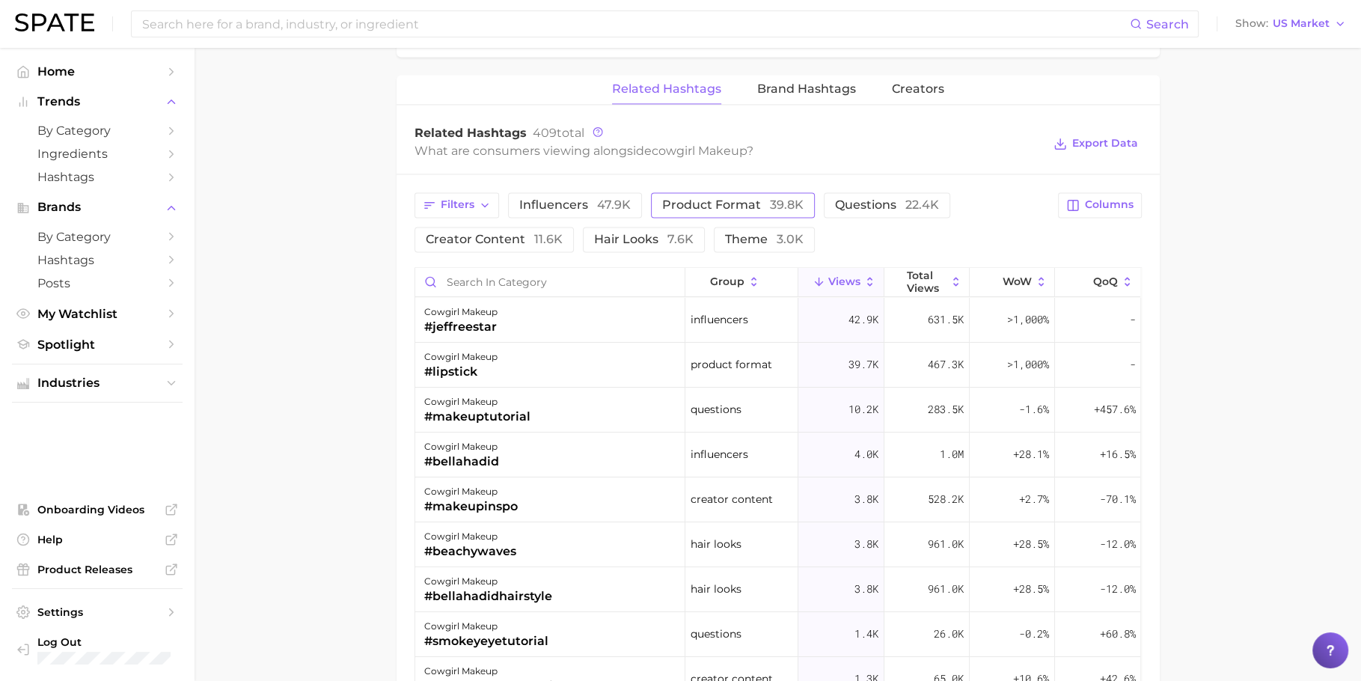
click at [702, 200] on span "product format 39.8k" at bounding box center [732, 205] width 141 height 12
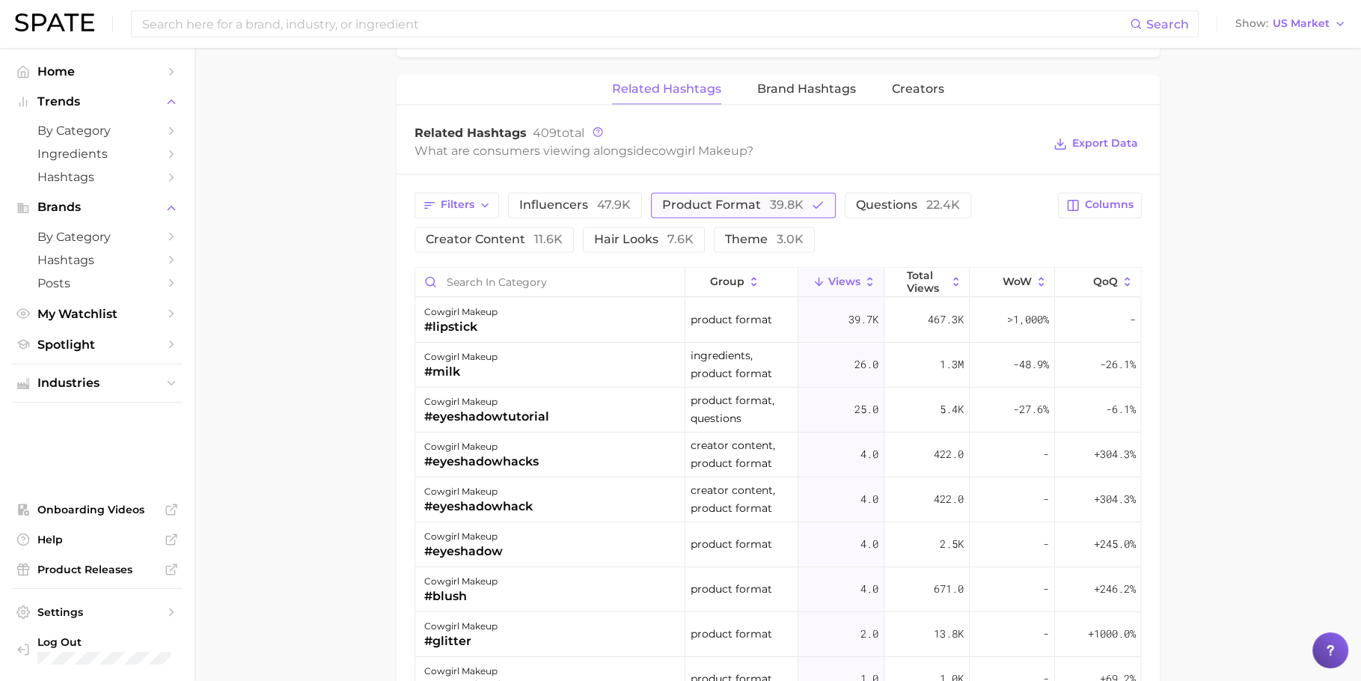
click at [702, 200] on span "product format 39.8k" at bounding box center [732, 205] width 141 height 12
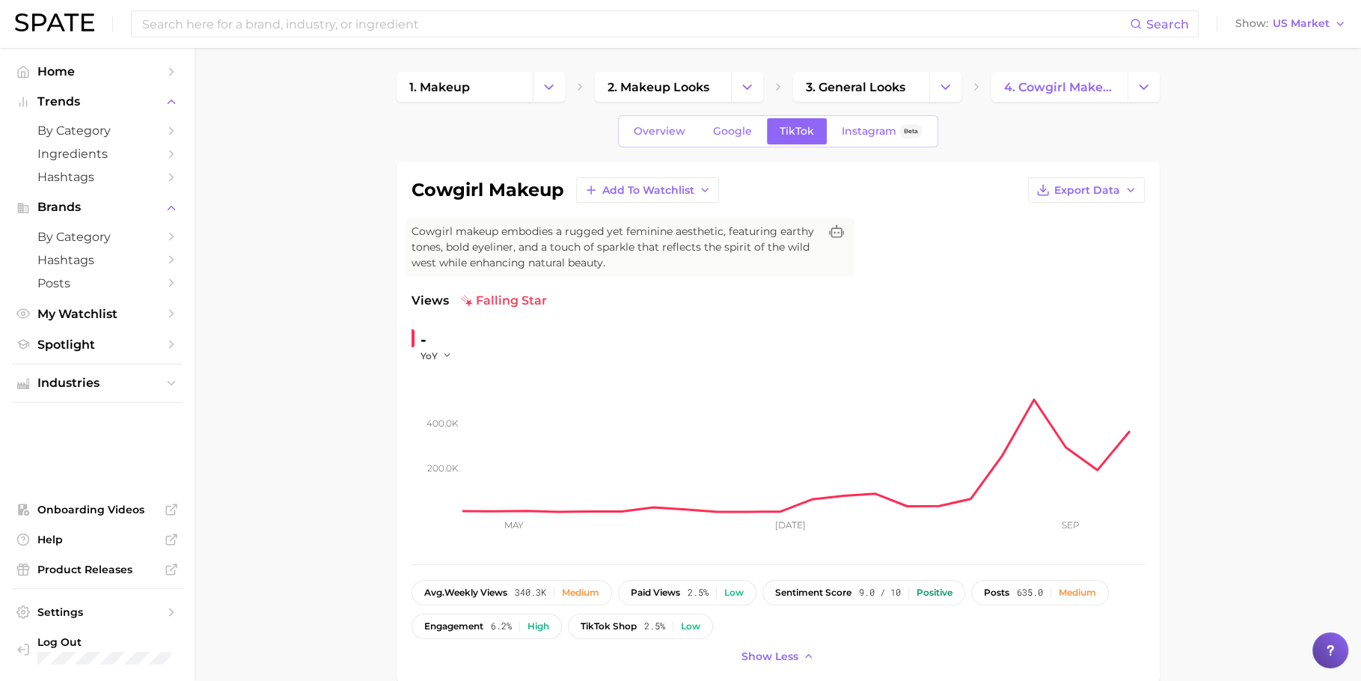
scroll to position [51, 0]
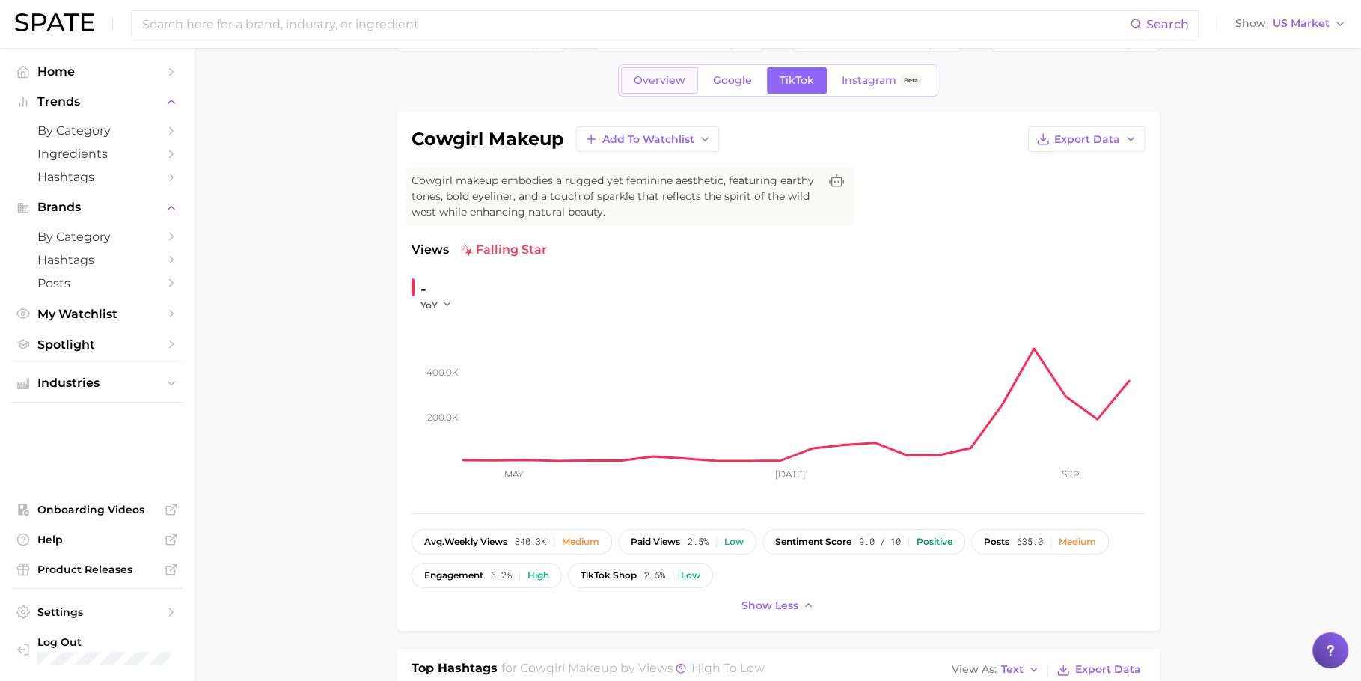
click at [644, 83] on span "Overview" at bounding box center [660, 80] width 52 height 13
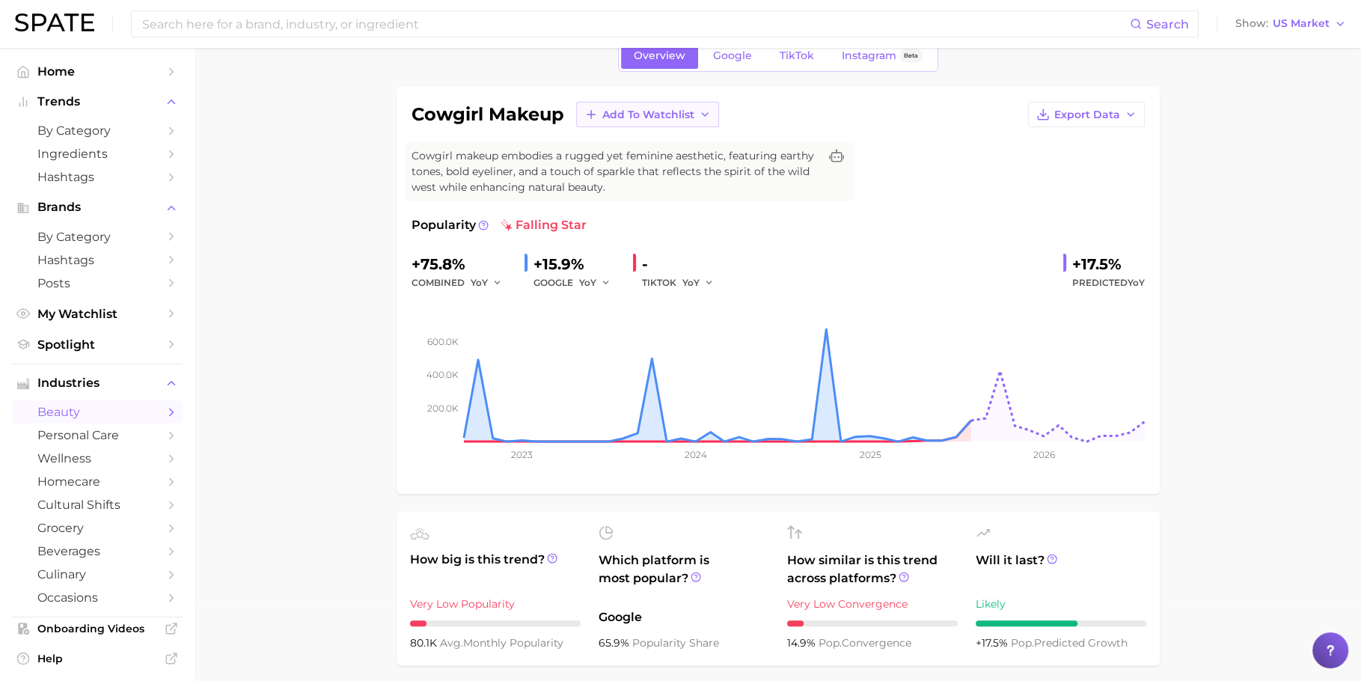
scroll to position [46, 0]
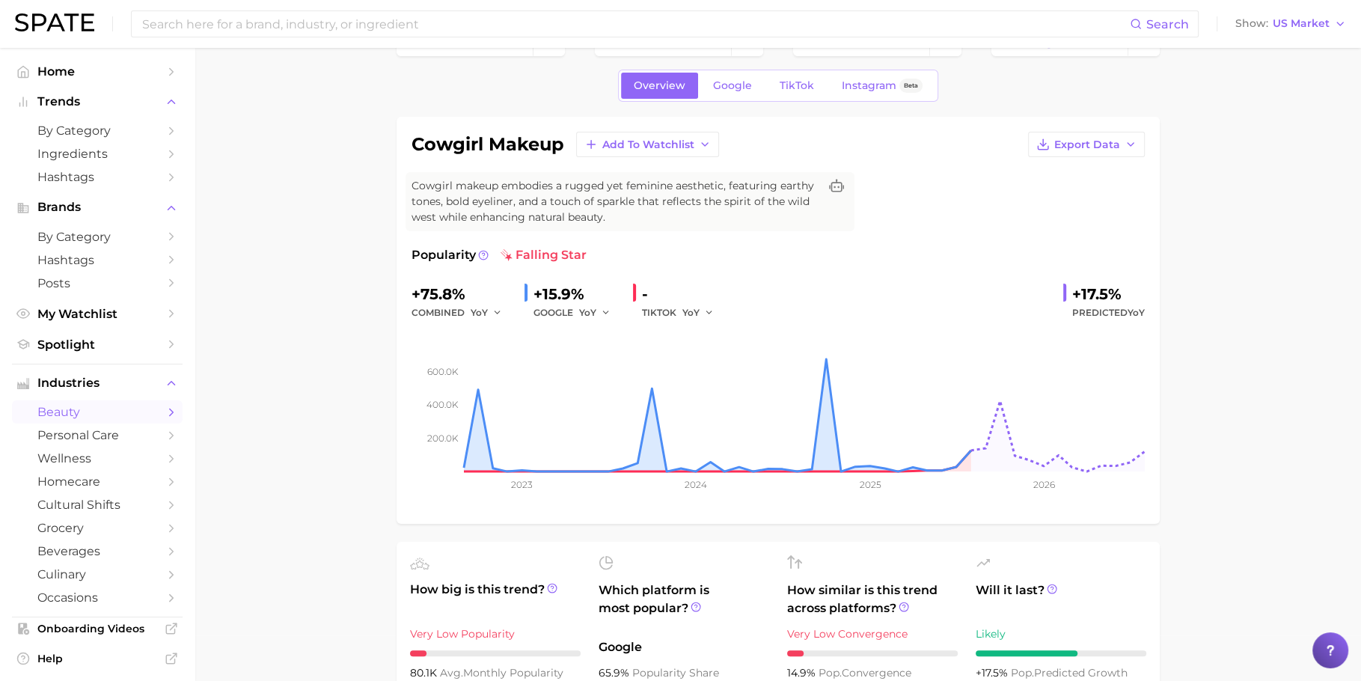
click at [784, 91] on link "TikTok" at bounding box center [797, 86] width 60 height 26
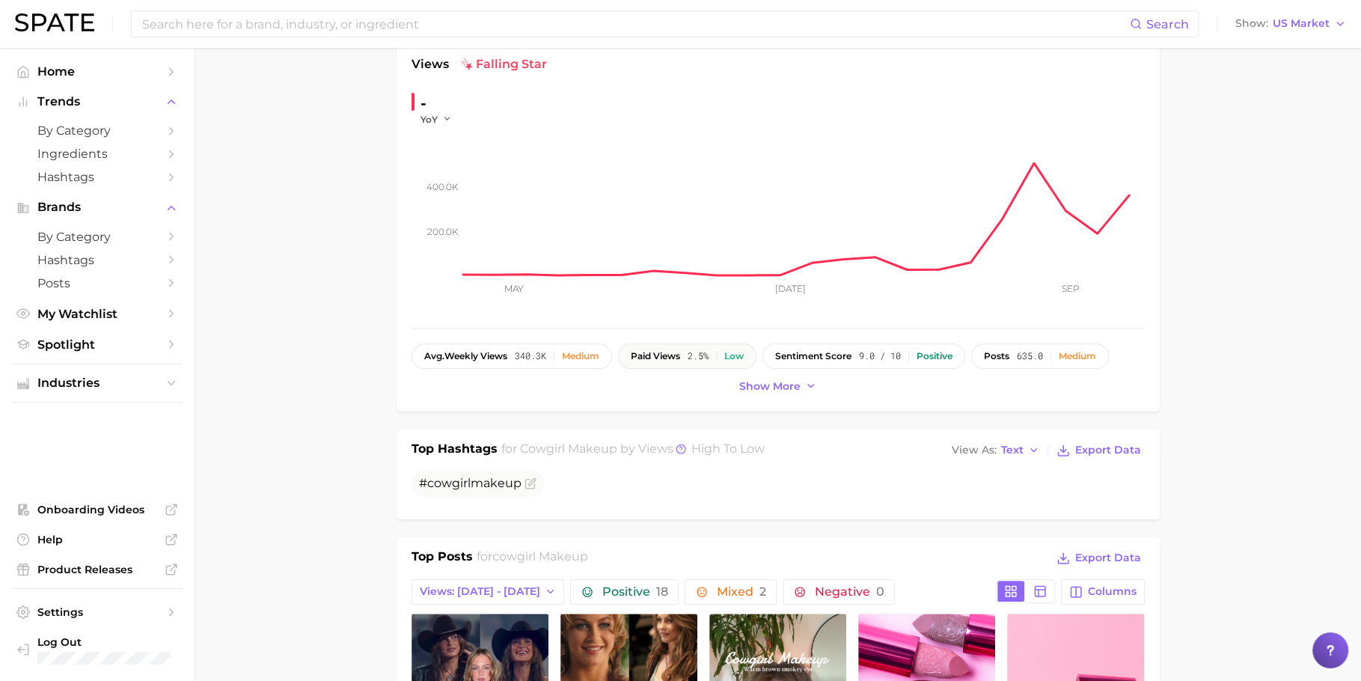
scroll to position [245, 0]
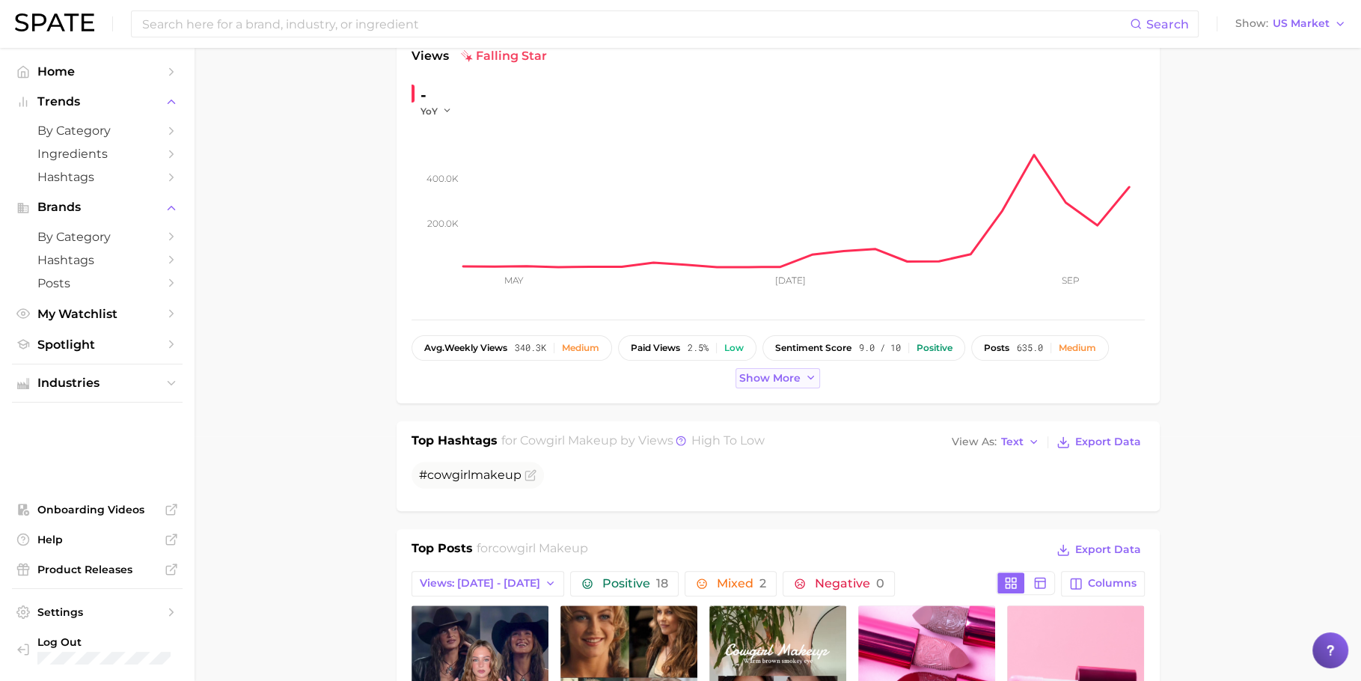
click at [769, 379] on span "Show more" at bounding box center [769, 378] width 61 height 13
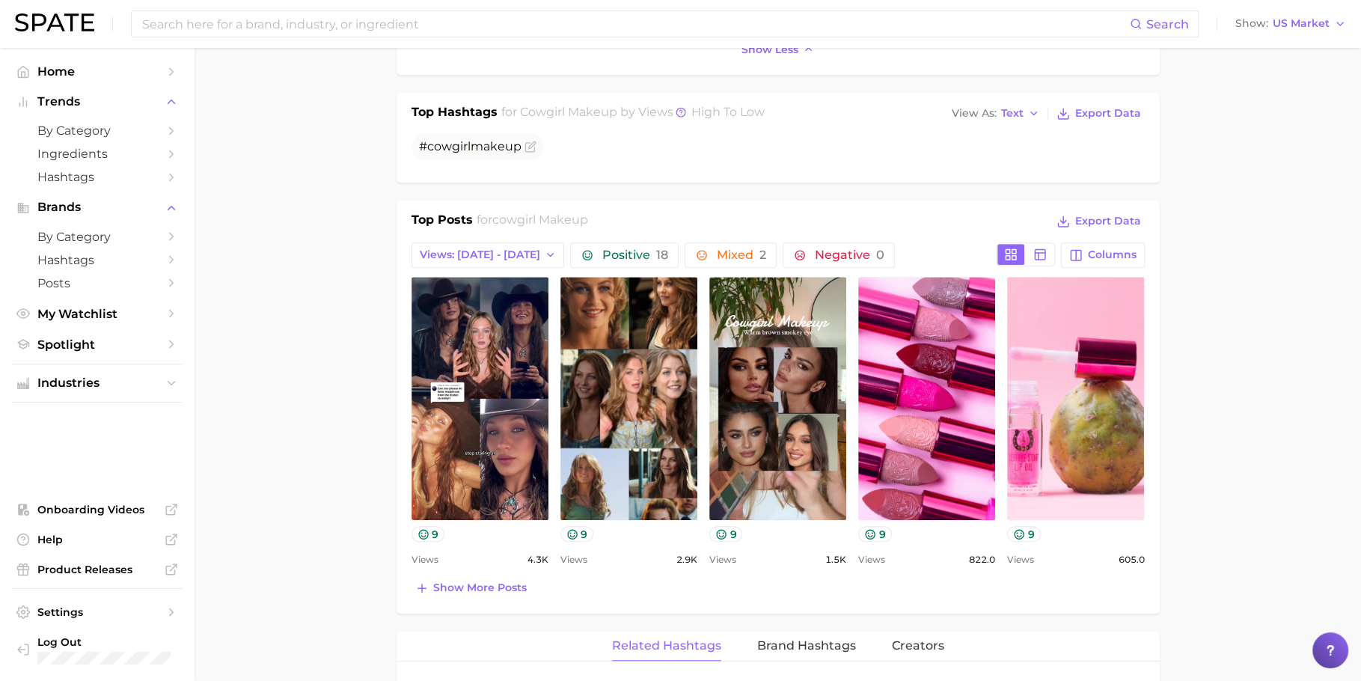
scroll to position [603, 0]
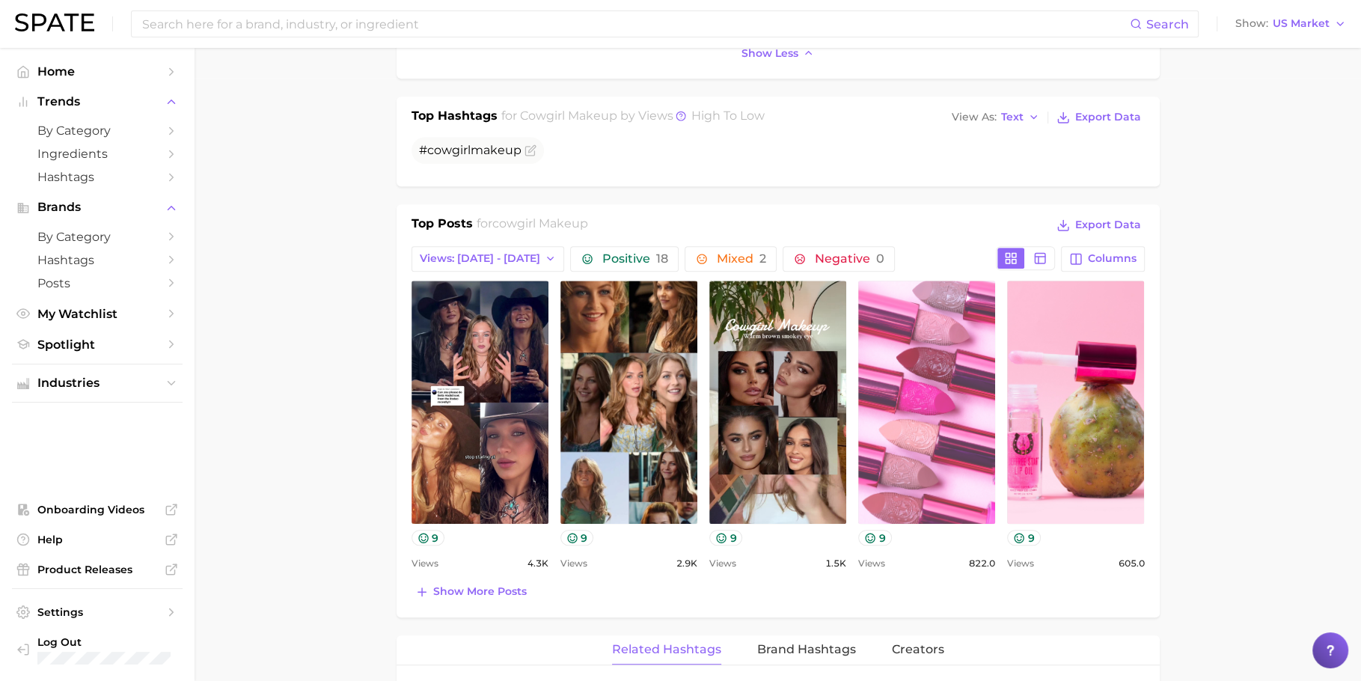
click at [928, 362] on link "view post on TikTok" at bounding box center [926, 402] width 137 height 243
click at [914, 352] on link "view post on TikTok" at bounding box center [926, 402] width 137 height 243
click at [0, 0] on div "Search Show US Market Home Trends by Category Ingredients Hashtags Brands by Ca…" at bounding box center [680, 523] width 1361 height 2157
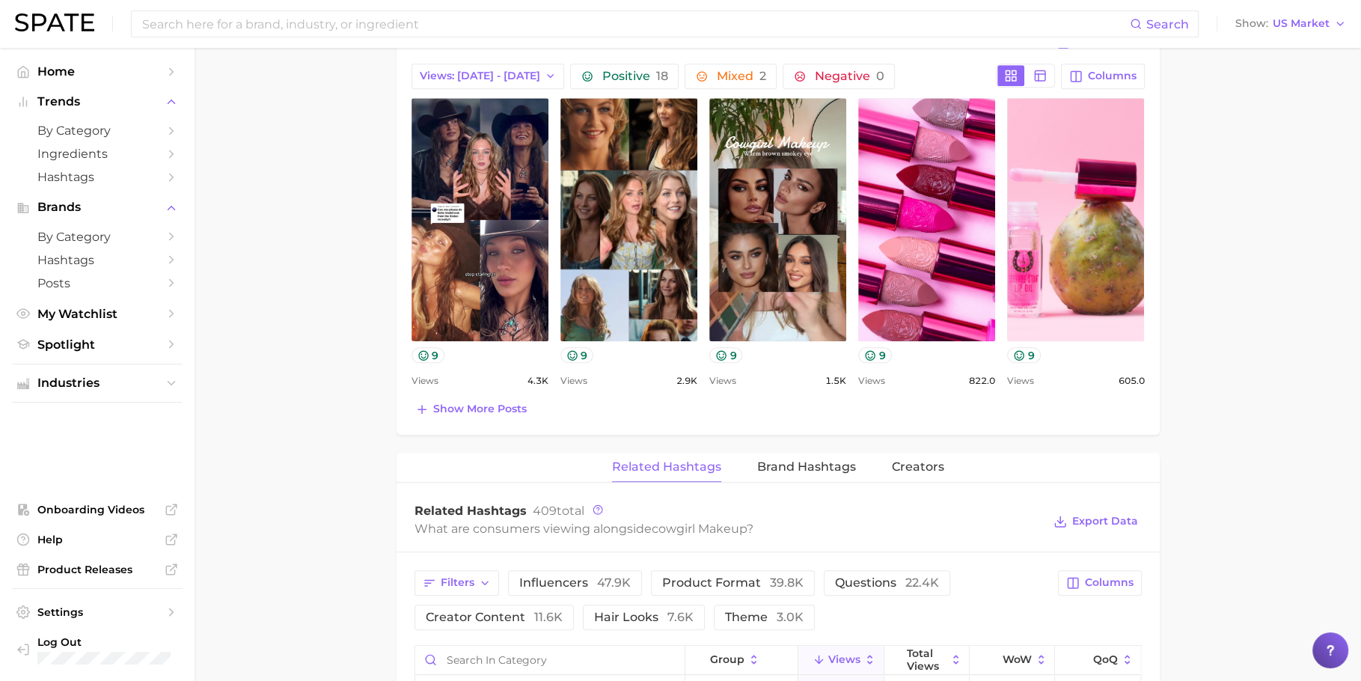
scroll to position [803, 0]
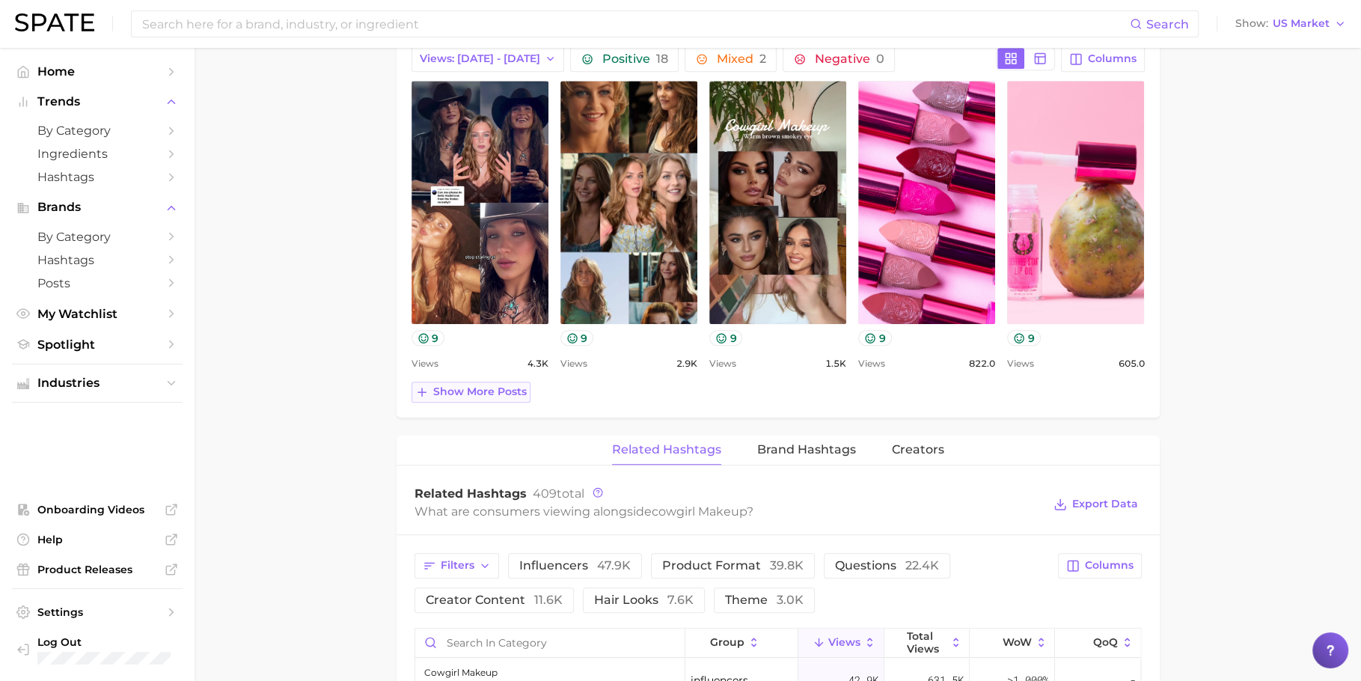
click at [485, 394] on span "Show more posts" at bounding box center [480, 391] width 94 height 13
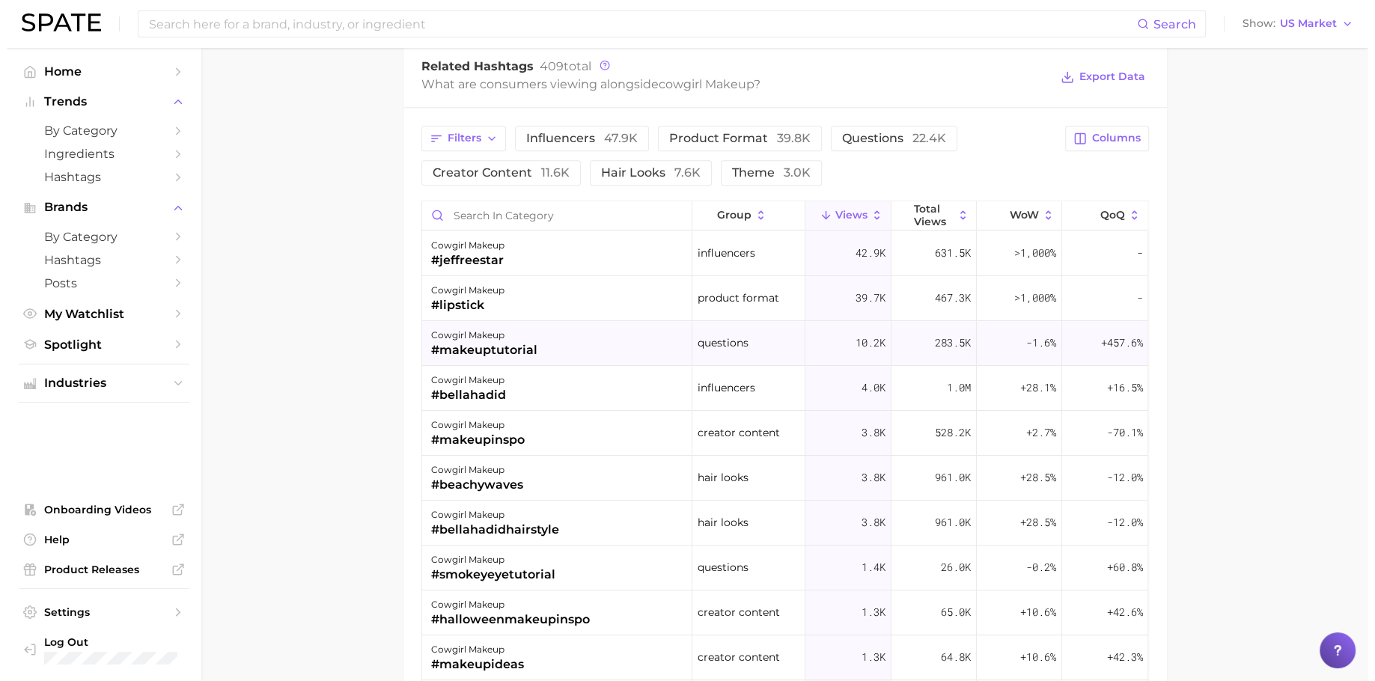
scroll to position [1543, 0]
click at [463, 252] on div "#jeffreestar" at bounding box center [460, 261] width 73 height 18
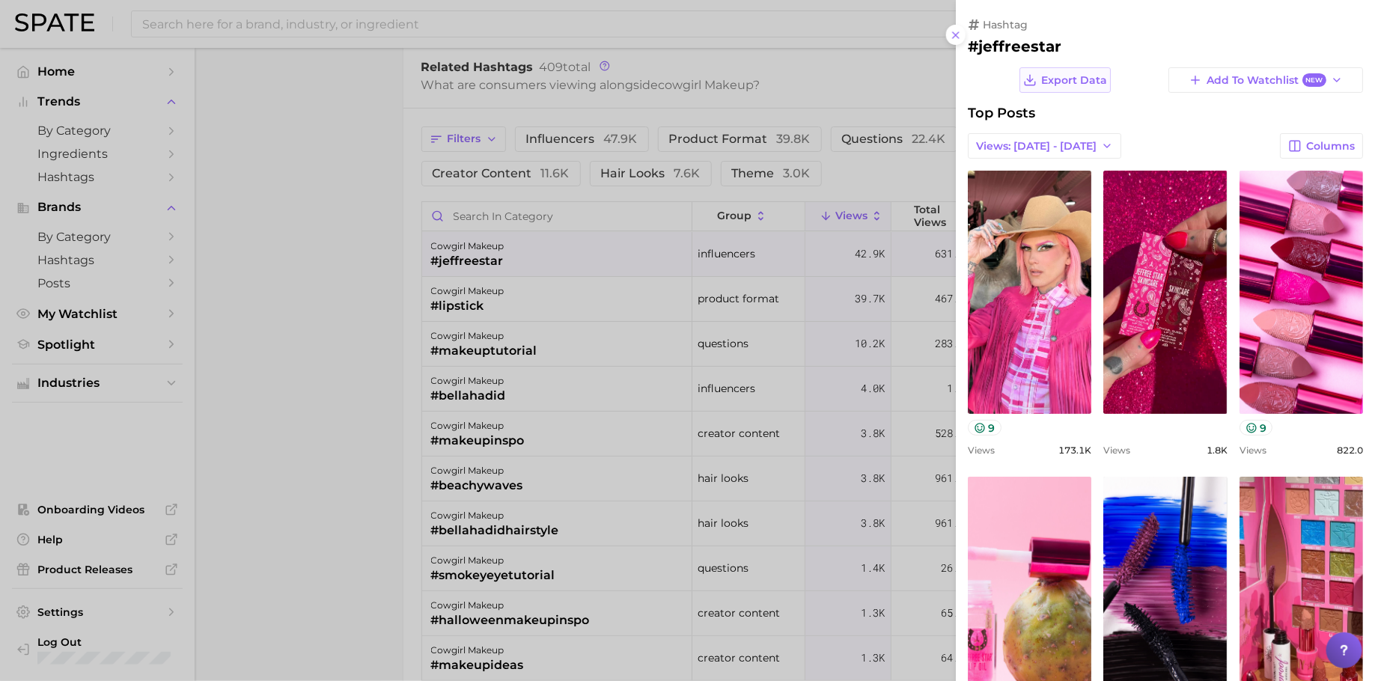
scroll to position [0, 0]
drag, startPoint x: 1059, startPoint y: 50, endPoint x: 969, endPoint y: 51, distance: 89.8
click at [969, 51] on h2 "#jeffreestar" at bounding box center [1165, 46] width 395 height 18
copy h2 "#jeffreestar"
click at [656, 263] on div at bounding box center [687, 340] width 1375 height 681
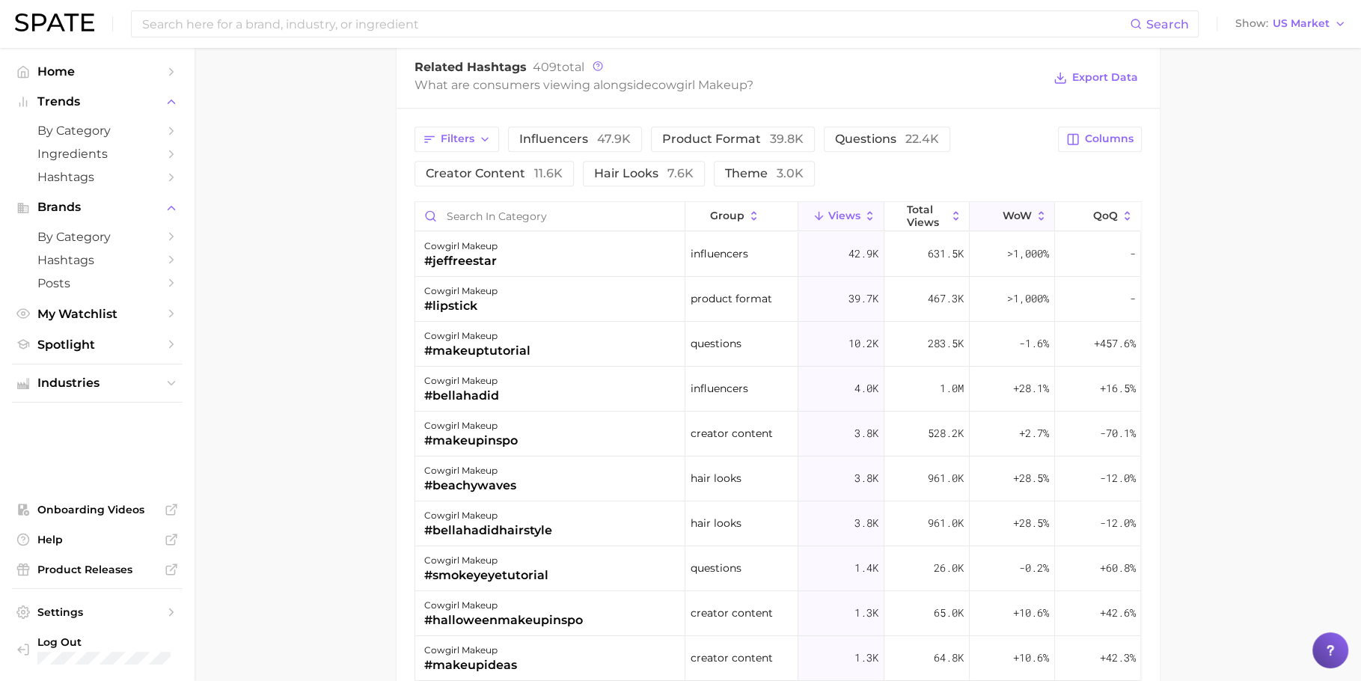
click at [1016, 210] on span "WoW" at bounding box center [1017, 216] width 29 height 12
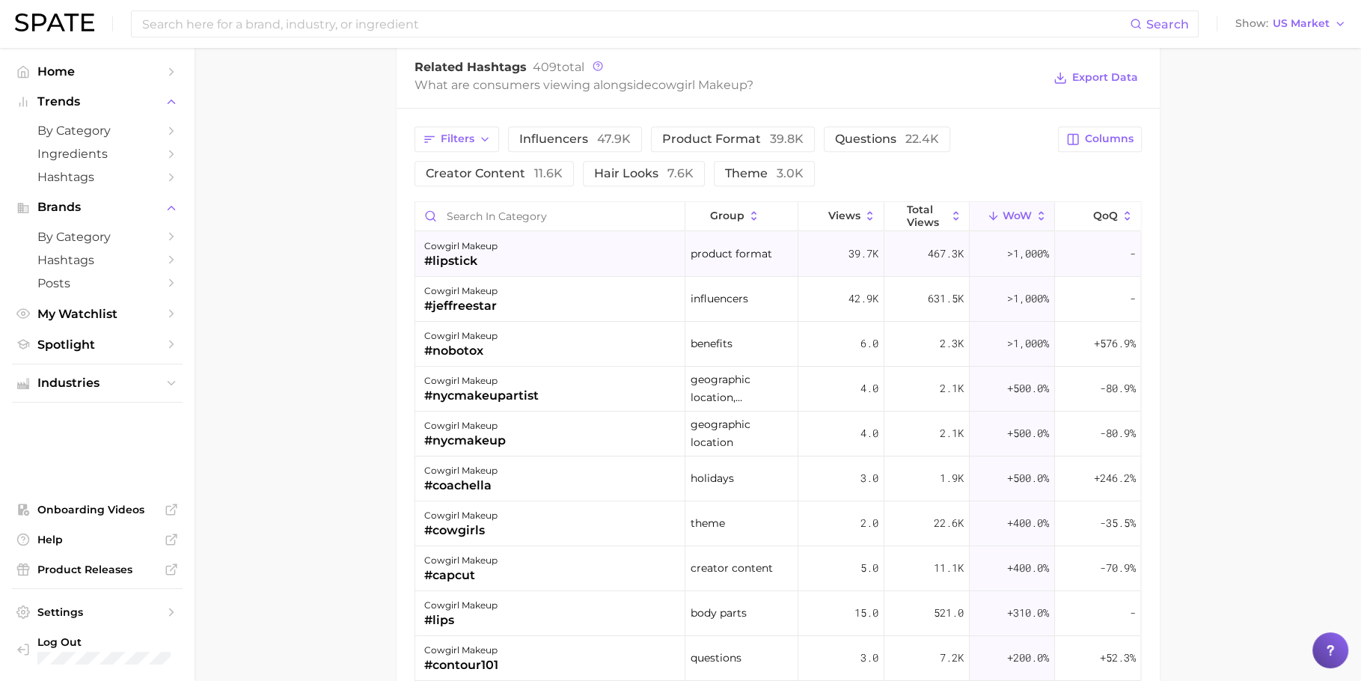
click at [519, 251] on div "cowgirl makeup #lipstick" at bounding box center [550, 254] width 270 height 45
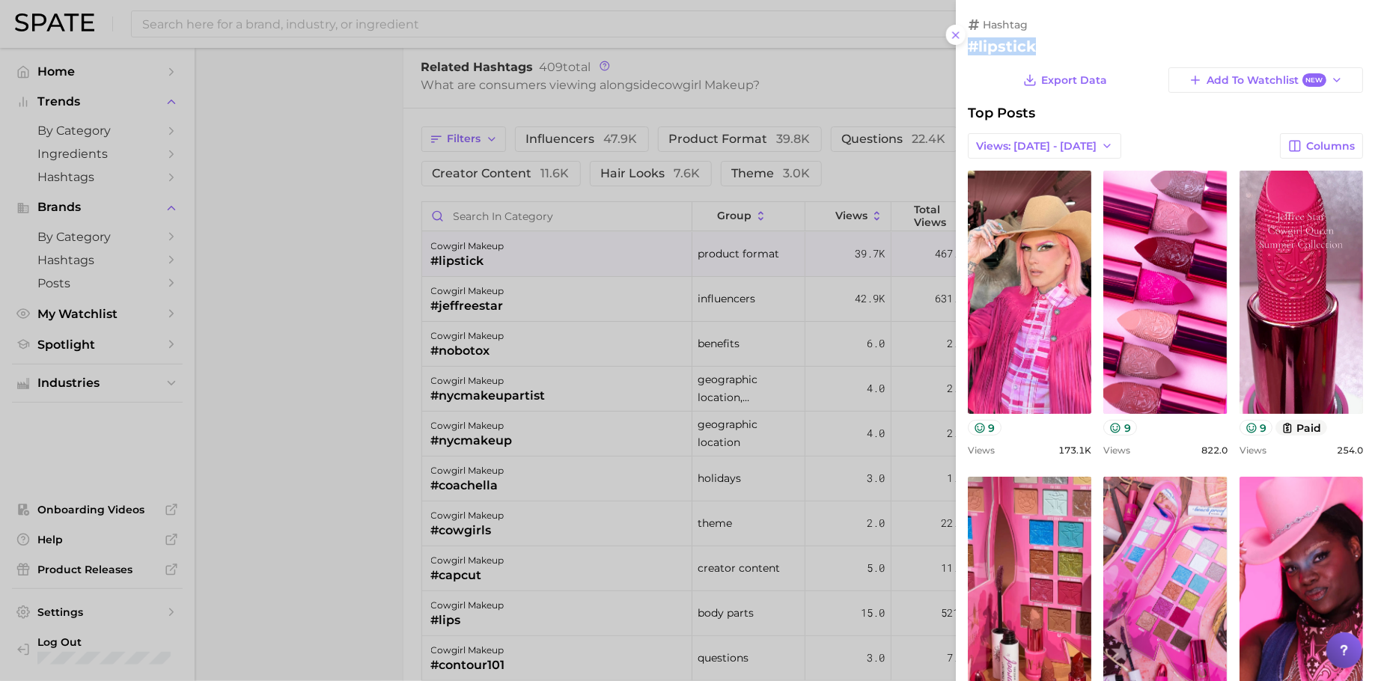
drag, startPoint x: 1037, startPoint y: 43, endPoint x: 971, endPoint y: 42, distance: 66.6
click at [971, 42] on h2 "#lipstick" at bounding box center [1165, 46] width 395 height 18
copy h2 "#lipstick"
click at [457, 31] on div at bounding box center [687, 340] width 1375 height 681
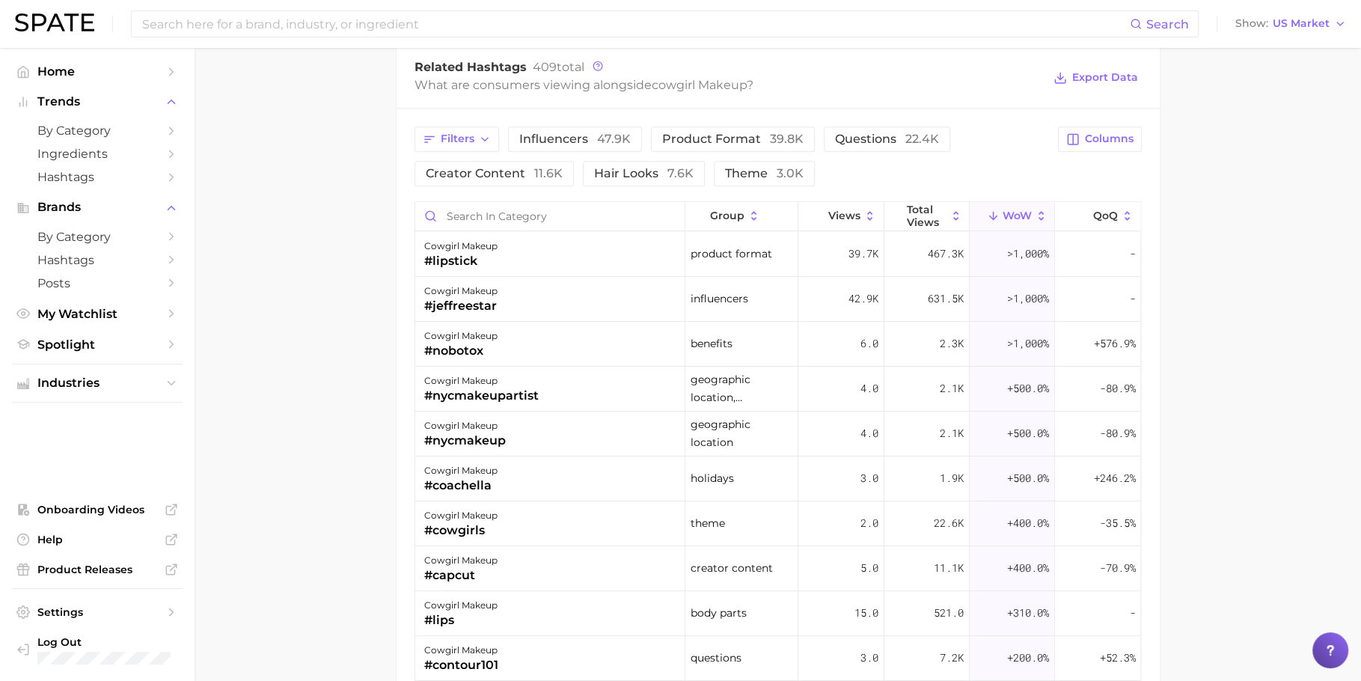
click at [475, 31] on input at bounding box center [635, 23] width 989 height 25
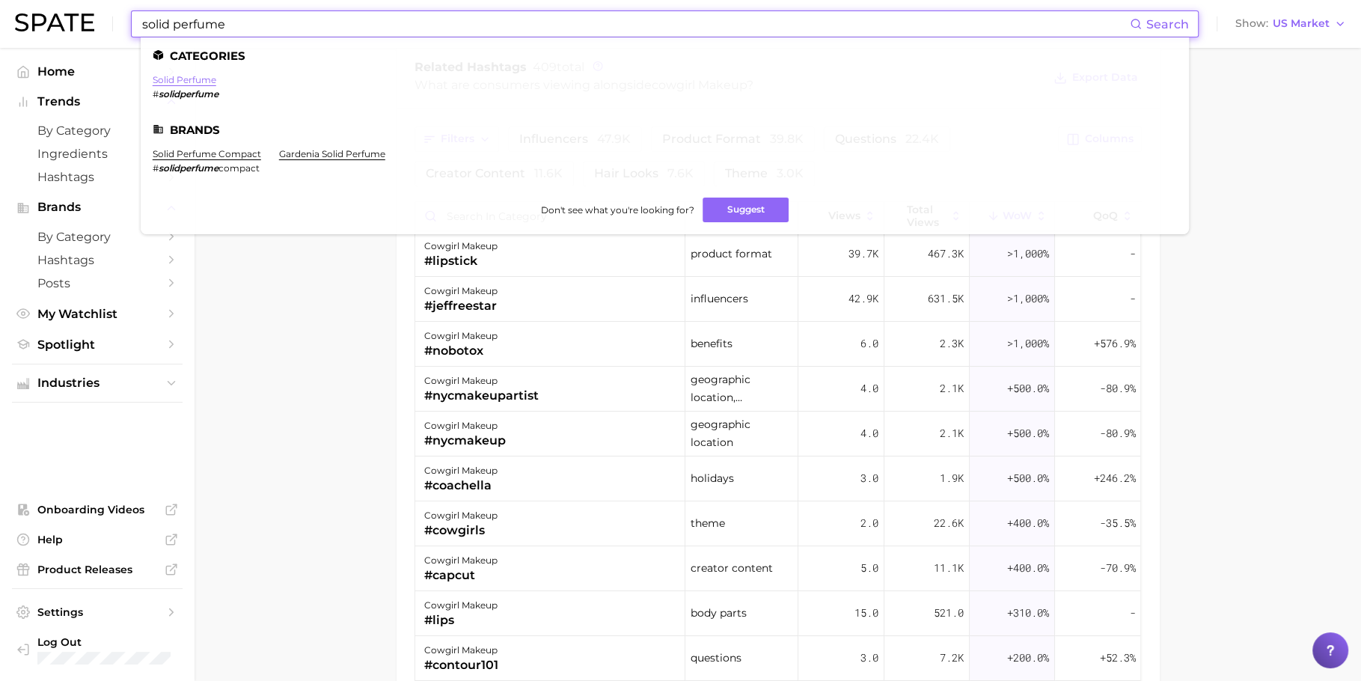
type input "solid perfume"
click at [195, 79] on link "solid perfume" at bounding box center [185, 79] width 64 height 11
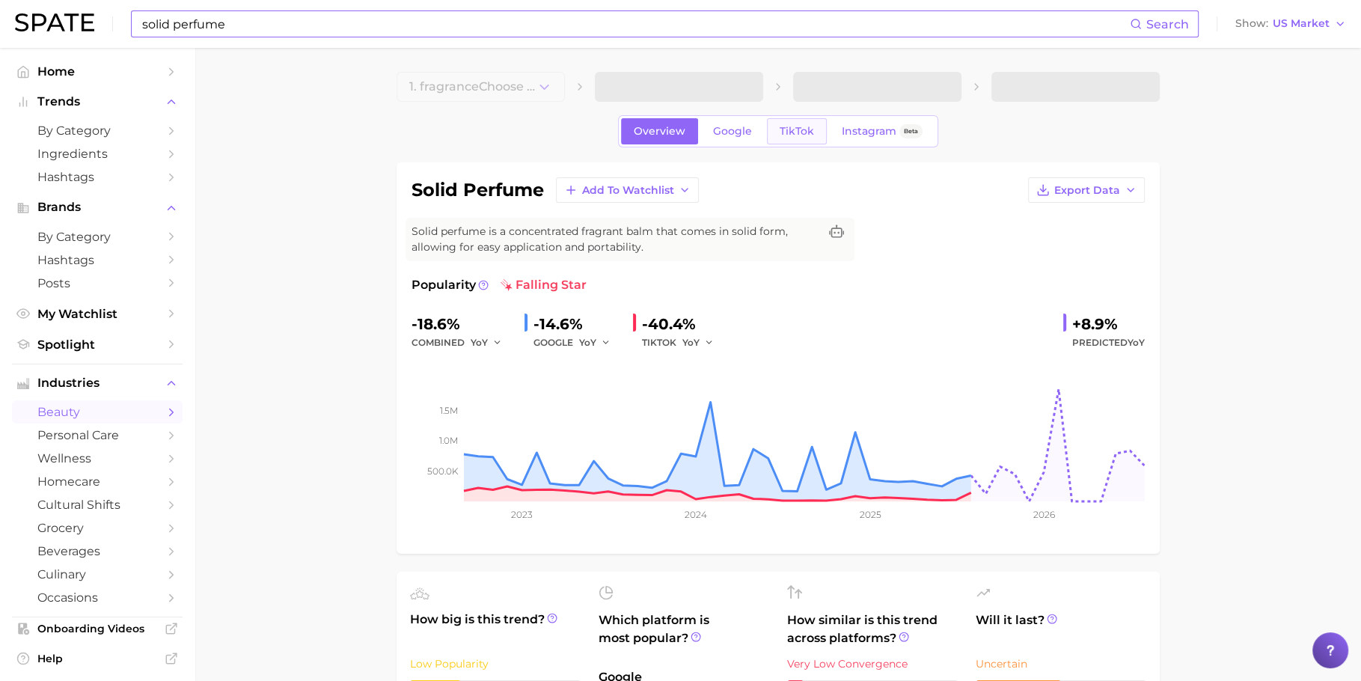
click at [805, 126] on span "TikTok" at bounding box center [797, 131] width 34 height 13
